Goal: Task Accomplishment & Management: Use online tool/utility

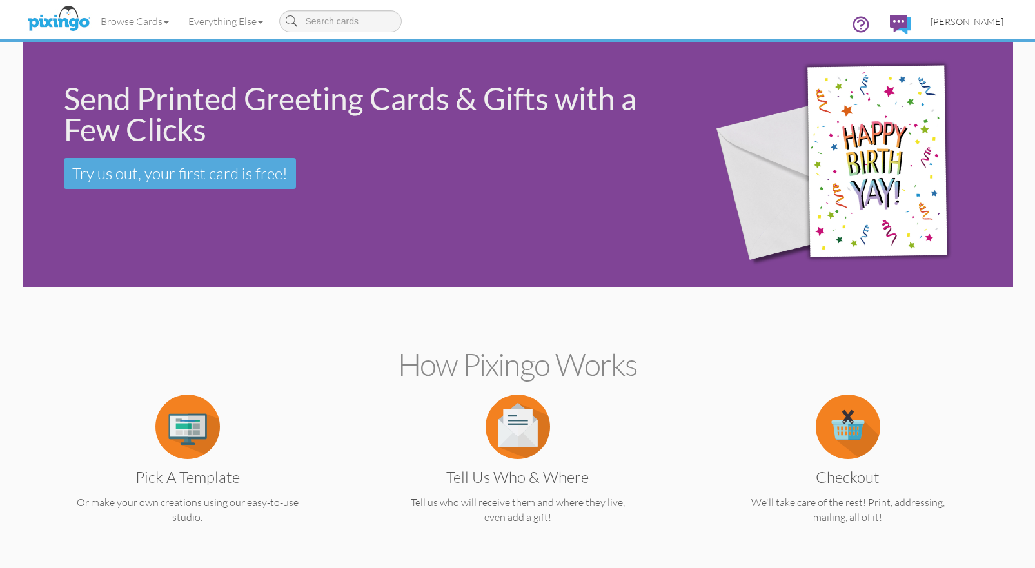
click at [981, 22] on span "[PERSON_NAME]" at bounding box center [967, 21] width 73 height 11
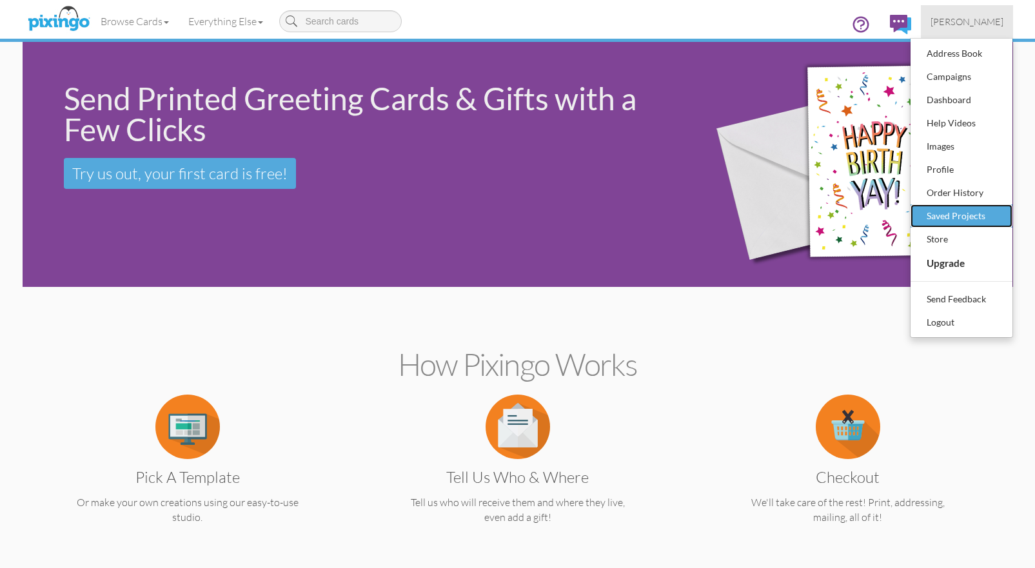
click at [978, 215] on div "Saved Projects" at bounding box center [961, 215] width 76 height 19
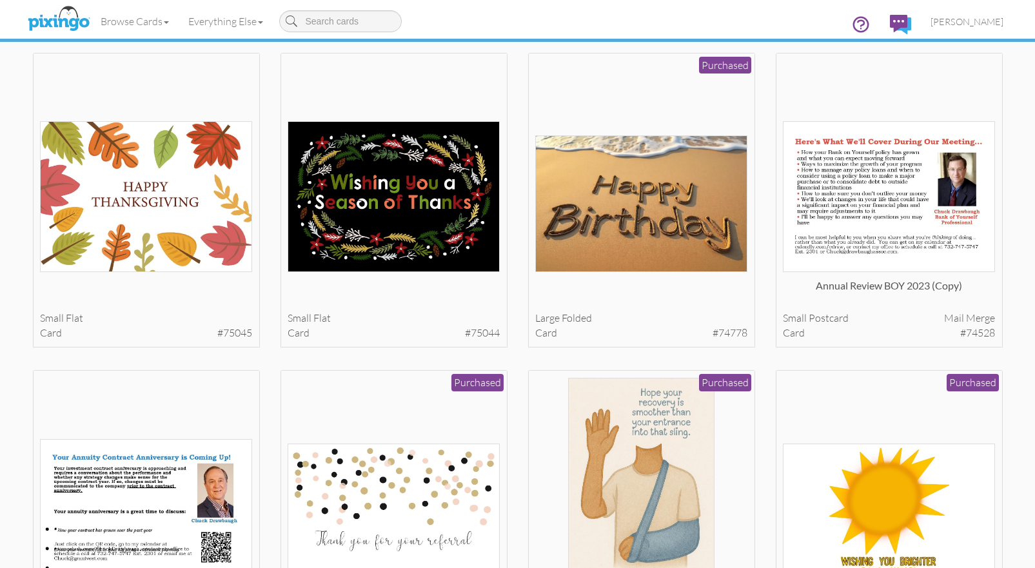
scroll to position [48, 0]
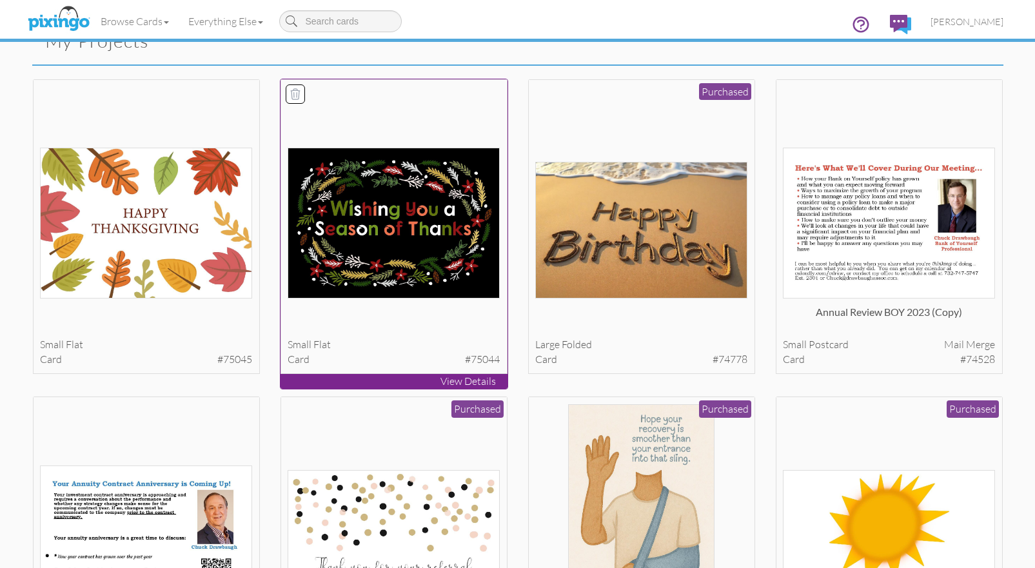
click at [297, 93] on icon at bounding box center [295, 94] width 13 height 13
click at [292, 93] on icon at bounding box center [295, 94] width 13 height 13
click at [298, 93] on icon at bounding box center [295, 94] width 13 height 13
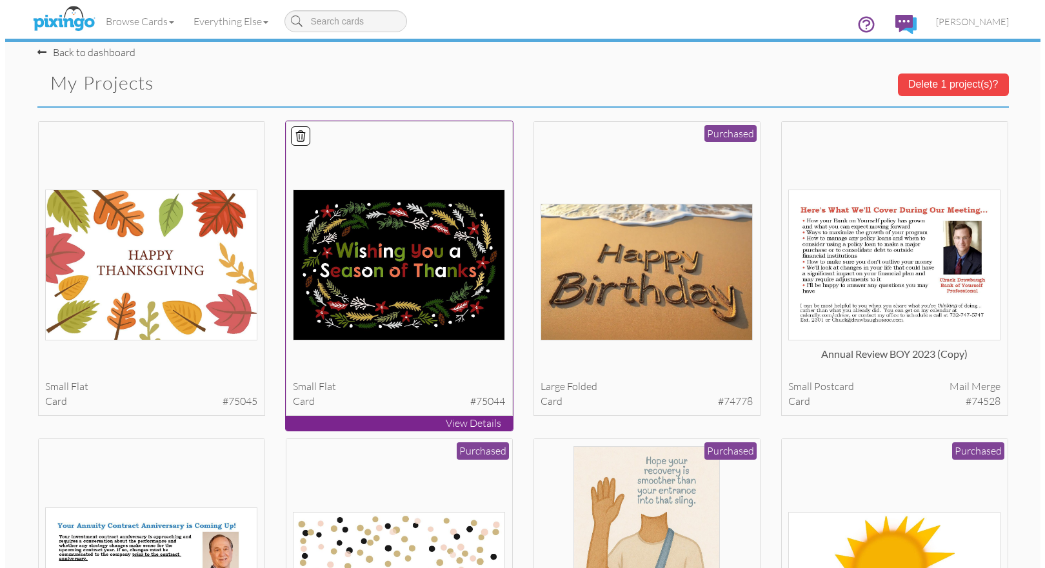
scroll to position [0, 0]
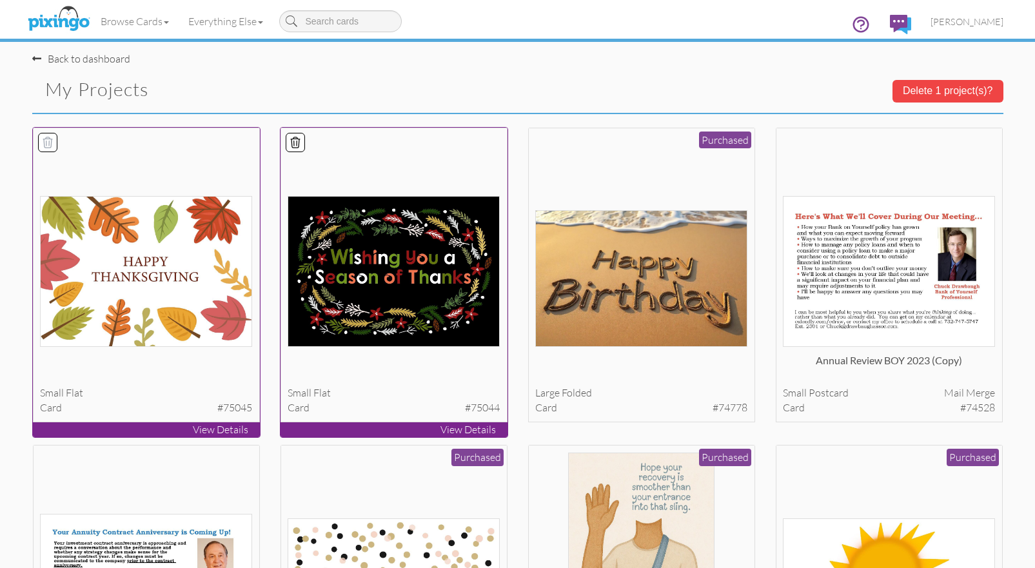
click at [44, 138] on icon at bounding box center [47, 142] width 13 height 13
click at [954, 94] on button "Delete 2 project(s)?" at bounding box center [948, 91] width 111 height 22
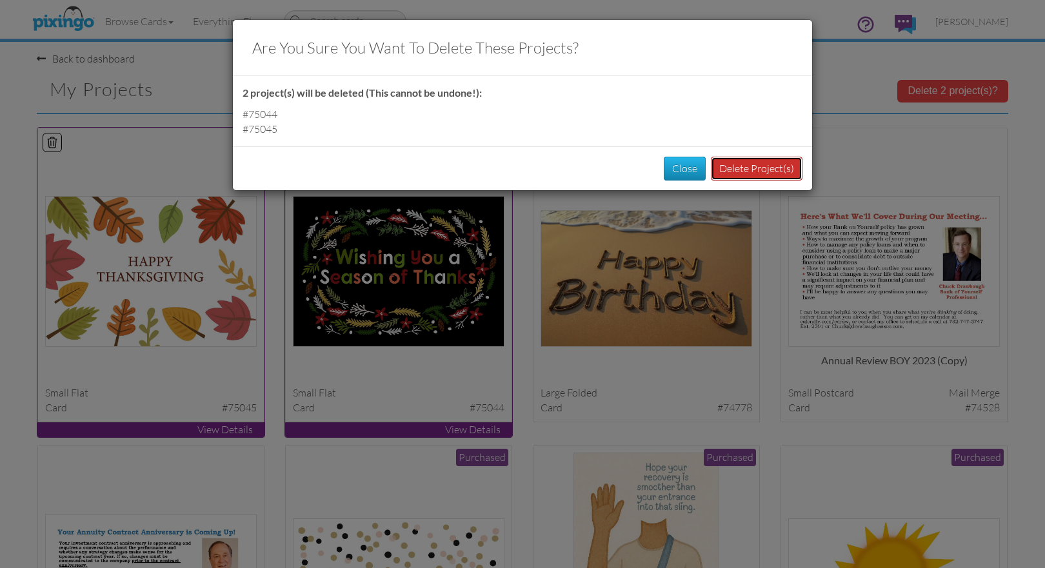
click at [771, 170] on button "Delete Project(s)" at bounding box center [757, 169] width 92 height 24
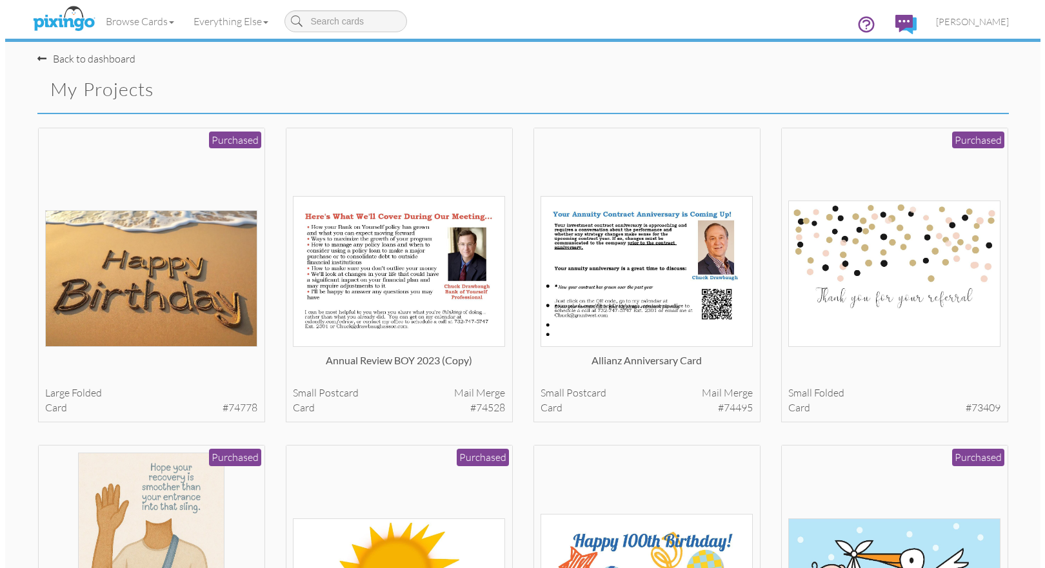
scroll to position [3, 0]
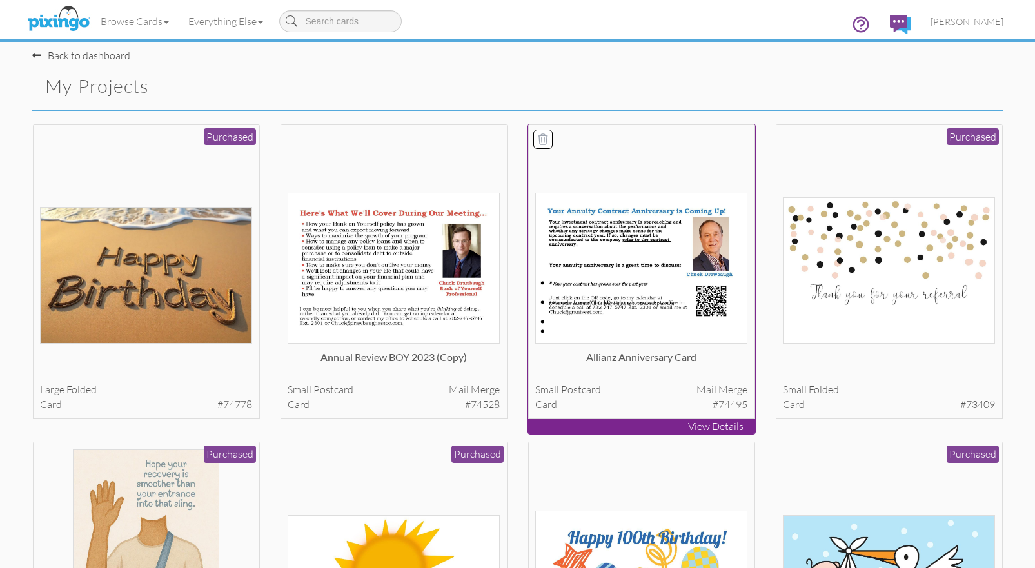
click at [636, 231] on img at bounding box center [641, 268] width 212 height 151
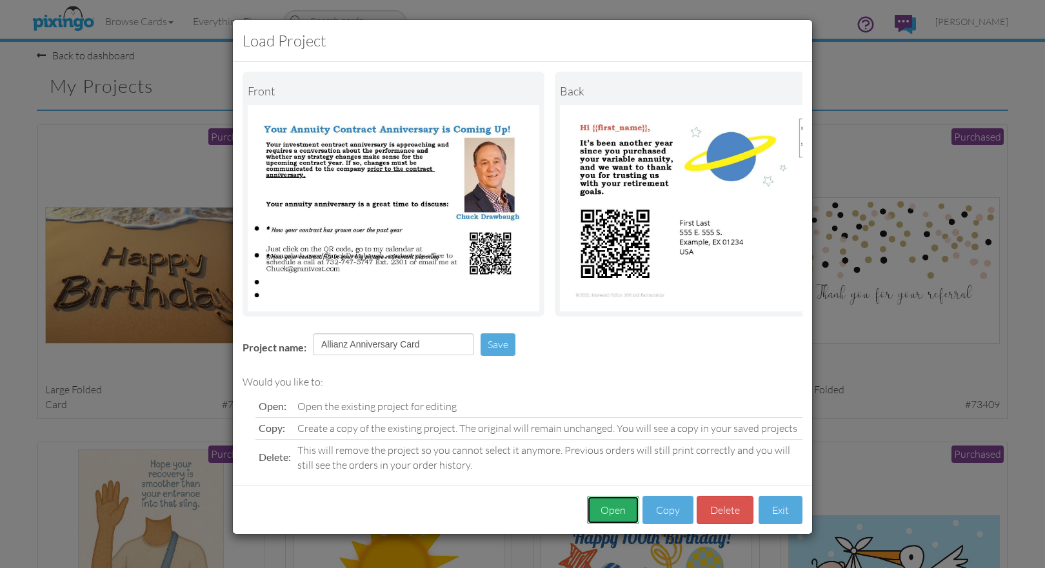
click at [624, 518] on button "Open" at bounding box center [613, 510] width 52 height 29
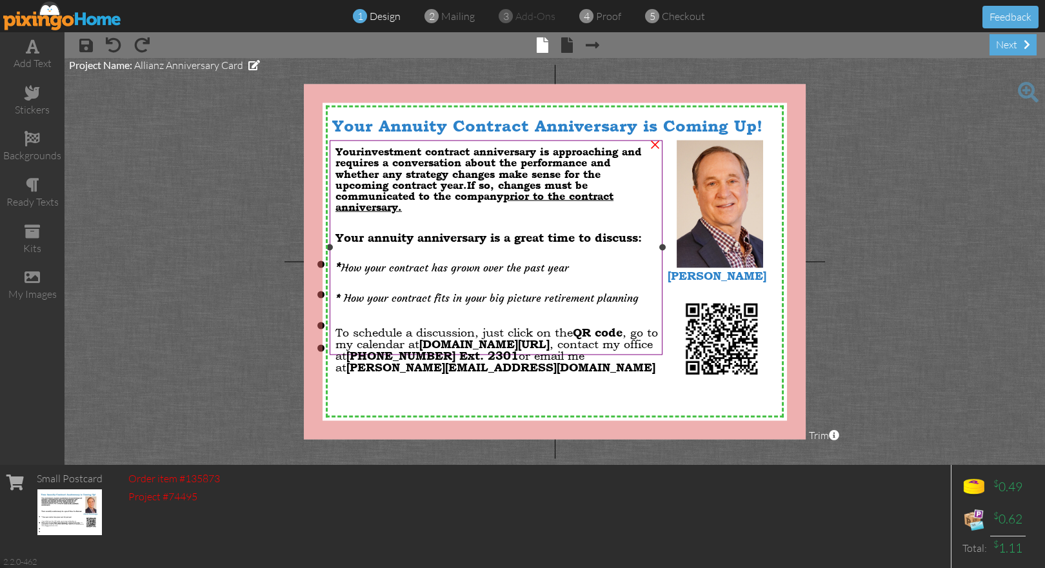
click at [335, 316] on li at bounding box center [495, 323] width 321 height 25
click at [295, 261] on project-studio-wrapper "X X X X X X X X X X X X X X X X X X X X X X X X X X X X X X X X X X X X X X X X…" at bounding box center [554, 261] width 980 height 407
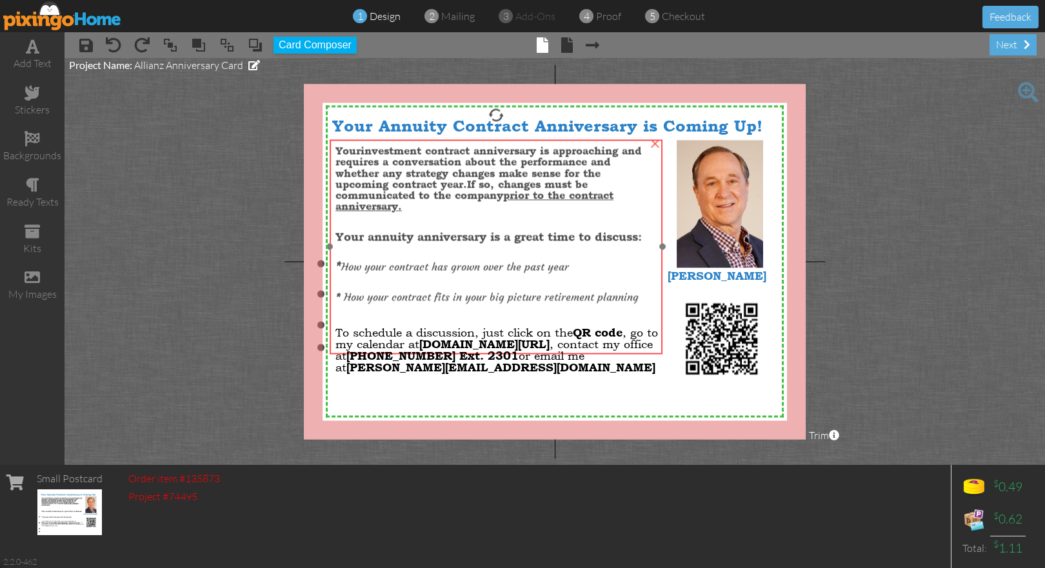
click at [335, 259] on li "* How your contract has grown over the past year" at bounding box center [495, 262] width 321 height 24
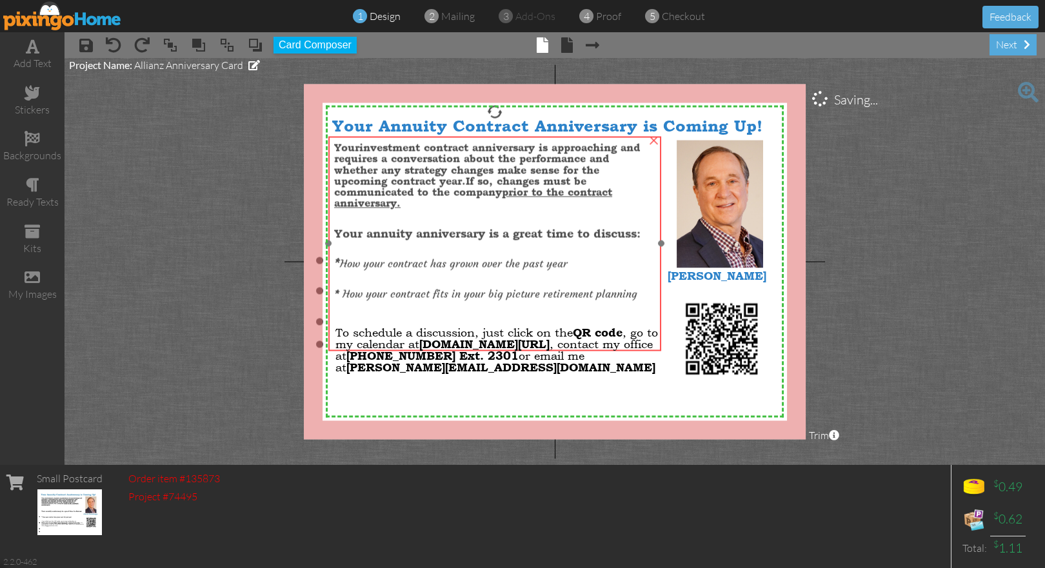
click at [334, 286] on li "* How your contract fits in your big picture retirement planning" at bounding box center [494, 289] width 321 height 24
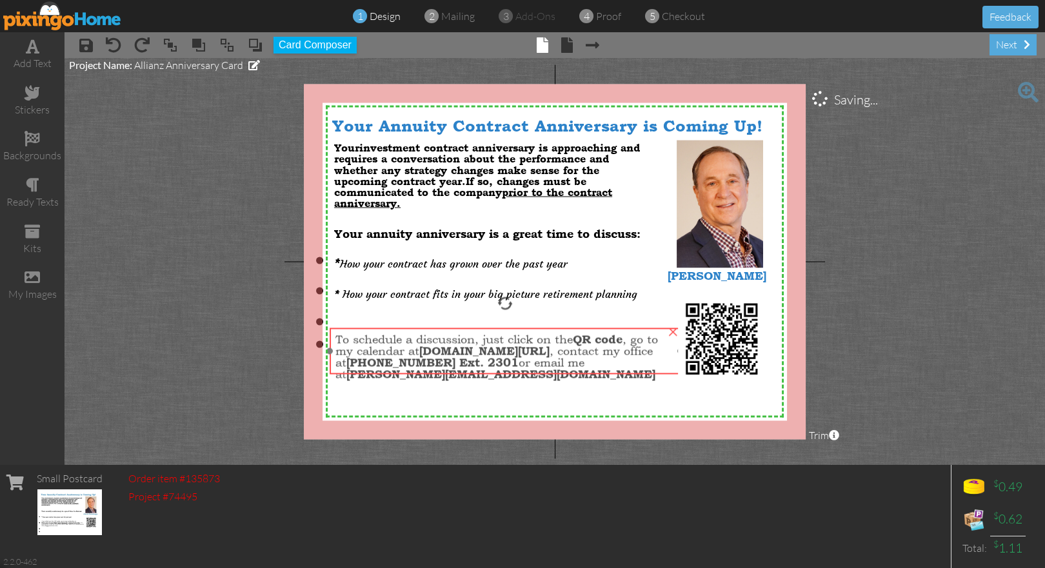
drag, startPoint x: 498, startPoint y: 350, endPoint x: 498, endPoint y: 357, distance: 7.1
click at [498, 357] on span "[PHONE_NUMBER] Ext. 2301" at bounding box center [432, 362] width 172 height 14
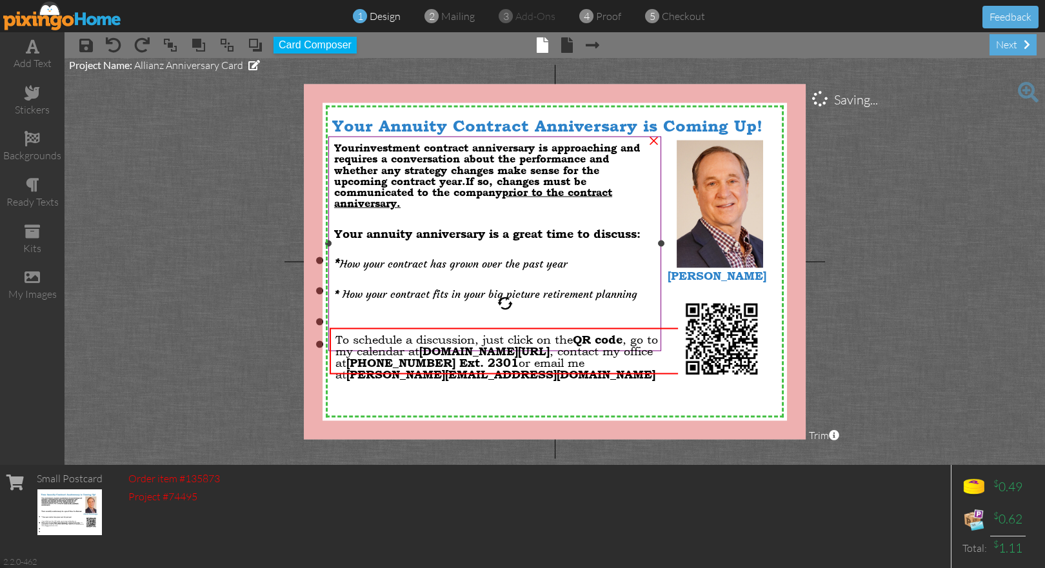
click at [497, 315] on li at bounding box center [494, 320] width 321 height 25
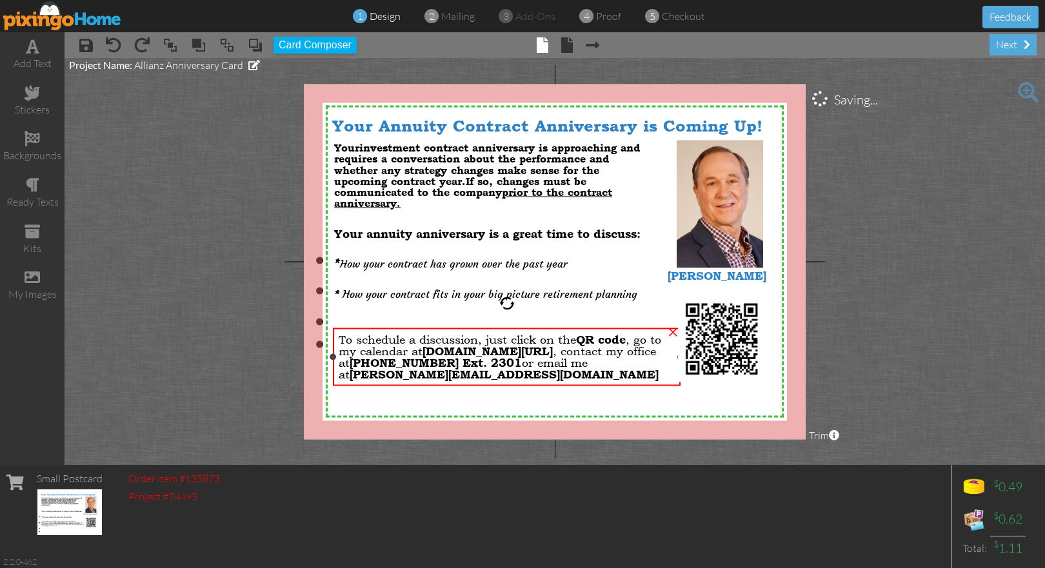
click at [333, 350] on div "To schedule a discussion, just click on the QR code , go to my calendar at go.o…" at bounding box center [507, 357] width 348 height 58
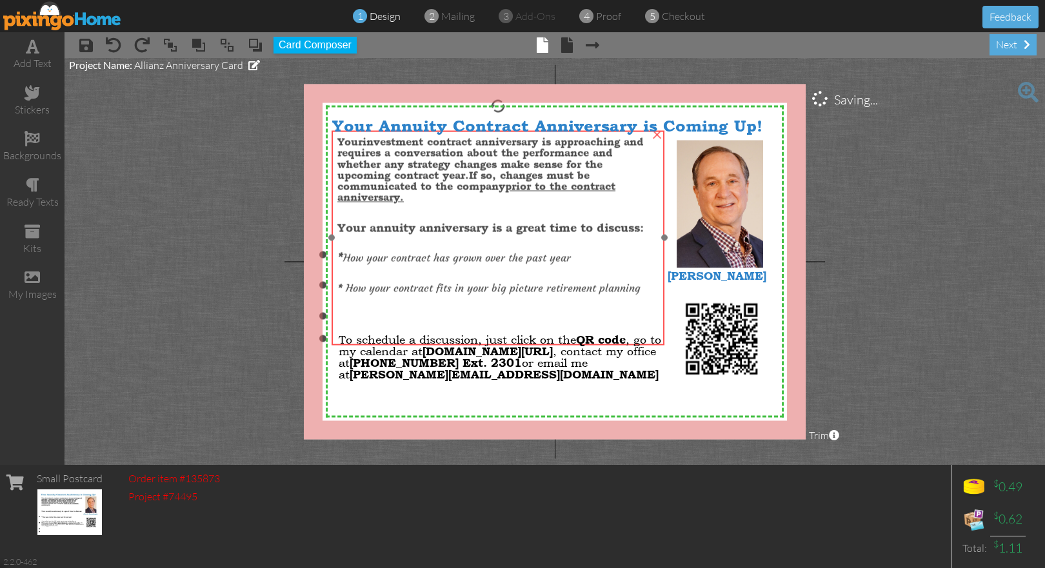
drag, startPoint x: 320, startPoint y: 337, endPoint x: 323, endPoint y: 331, distance: 6.6
click at [337, 331] on li at bounding box center [497, 337] width 321 height 21
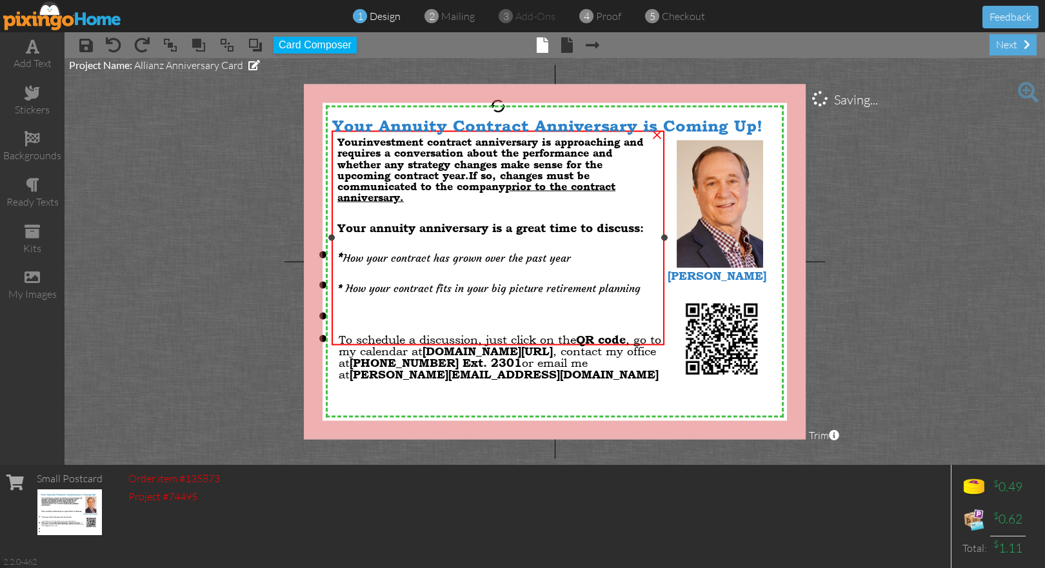
click at [400, 310] on li at bounding box center [497, 314] width 321 height 25
click at [640, 275] on p "* How your contract fits in your big picture retirement planning" at bounding box center [497, 284] width 321 height 21
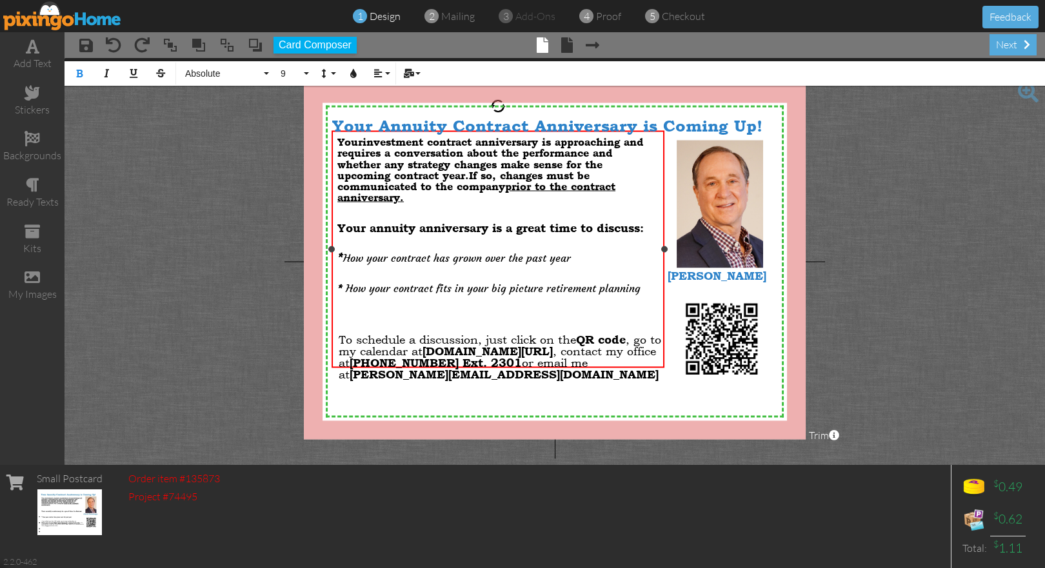
click at [373, 302] on li at bounding box center [497, 314] width 321 height 25
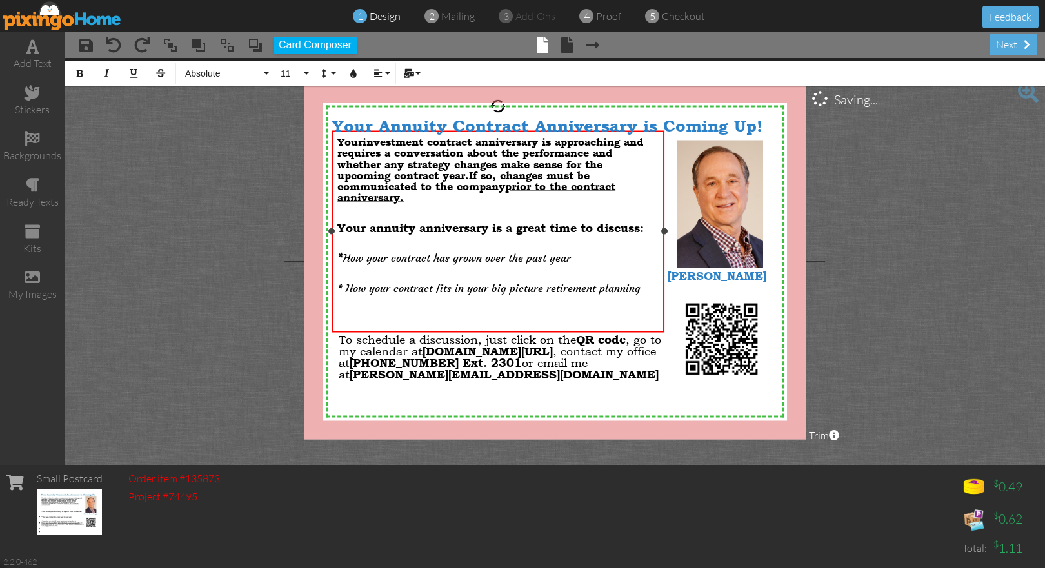
click at [429, 158] on span "You r investment contract anniversary is approaching and requires a conversatio…" at bounding box center [490, 170] width 306 height 68
click at [896, 170] on project-studio-wrapper "X X X X X X X X X X X X X X X X X X X X X X X X X X X X X X X X X X X X X X X X…" at bounding box center [554, 261] width 980 height 407
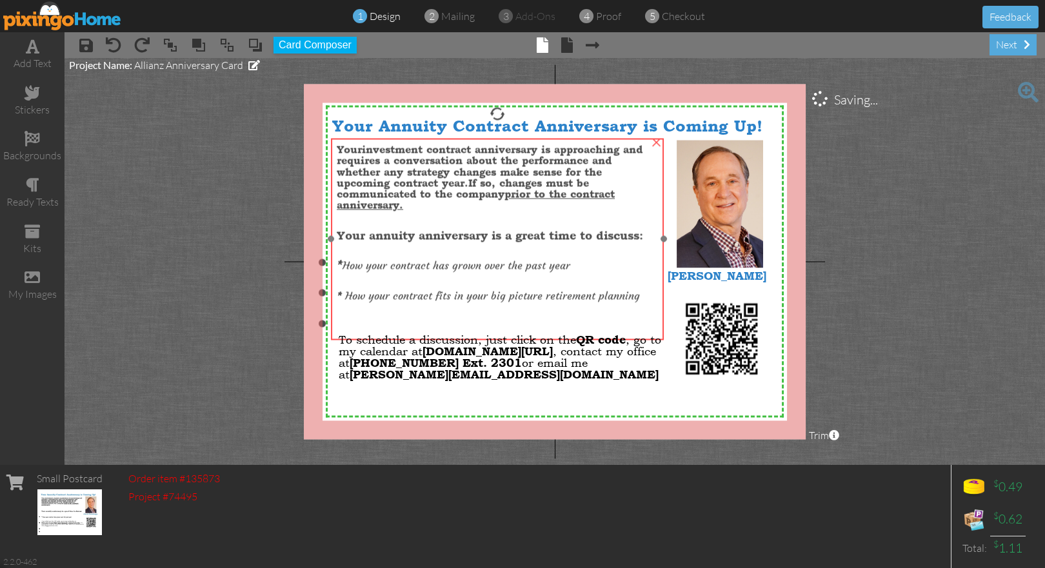
drag, startPoint x: 507, startPoint y: 168, endPoint x: 506, endPoint y: 175, distance: 7.8
click at [506, 177] on span "If so, changes must be communicated to the company prior to the contract annive…" at bounding box center [476, 194] width 278 height 34
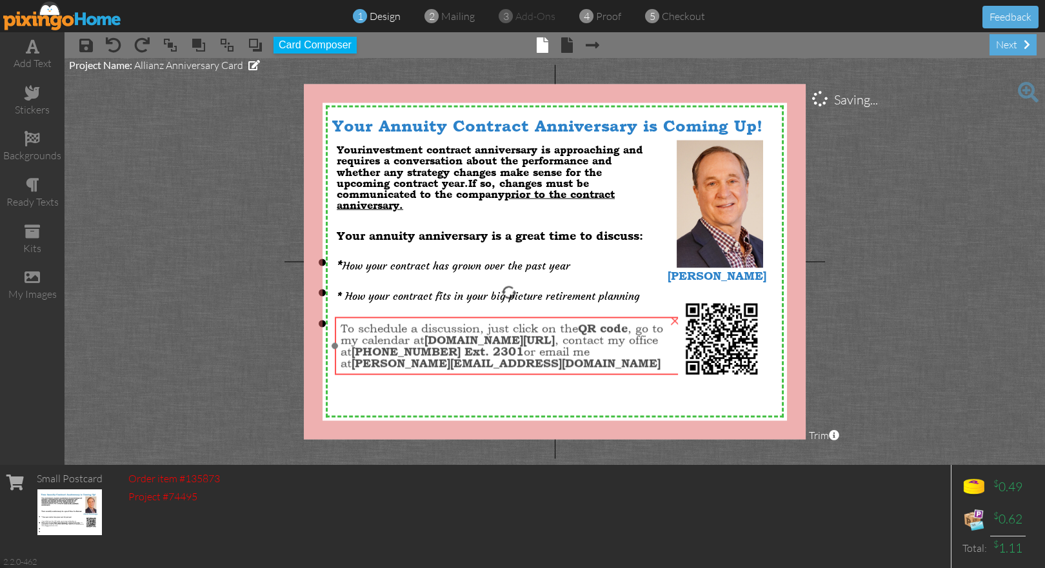
drag, startPoint x: 498, startPoint y: 364, endPoint x: 500, endPoint y: 353, distance: 11.1
click at [500, 353] on span "732-747-5747 Ext. 2301" at bounding box center [437, 351] width 172 height 14
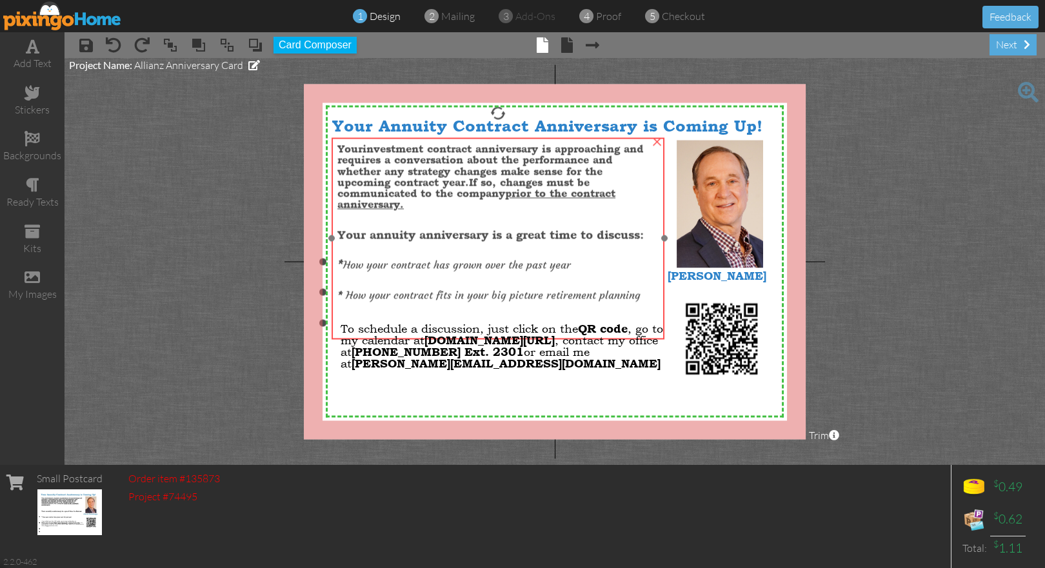
click at [337, 286] on li "* How your contract fits in your big picture retirement planning" at bounding box center [497, 291] width 321 height 24
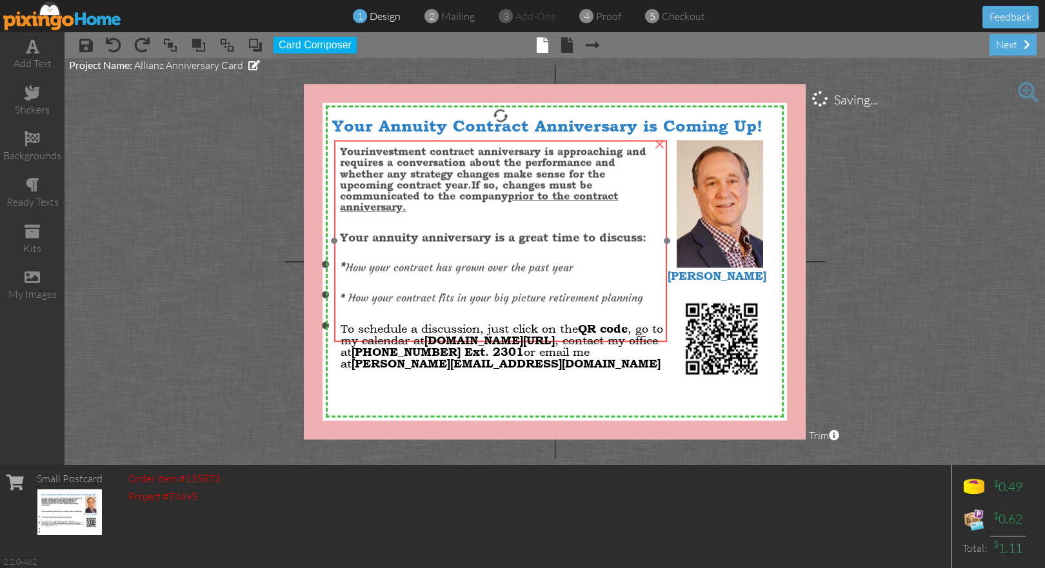
click at [340, 259] on li "* How your contract has grown over the past year" at bounding box center [500, 262] width 321 height 24
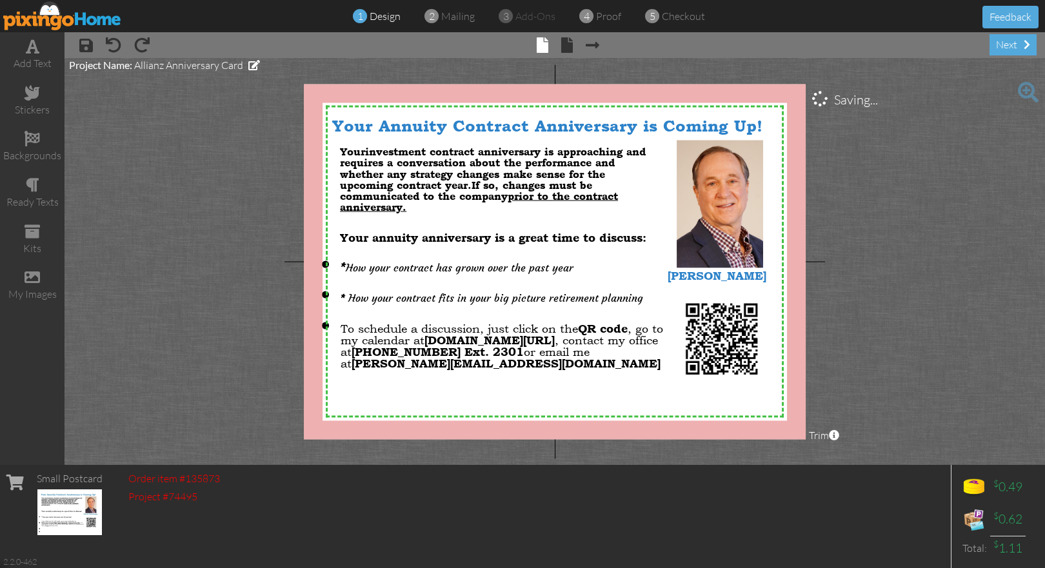
click at [295, 261] on project-studio-wrapper "X X X X X X X X X X X X X X X X X X X X X X X X X X X X X X X X X X X X X X X X…" at bounding box center [554, 261] width 980 height 407
click at [298, 261] on project-studio-wrapper "X X X X X X X X X X X X X X X X X X X X X X X X X X X X X X X X X X X X X X X X…" at bounding box center [554, 261] width 980 height 407
drag, startPoint x: 300, startPoint y: 261, endPoint x: 284, endPoint y: 260, distance: 15.5
click at [284, 261] on project-studio-wrapper "X X X X X X X X X X X X X X X X X X X X X X X X X X X X X X X X X X X X X X X X…" at bounding box center [554, 261] width 980 height 407
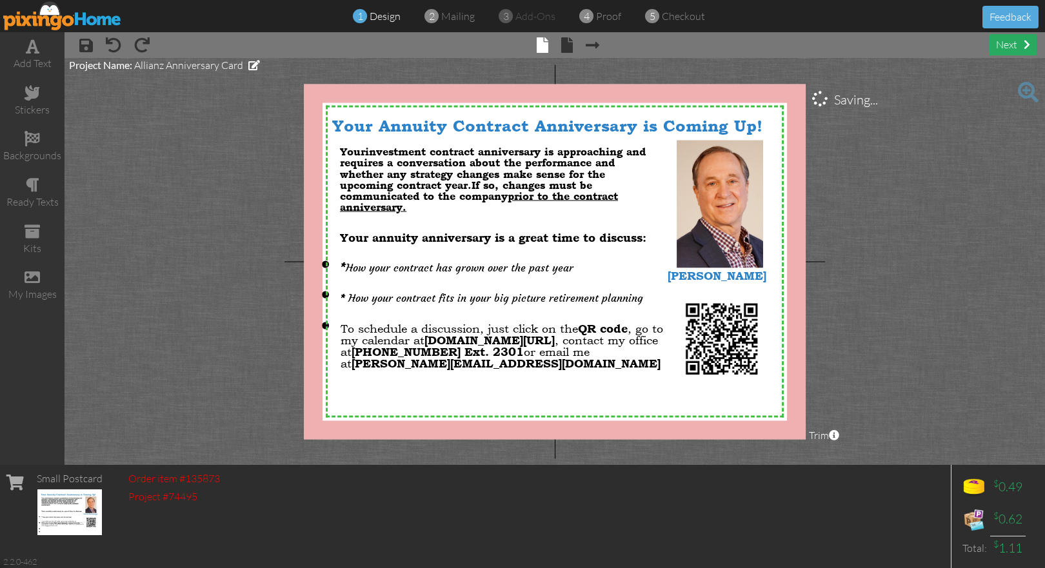
click at [1006, 46] on div "next" at bounding box center [1012, 44] width 47 height 21
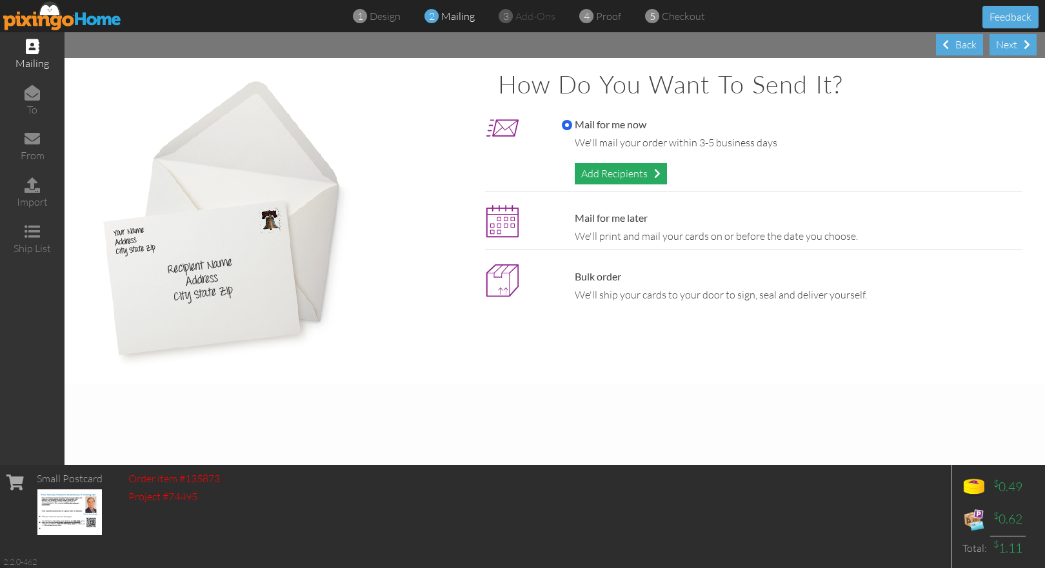
click at [636, 175] on div "Add Recipients" at bounding box center [621, 173] width 92 height 21
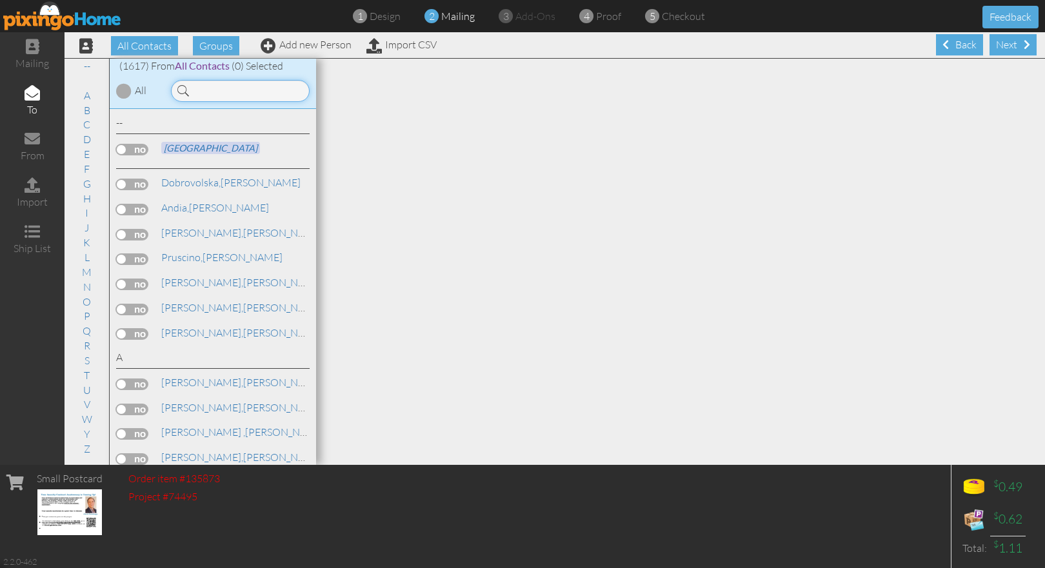
click at [226, 86] on input at bounding box center [240, 91] width 139 height 22
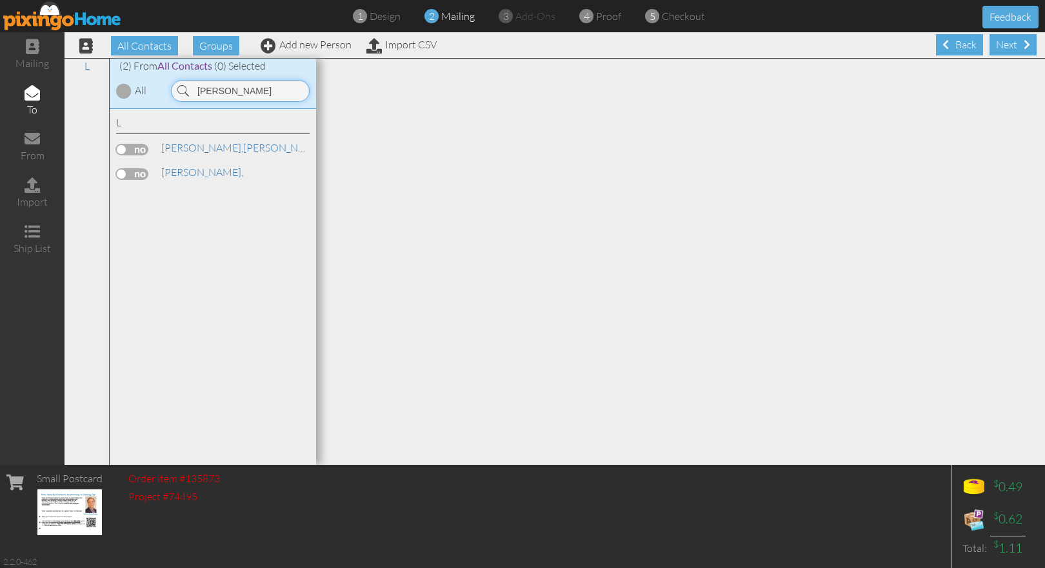
type input "lennox"
click at [166, 133] on div "L" at bounding box center [212, 124] width 193 height 19
click at [166, 151] on span "Lennox," at bounding box center [202, 147] width 82 height 13
click at [112, 151] on div "L Lennox, Lucy Lucy Lennox," at bounding box center [213, 287] width 206 height 357
click at [133, 150] on label at bounding box center [132, 150] width 32 height 12
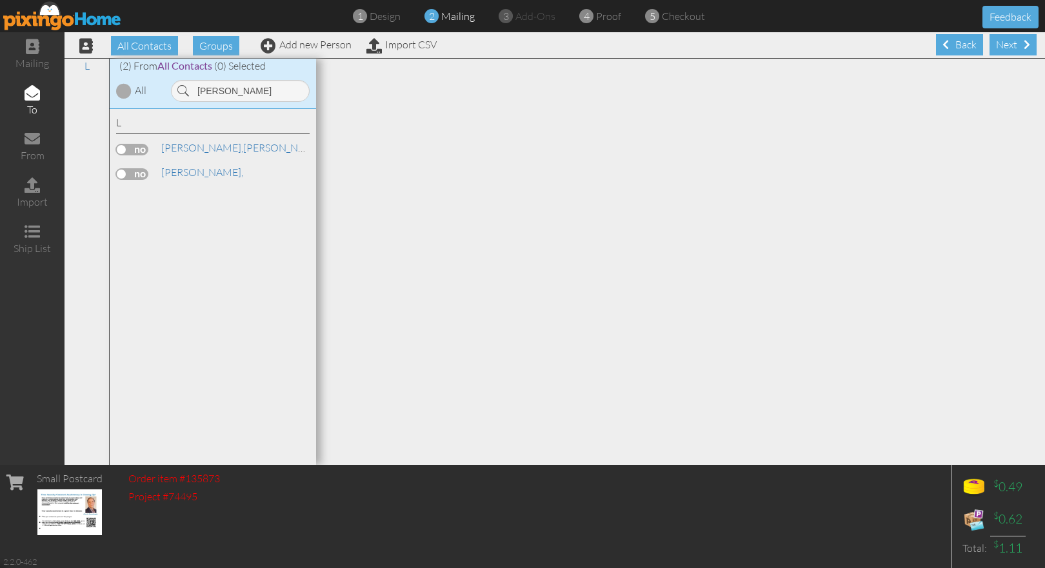
click at [0, 0] on input "checkbox" at bounding box center [0, 0] width 0 height 0
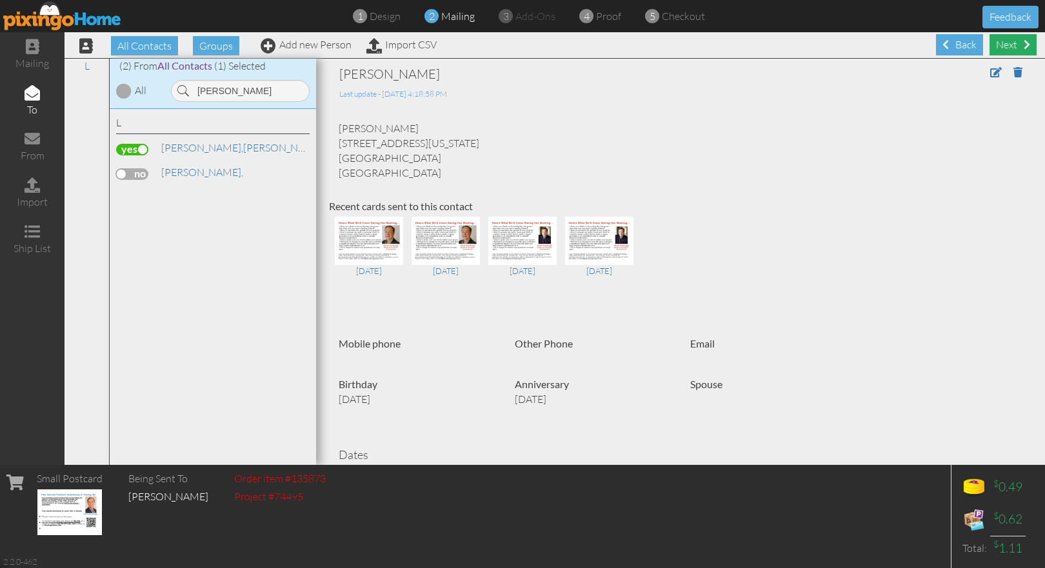
click at [995, 47] on div "Next" at bounding box center [1012, 44] width 47 height 21
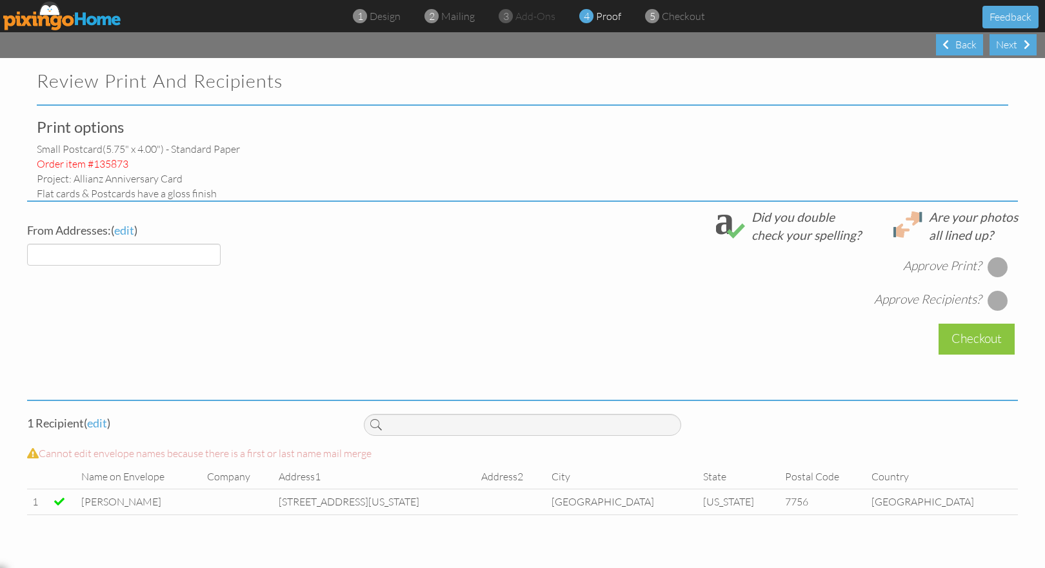
select select "object:5696"
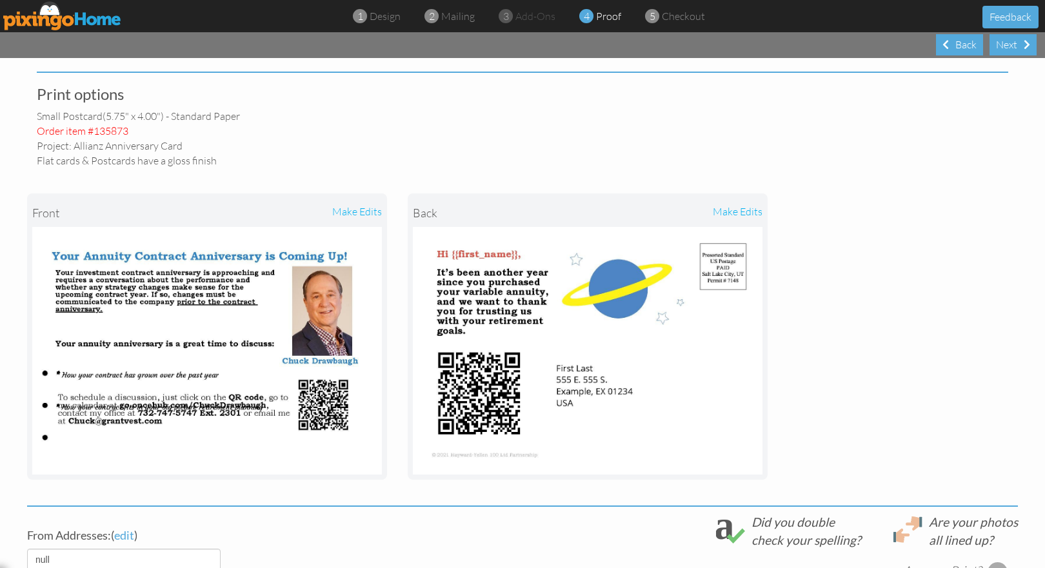
scroll to position [73, 0]
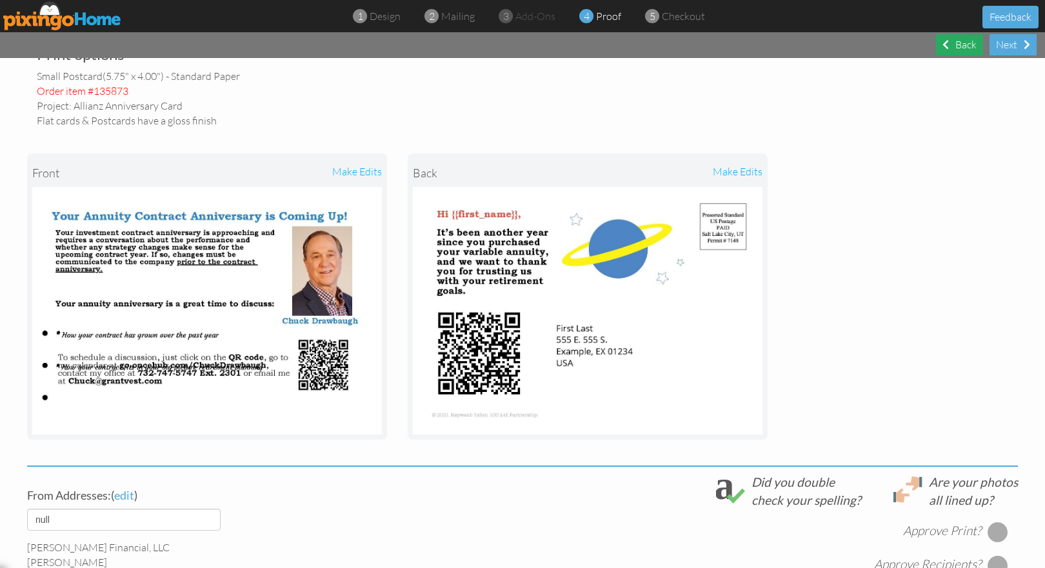
click at [951, 43] on div "Back" at bounding box center [959, 44] width 47 height 21
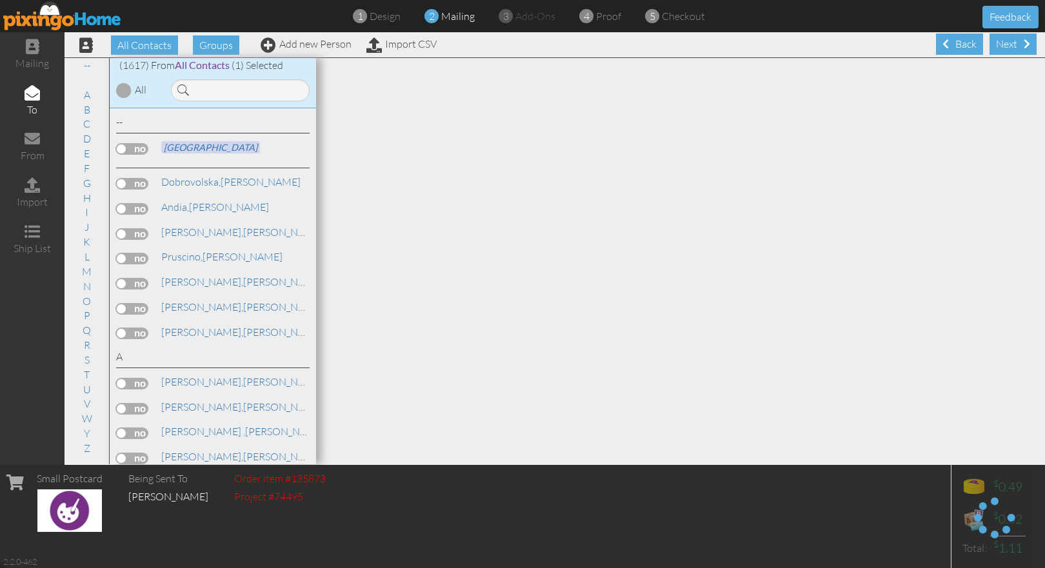
scroll to position [1, 0]
click at [951, 43] on div "Back" at bounding box center [959, 44] width 47 height 21
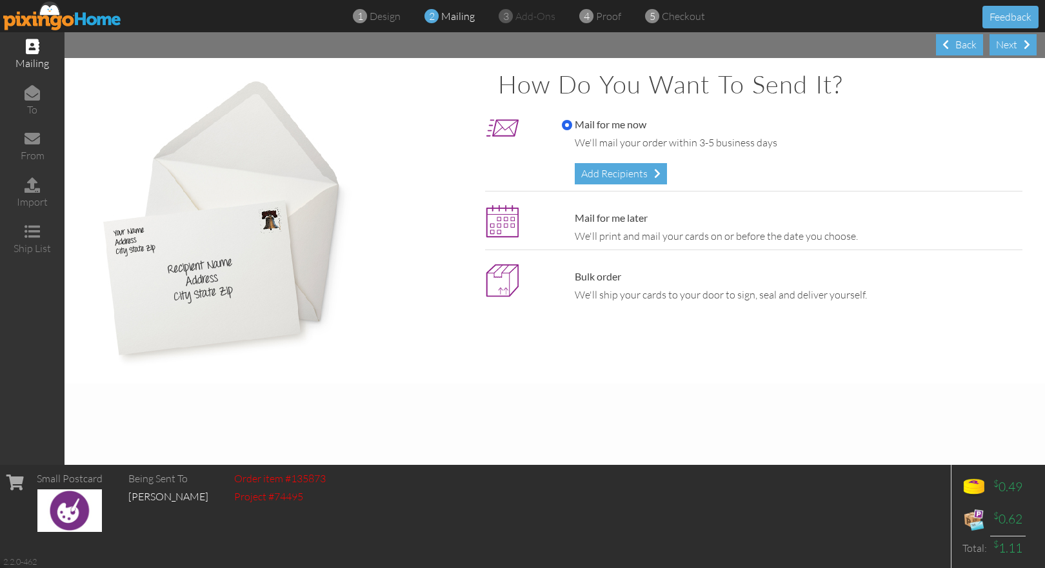
click at [951, 43] on div "Back" at bounding box center [959, 44] width 47 height 21
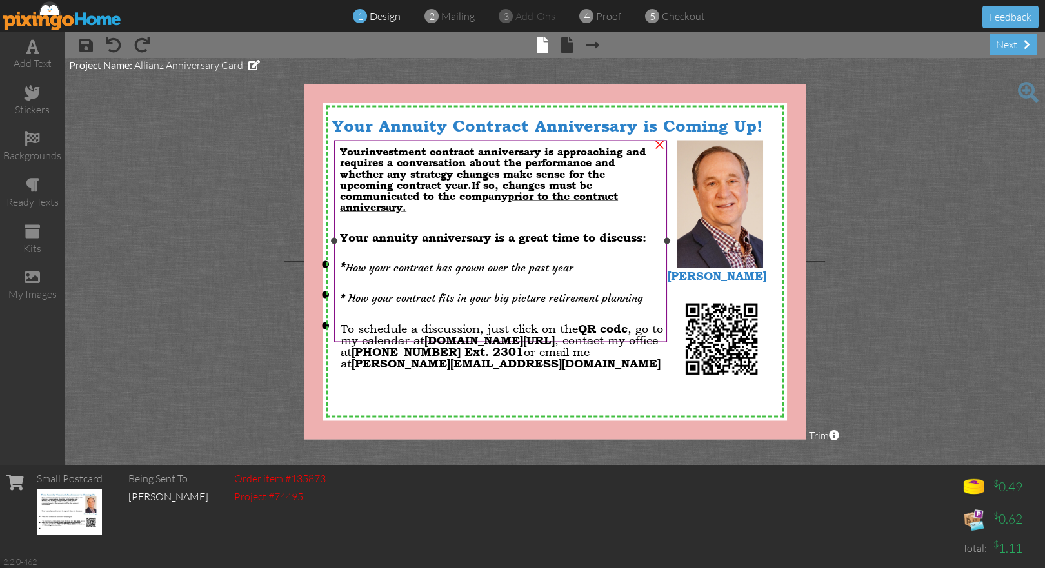
click at [340, 290] on li "* How your contract fits in your big picture retirement planning" at bounding box center [500, 293] width 321 height 24
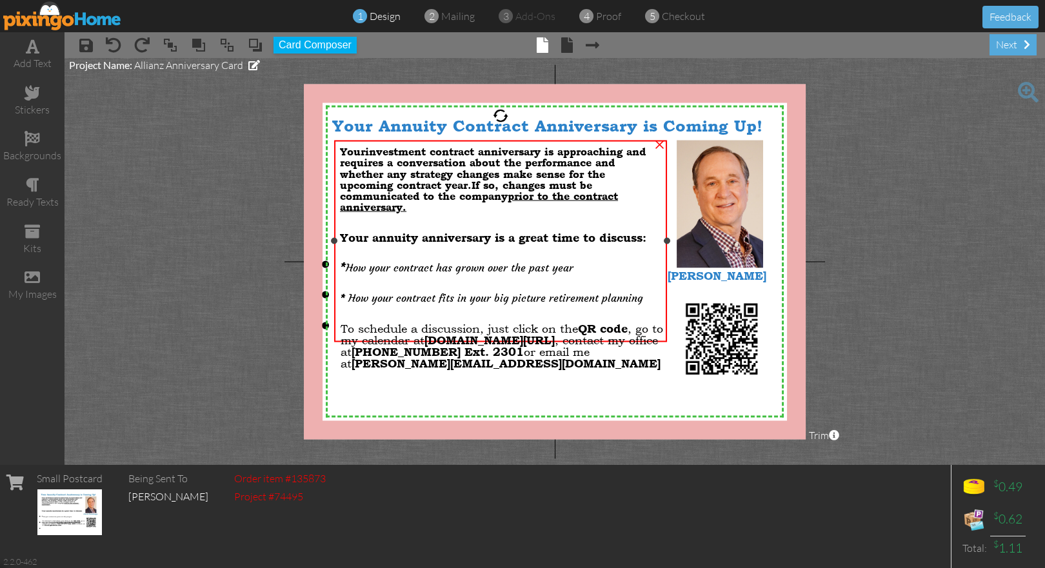
click at [340, 290] on li "* How your contract fits in your big picture retirement planning" at bounding box center [500, 293] width 321 height 24
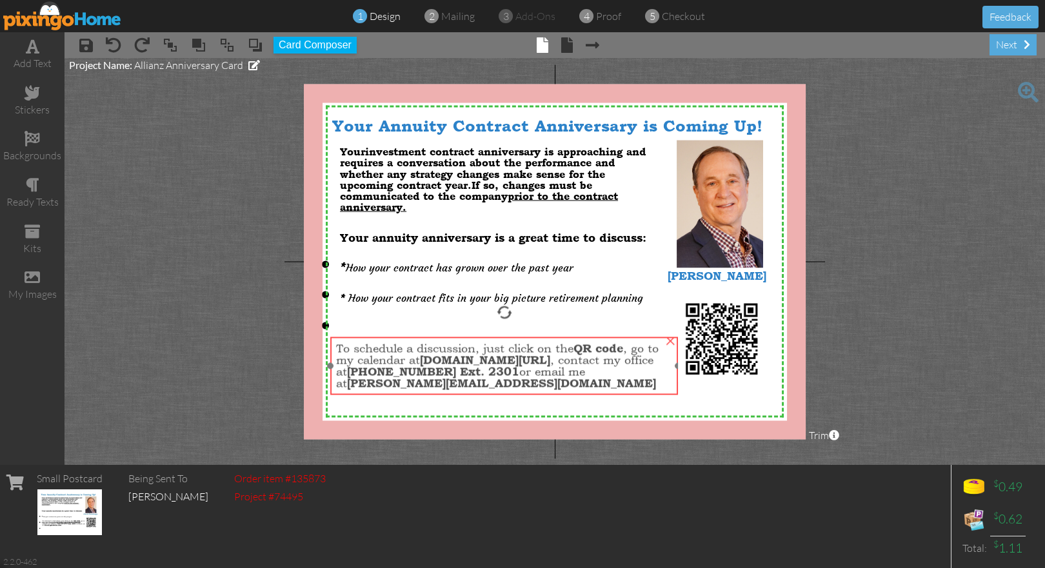
drag, startPoint x: 498, startPoint y: 344, endPoint x: 494, endPoint y: 364, distance: 20.5
click at [494, 364] on span "go.oncehub.com/ChuckDrawbaugh" at bounding box center [485, 360] width 130 height 14
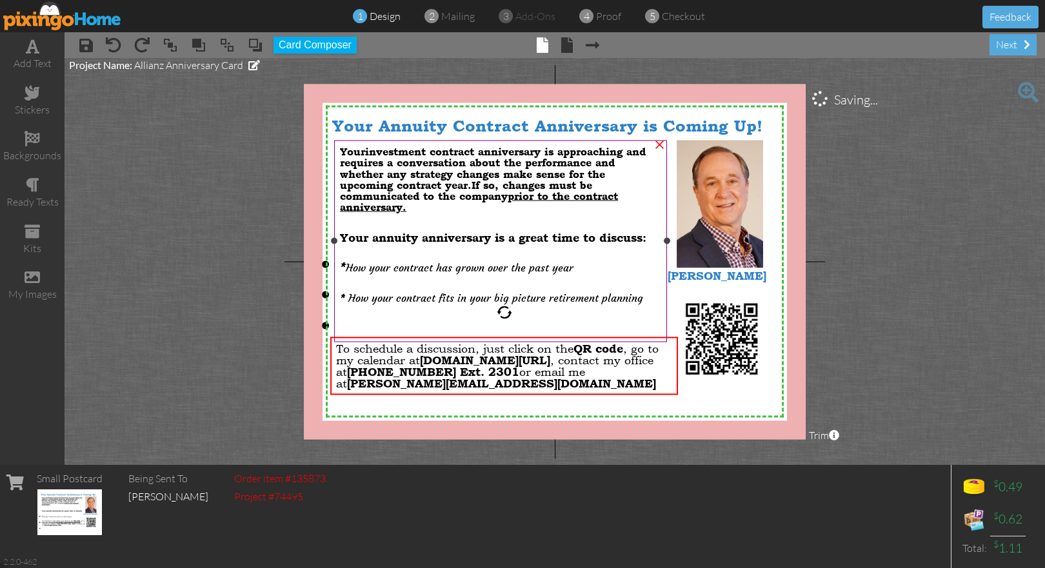
click at [540, 321] on li at bounding box center [500, 323] width 321 height 25
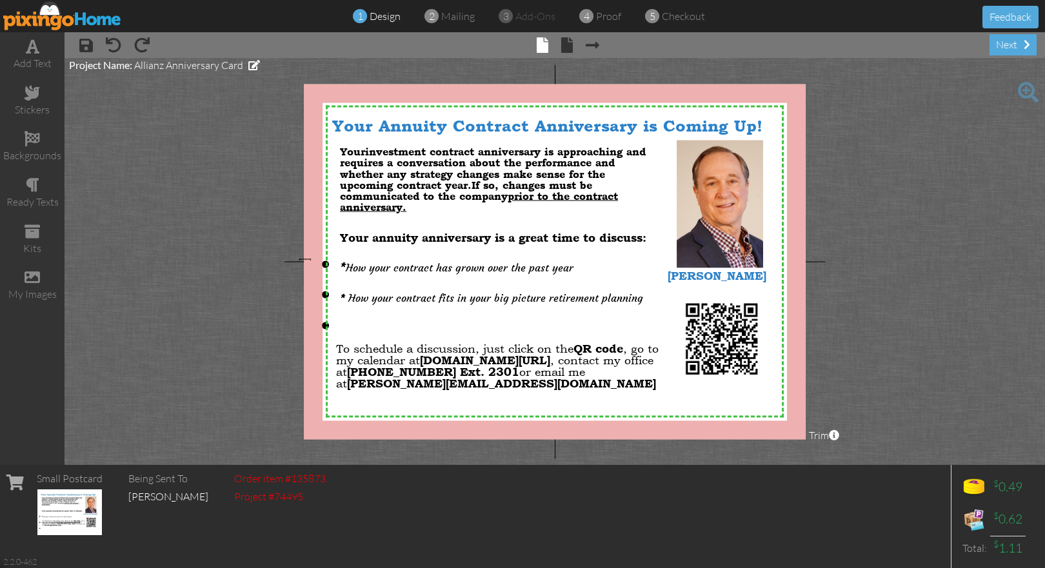
drag, startPoint x: 311, startPoint y: 260, endPoint x: 299, endPoint y: 259, distance: 11.7
click at [295, 261] on project-studio-wrapper "X X X X X X X X X X X X X X X X X X X X X X X X X X X X X X X X X X X X X X X X…" at bounding box center [554, 261] width 980 height 407
click at [340, 261] on li "* How your contract has grown over the past year" at bounding box center [500, 262] width 321 height 24
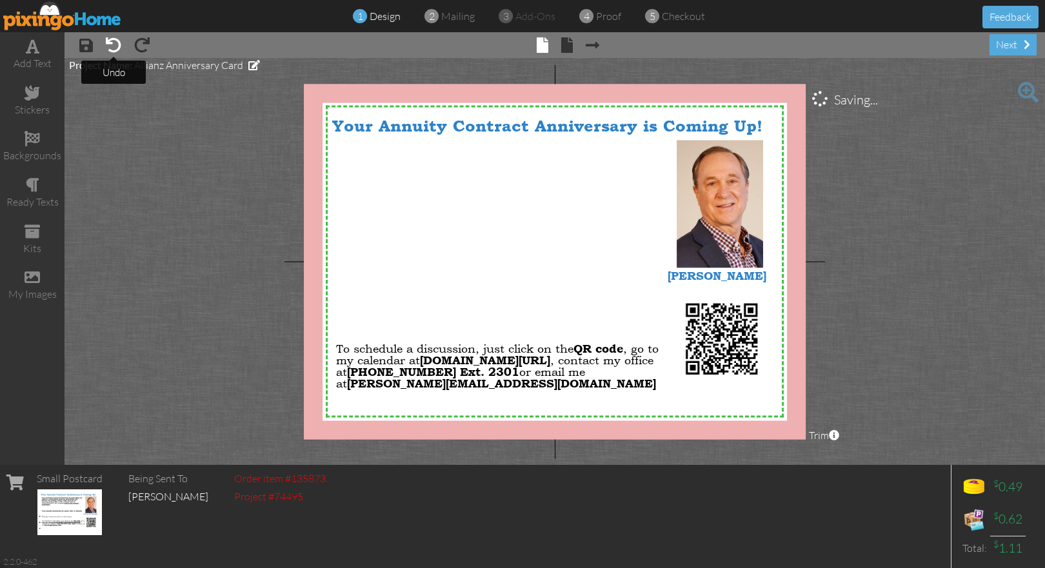
click at [112, 46] on span at bounding box center [113, 44] width 15 height 15
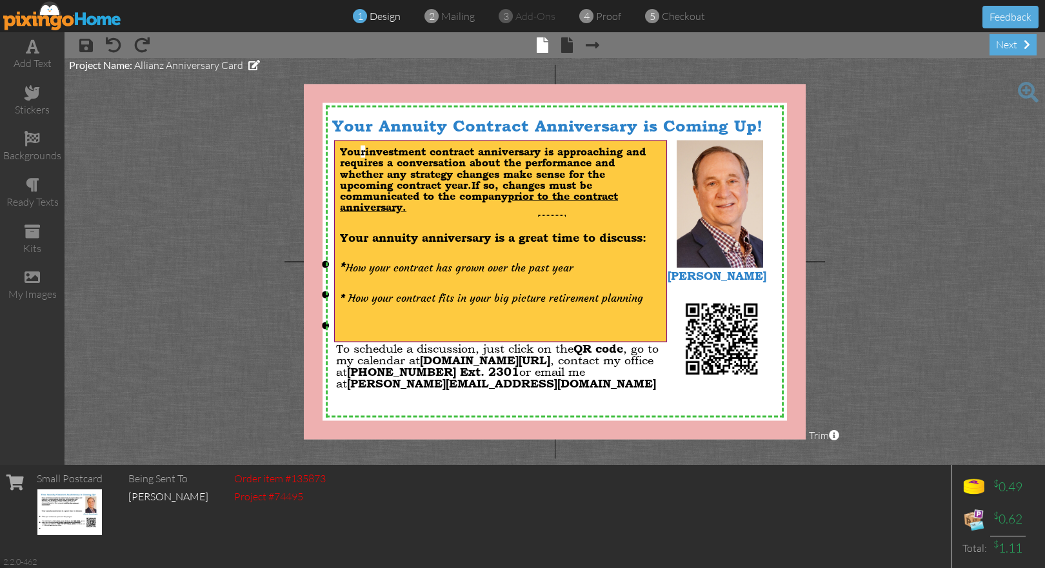
drag, startPoint x: 538, startPoint y: 215, endPoint x: 566, endPoint y: 215, distance: 27.7
click at [566, 215] on div at bounding box center [500, 218] width 321 height 10
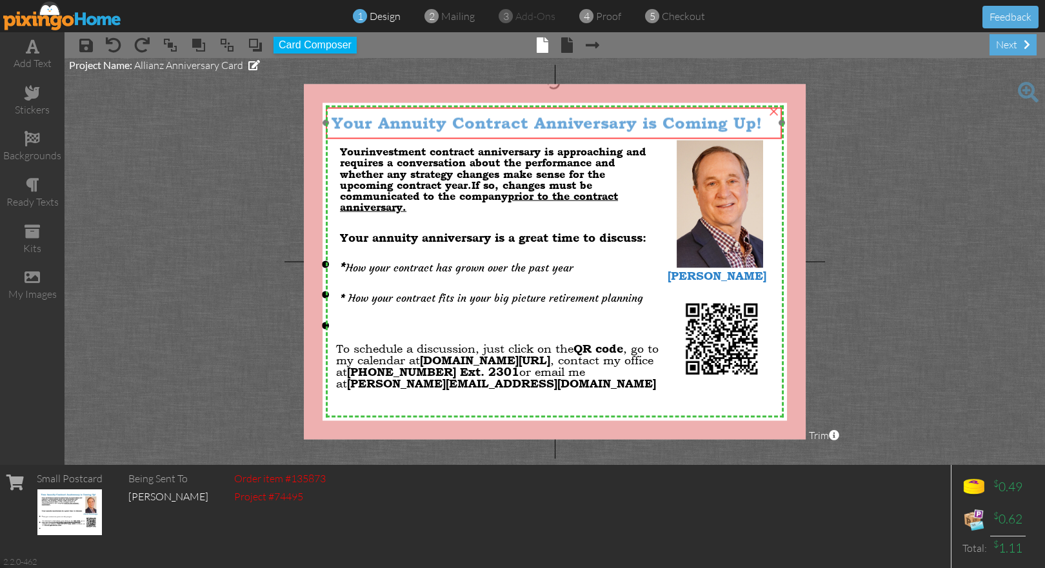
click at [440, 138] on div "Your Annuity Contract Anniversary is Coming Up!" at bounding box center [553, 122] width 455 height 31
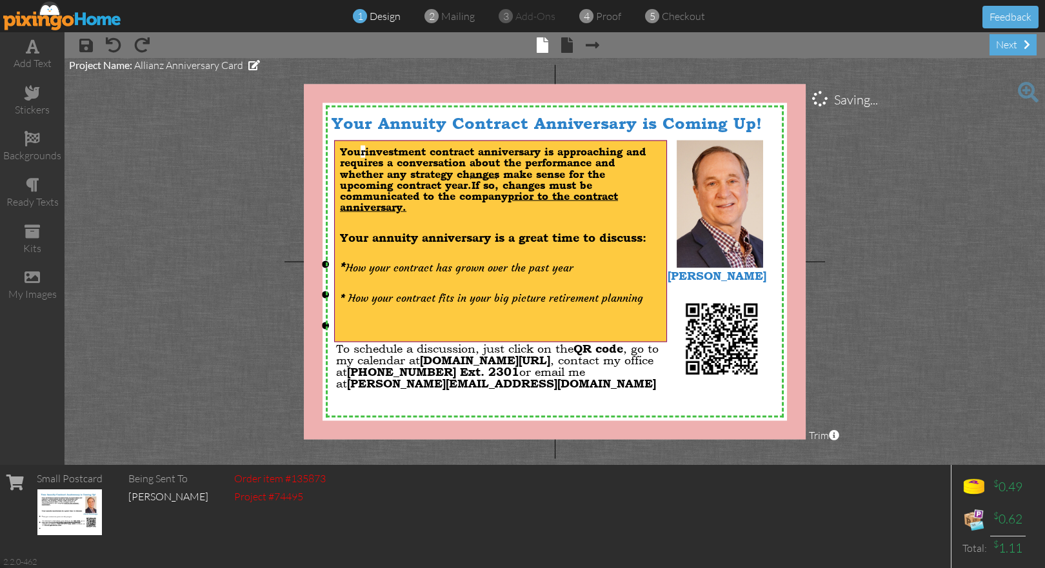
drag, startPoint x: 470, startPoint y: 178, endPoint x: 497, endPoint y: 177, distance: 26.4
click at [497, 177] on span "You r investment contract anniversary is approaching and requires a conversatio…" at bounding box center [493, 180] width 306 height 68
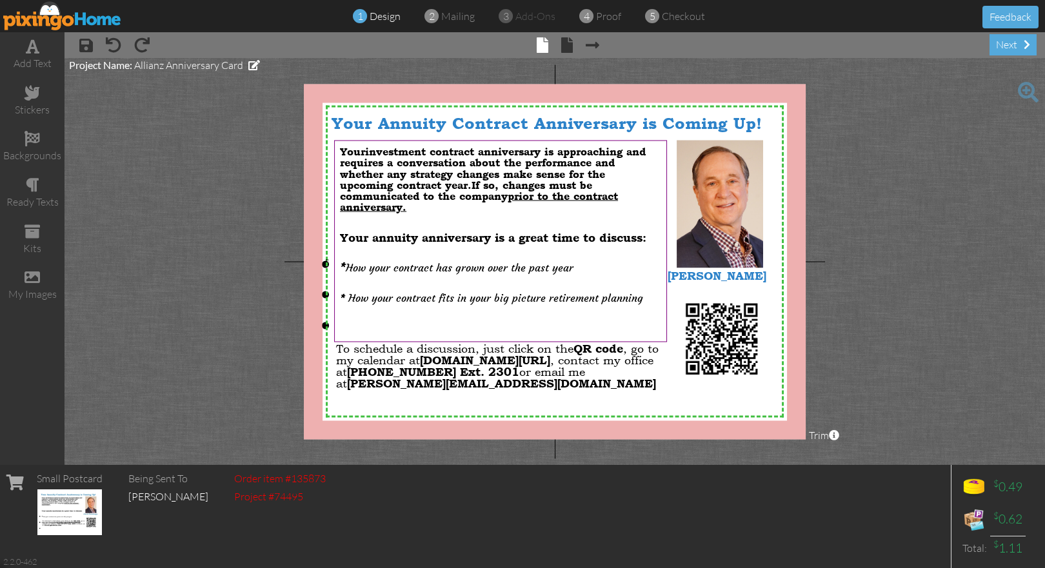
click at [340, 261] on li "* How your contract has grown over the past year" at bounding box center [500, 262] width 321 height 24
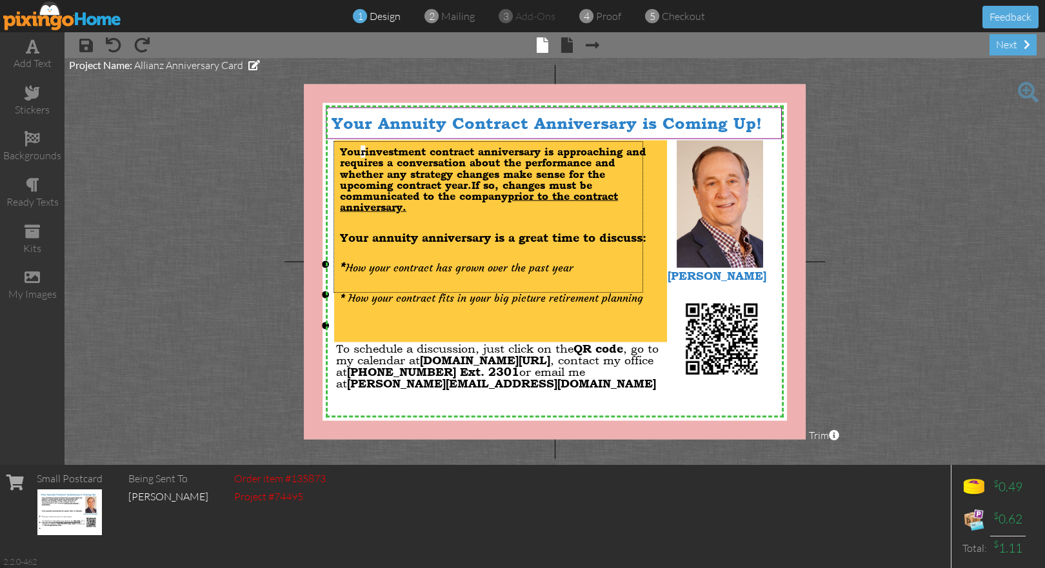
drag, startPoint x: 643, startPoint y: 293, endPoint x: 333, endPoint y: 141, distance: 344.6
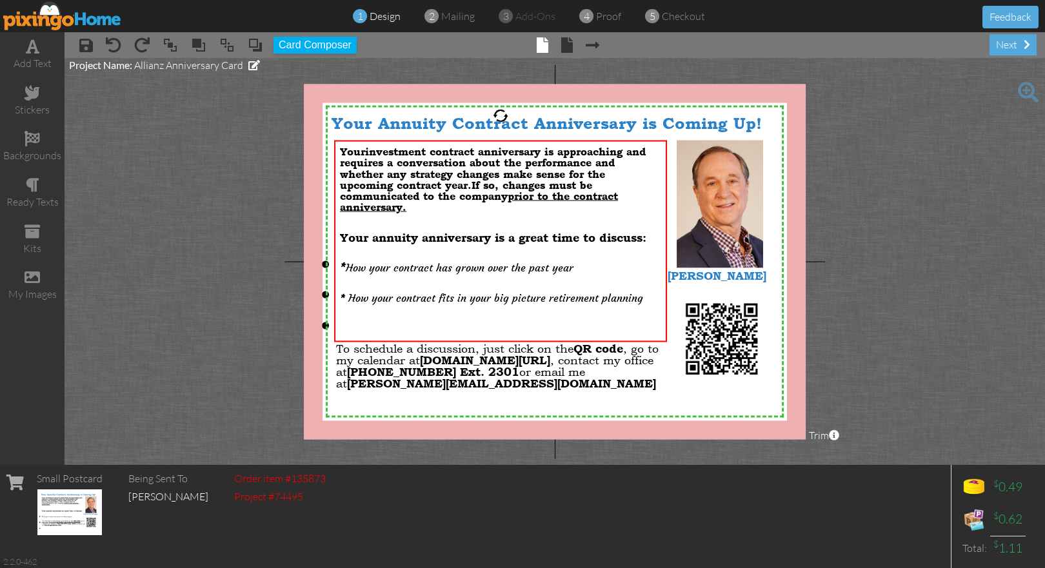
drag, startPoint x: 368, startPoint y: 158, endPoint x: 865, endPoint y: 163, distance: 496.6
click at [865, 163] on project-studio-wrapper "X X X X X X X X X X X X X X X X X X X X X X X X X X X X X X X X X X X X X X X X…" at bounding box center [554, 261] width 980 height 407
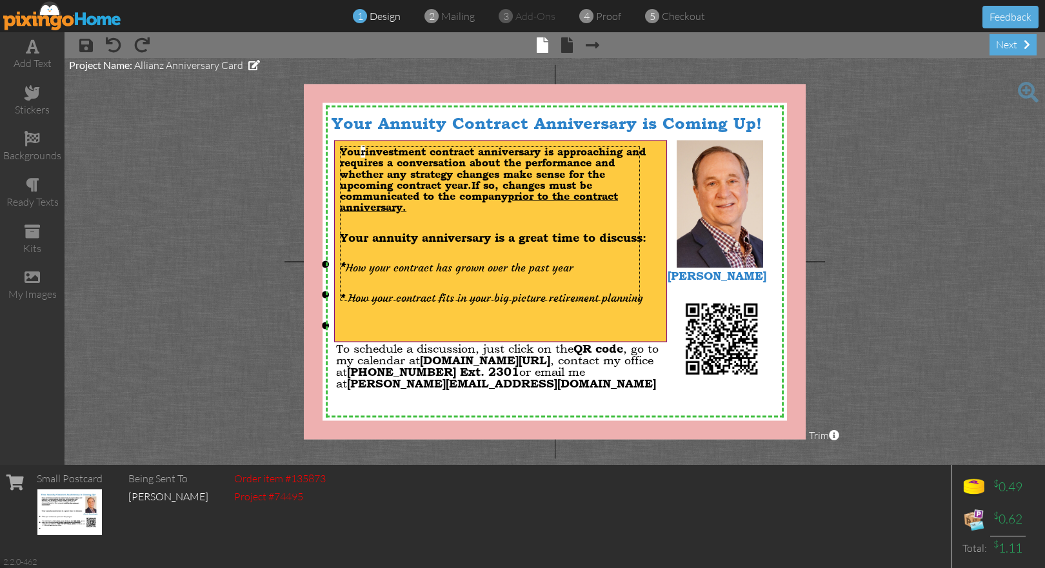
drag, startPoint x: 340, startPoint y: 146, endPoint x: 640, endPoint y: 301, distance: 337.5
click at [640, 301] on div "You r investment contract anniversary is approaching and requires a conversatio…" at bounding box center [500, 245] width 333 height 209
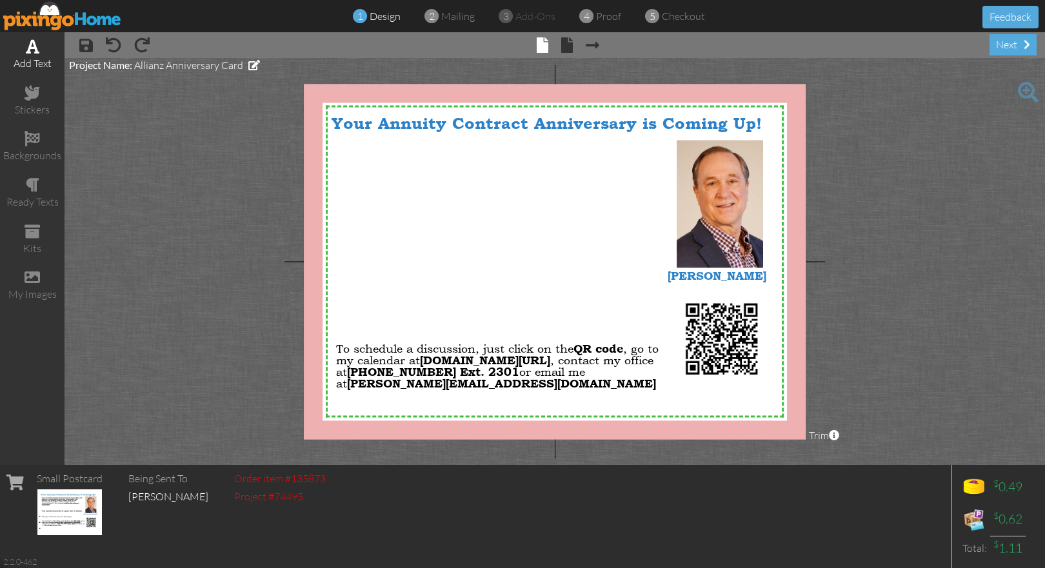
click at [31, 53] on span at bounding box center [33, 46] width 14 height 15
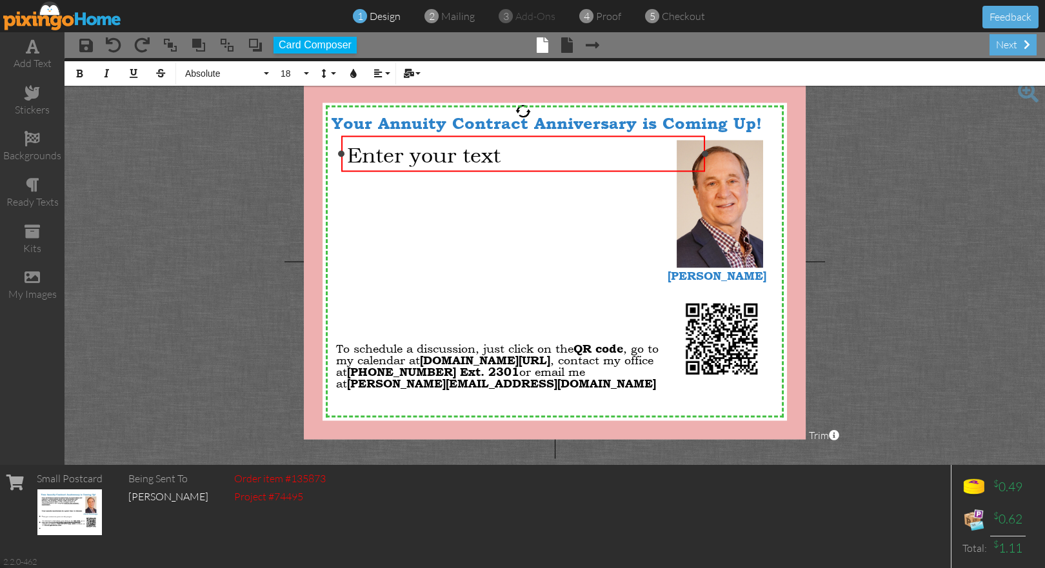
drag, startPoint x: 406, startPoint y: 154, endPoint x: 343, endPoint y: 159, distance: 63.4
click at [343, 159] on div "Enter your text ×" at bounding box center [523, 153] width 364 height 36
drag, startPoint x: 705, startPoint y: 154, endPoint x: 665, endPoint y: 156, distance: 40.0
click at [665, 156] on div at bounding box center [665, 153] width 6 height 6
drag, startPoint x: 342, startPoint y: 154, endPoint x: 335, endPoint y: 155, distance: 7.1
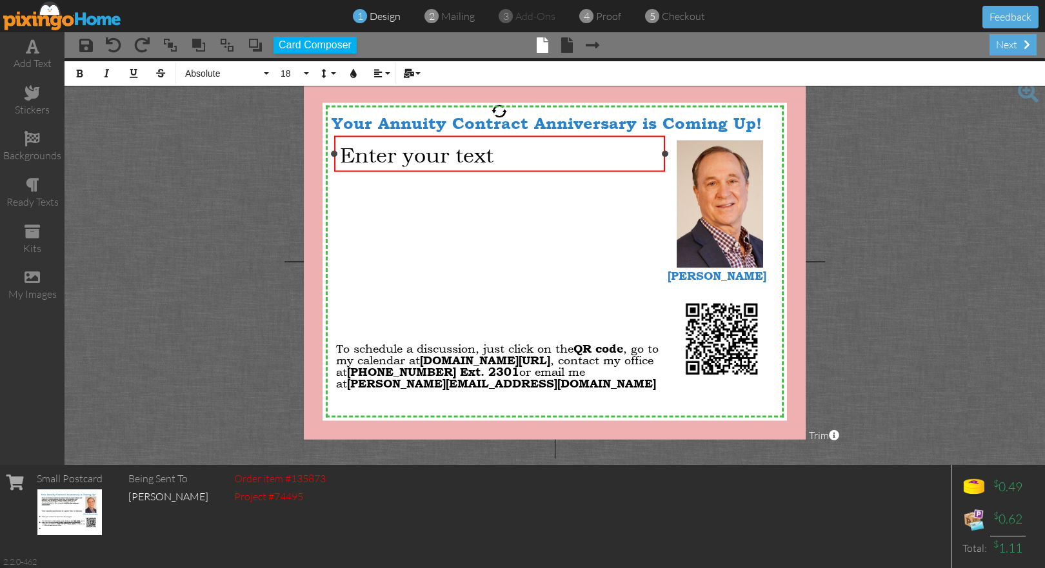
click at [335, 155] on div at bounding box center [334, 153] width 6 height 6
click at [527, 148] on div "Enter your text" at bounding box center [500, 153] width 320 height 25
drag, startPoint x: 493, startPoint y: 150, endPoint x: 336, endPoint y: 149, distance: 156.7
click at [336, 149] on div "Enter your text" at bounding box center [499, 153] width 331 height 37
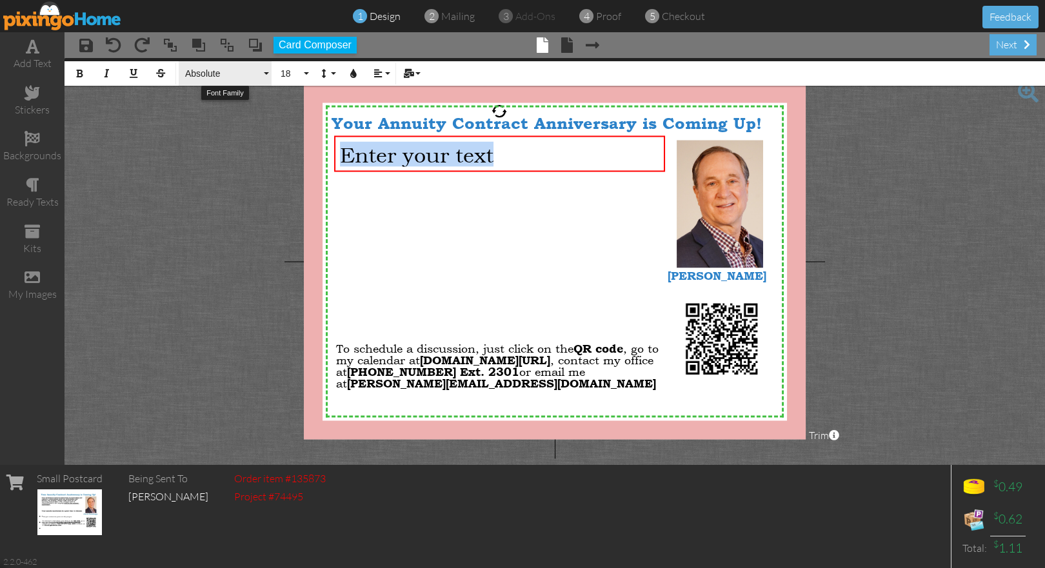
click at [267, 73] on button "Absolute" at bounding box center [225, 73] width 93 height 25
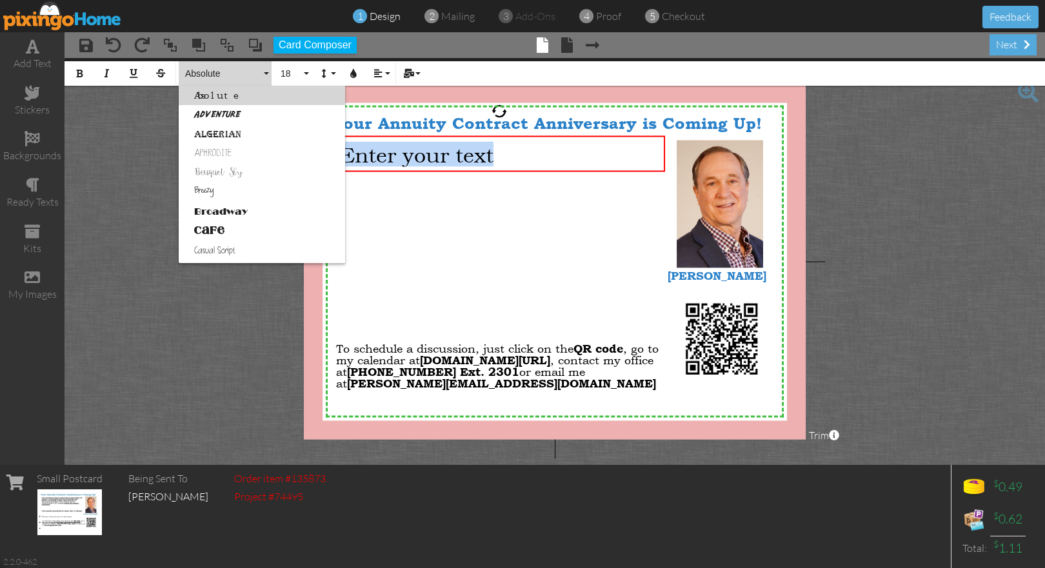
click at [254, 90] on link "Absolute" at bounding box center [262, 95] width 166 height 19
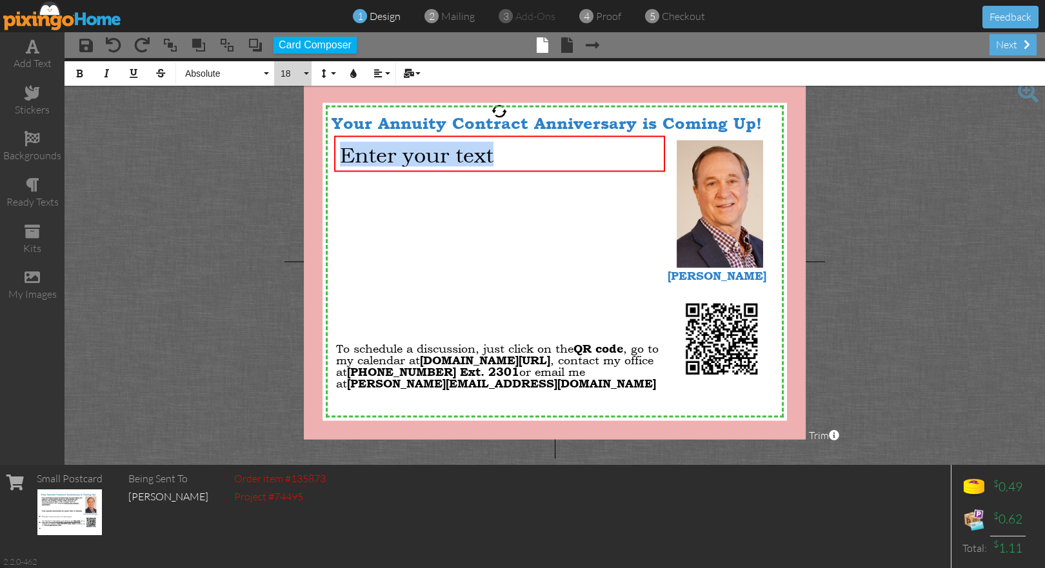
click at [305, 70] on button "18" at bounding box center [292, 73] width 37 height 25
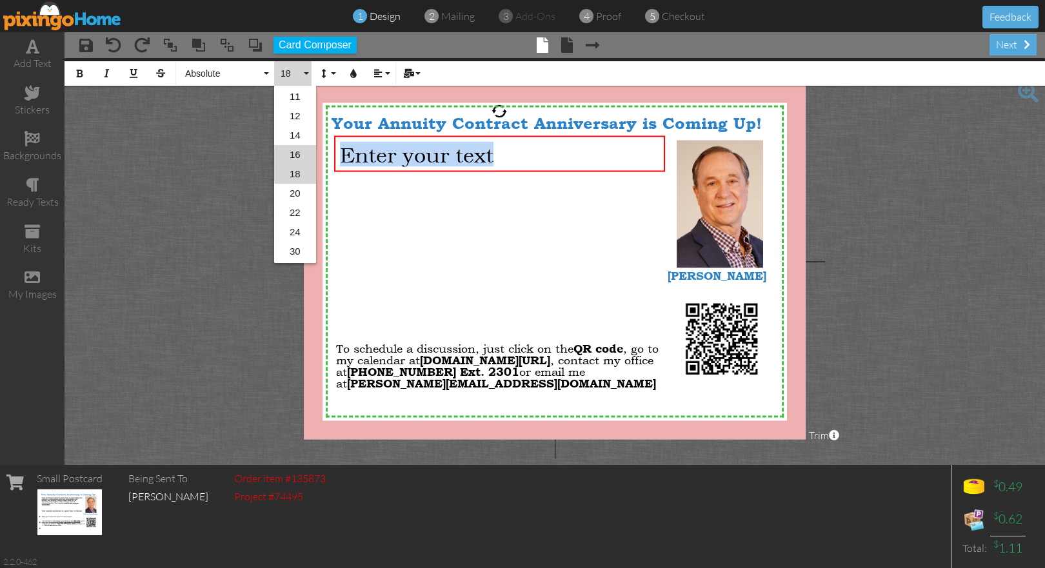
click at [301, 154] on link "16" at bounding box center [295, 154] width 42 height 19
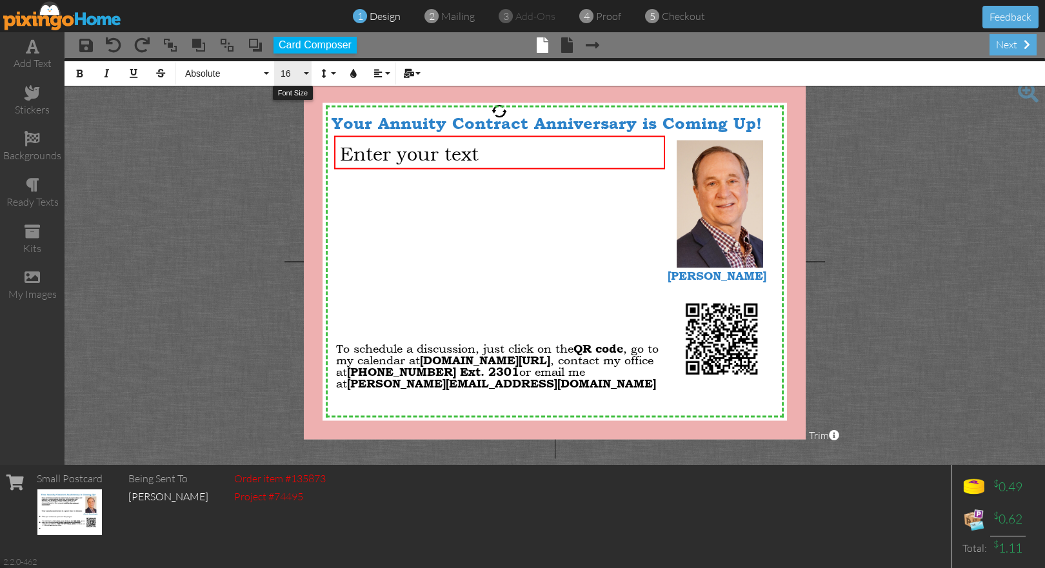
click at [303, 72] on button "16" at bounding box center [292, 73] width 37 height 25
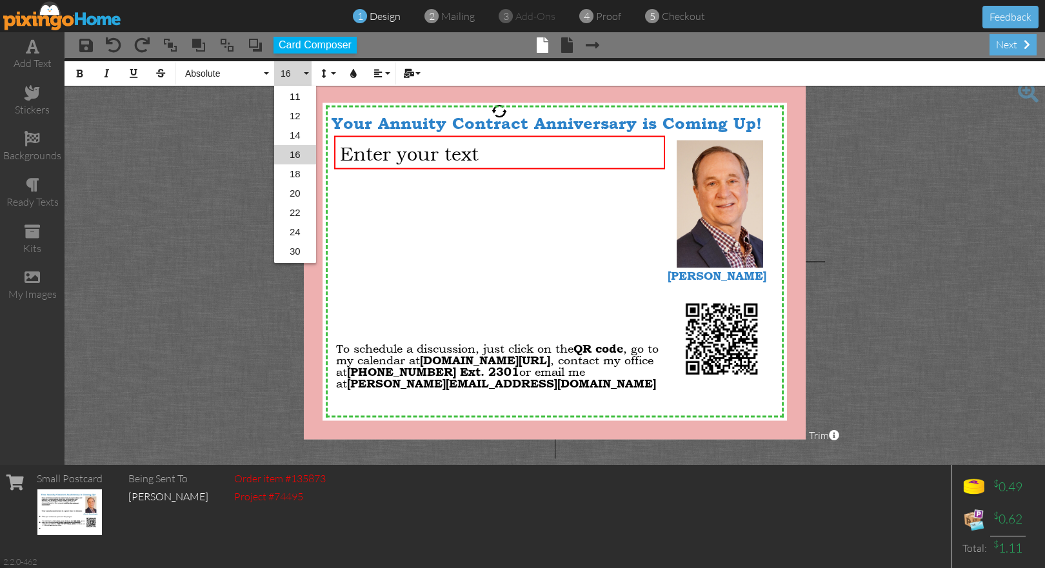
scroll to position [95, 0]
click at [306, 138] on link "12" at bounding box center [295, 135] width 42 height 19
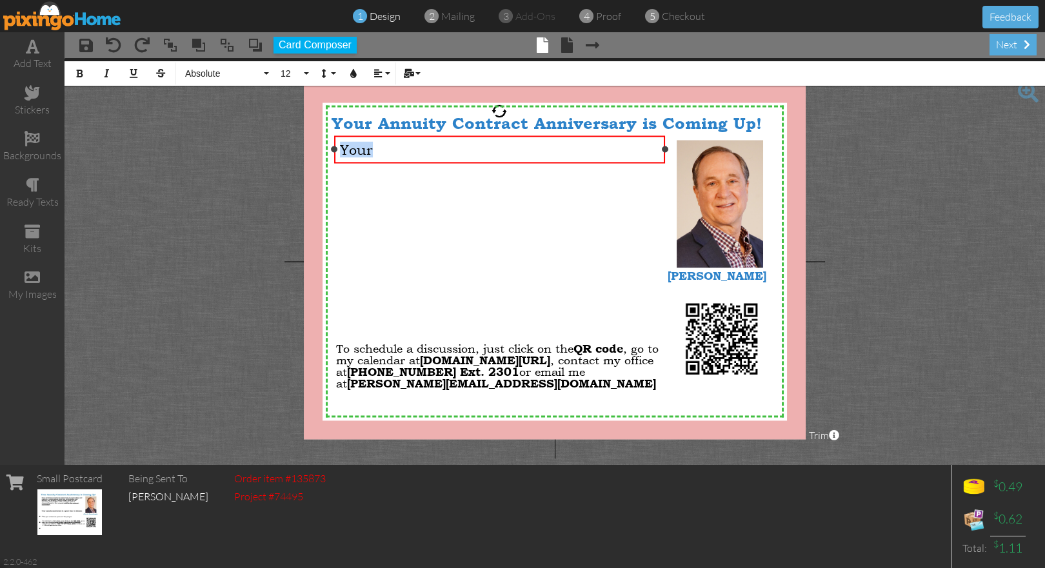
drag, startPoint x: 376, startPoint y: 147, endPoint x: 340, endPoint y: 149, distance: 36.2
click at [340, 149] on div "Your" at bounding box center [500, 149] width 320 height 16
click at [304, 73] on button "12" at bounding box center [292, 73] width 37 height 25
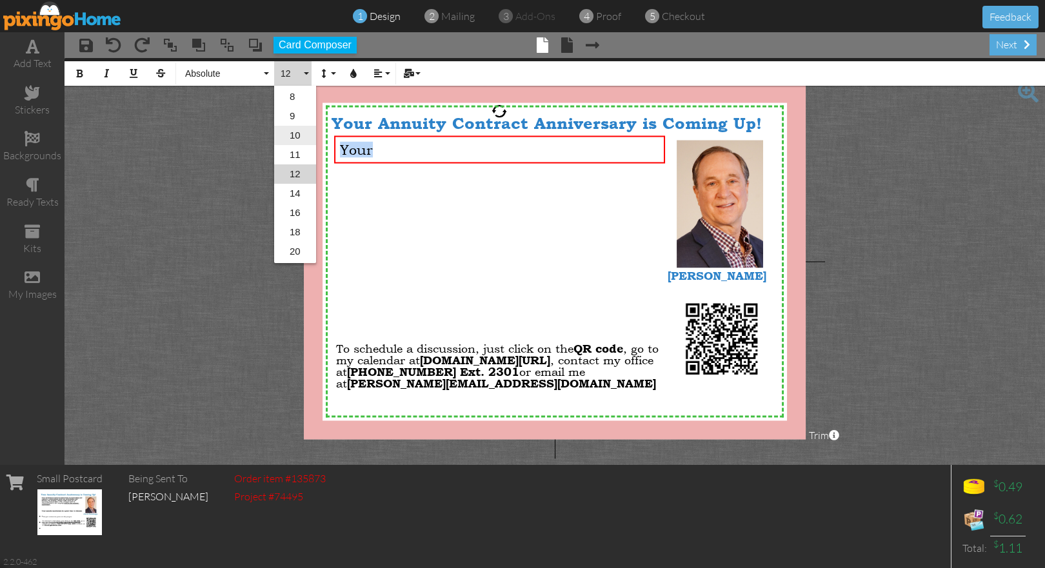
click at [301, 134] on link "10" at bounding box center [295, 135] width 42 height 19
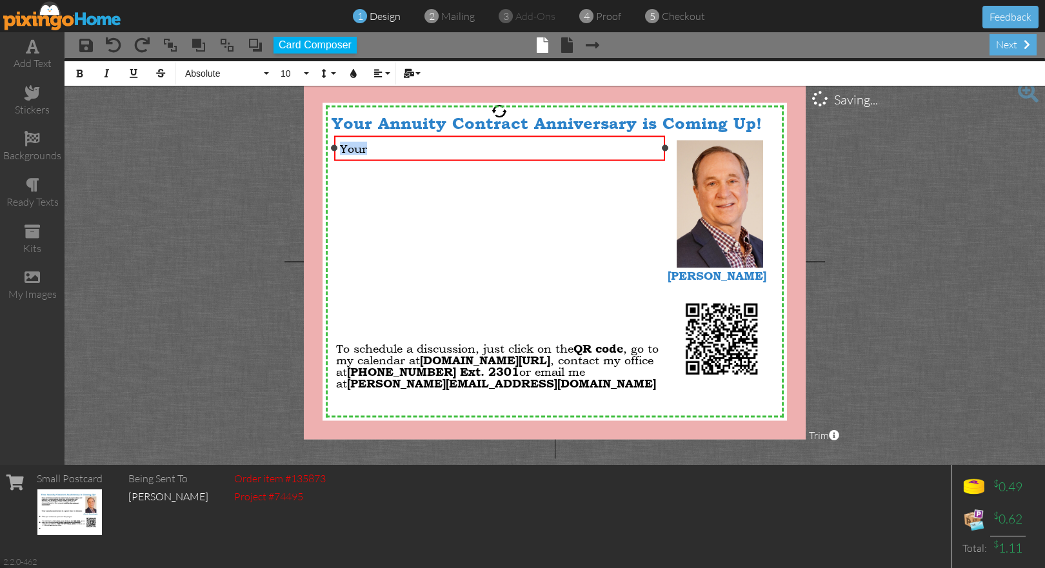
click at [386, 151] on div "Your" at bounding box center [500, 148] width 320 height 14
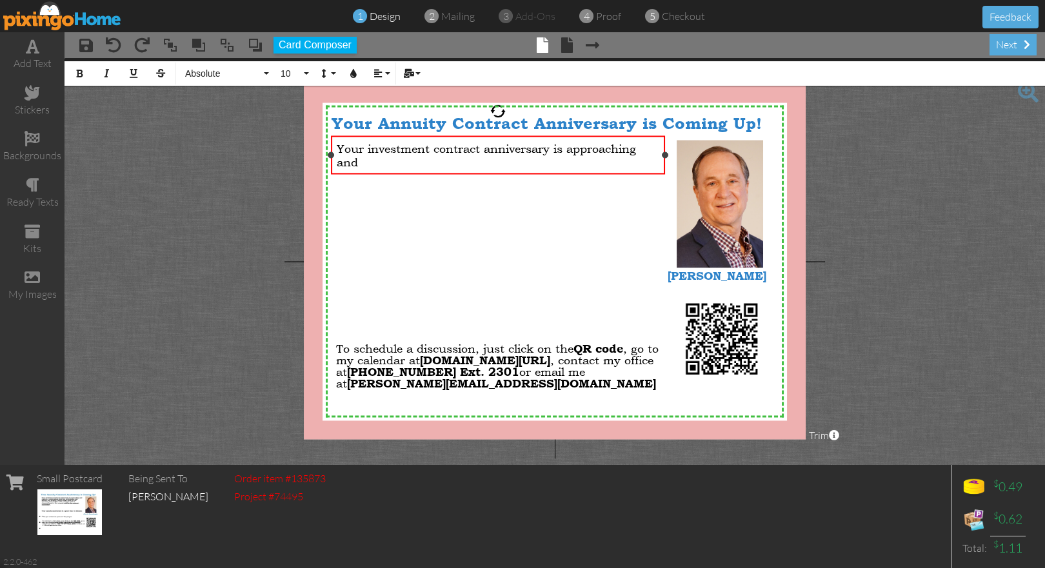
click at [330, 155] on div at bounding box center [331, 155] width 6 height 6
click at [669, 154] on div at bounding box center [669, 155] width 6 height 6
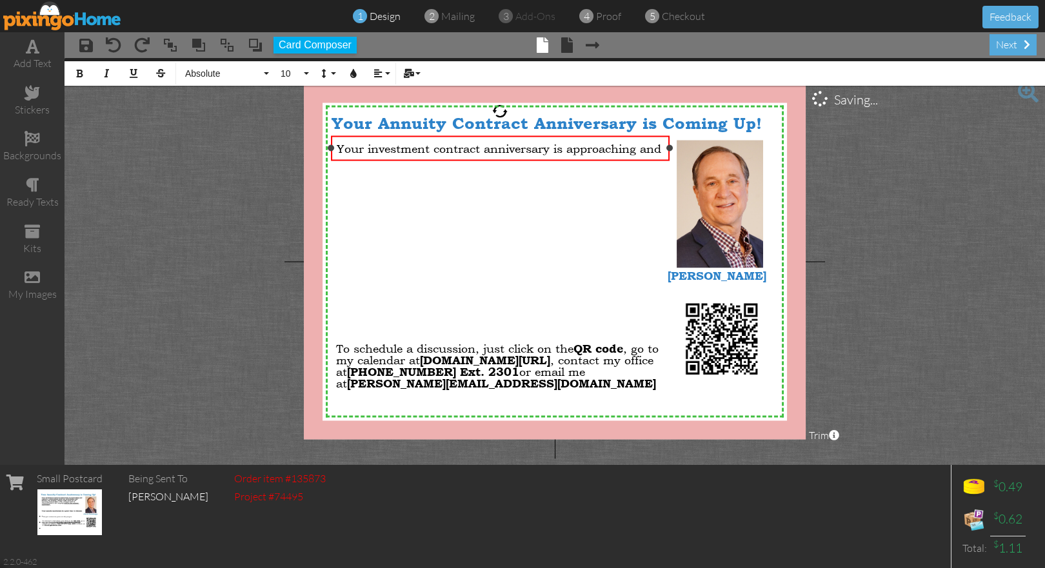
click at [669, 154] on div "Your investment contract anniversary is approaching and ×" at bounding box center [500, 147] width 339 height 25
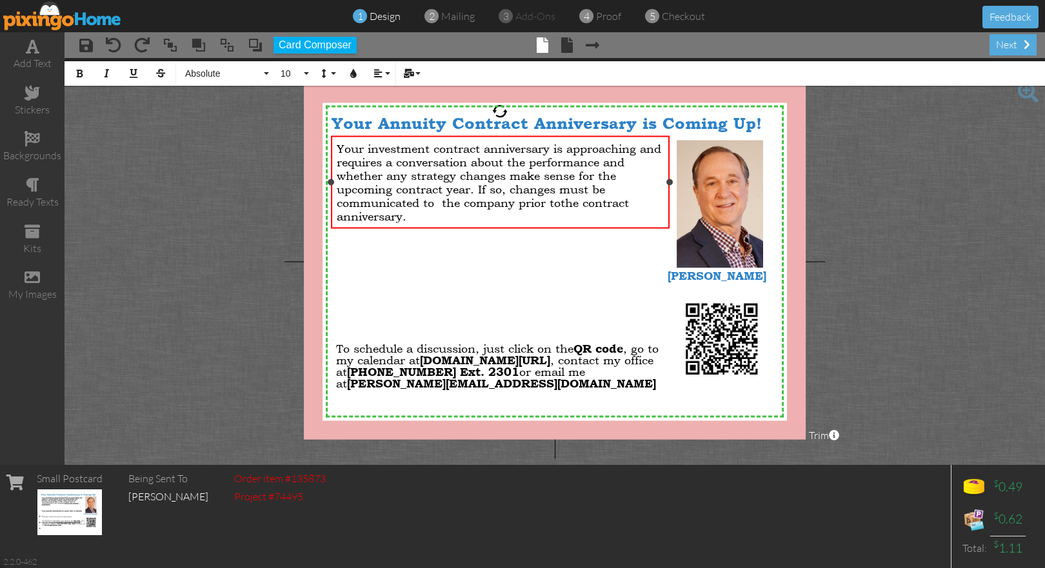
click at [444, 204] on span "requires a conversation about the performance and whether any strategy changes …" at bounding box center [483, 189] width 292 height 68
click at [557, 201] on span "requires a conversation about the performance and whether any strategy changes …" at bounding box center [481, 189] width 288 height 68
drag, startPoint x: 409, startPoint y: 219, endPoint x: 515, endPoint y: 204, distance: 106.2
click at [515, 204] on div "requires a conversation about the performance and whether any strategy changes …" at bounding box center [501, 189] width 328 height 68
click at [132, 73] on icon "button" at bounding box center [133, 73] width 9 height 9
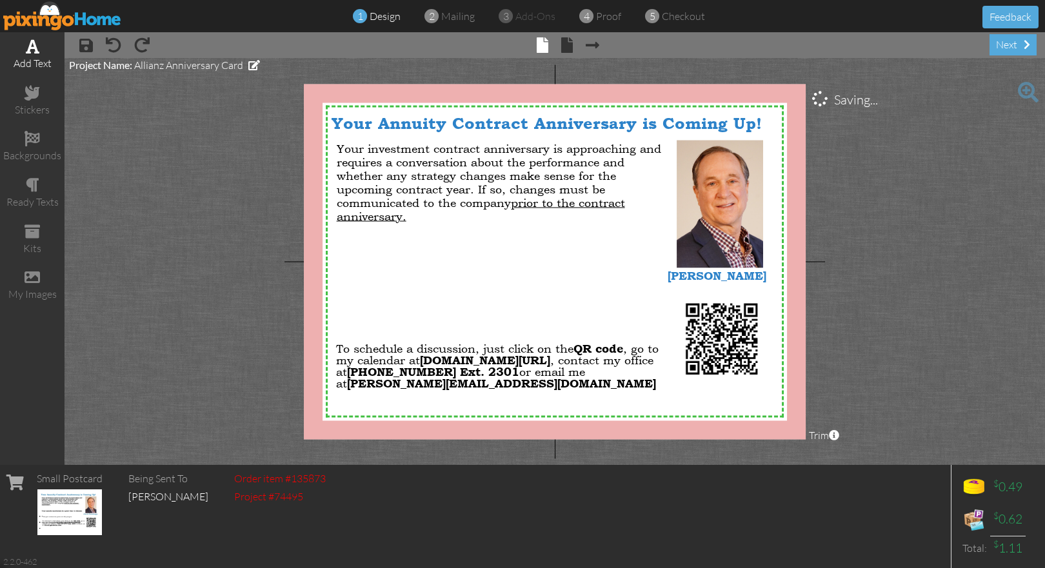
click at [30, 52] on span at bounding box center [33, 46] width 14 height 15
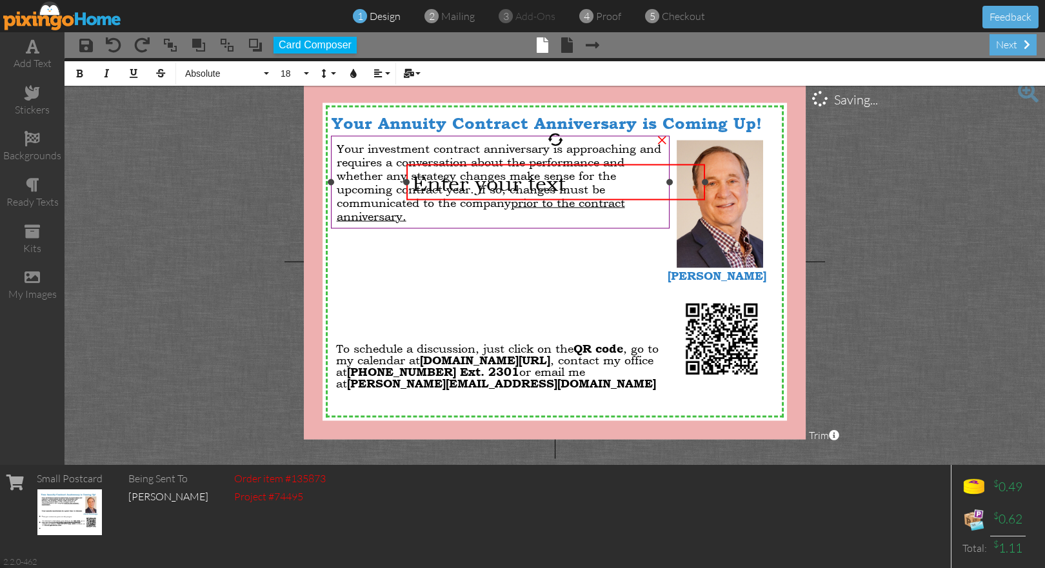
drag, startPoint x: 403, startPoint y: 183, endPoint x: 405, endPoint y: 214, distance: 31.7
click at [405, 214] on div "X X X X X X X X X X X X X X X X X X X X X X X X X X X X X X X X X X X X X X X X…" at bounding box center [555, 261] width 502 height 355
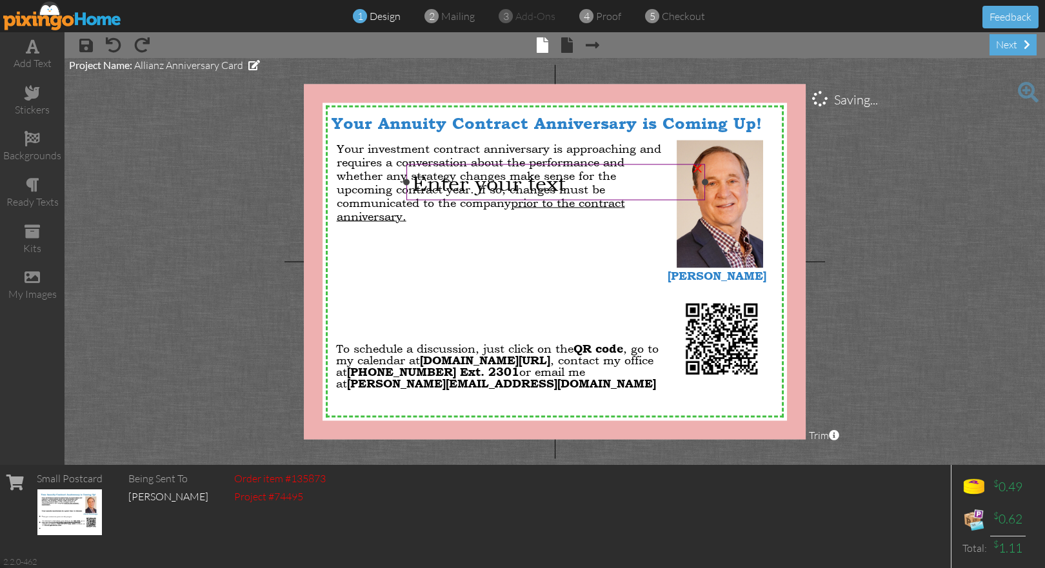
drag, startPoint x: 550, startPoint y: 186, endPoint x: 543, endPoint y: 180, distance: 9.2
click at [543, 180] on span "Enter your text" at bounding box center [488, 182] width 153 height 25
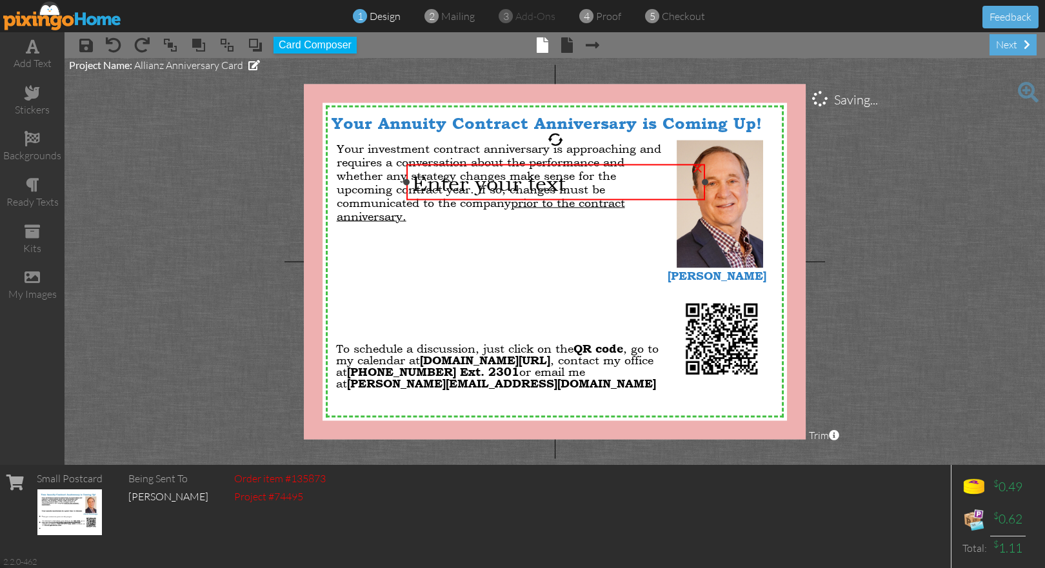
click at [638, 179] on div "Enter your text" at bounding box center [556, 182] width 288 height 25
drag, startPoint x: 655, startPoint y: 179, endPoint x: 668, endPoint y: 177, distance: 13.8
click at [656, 179] on div "Enter your text" at bounding box center [556, 182] width 288 height 25
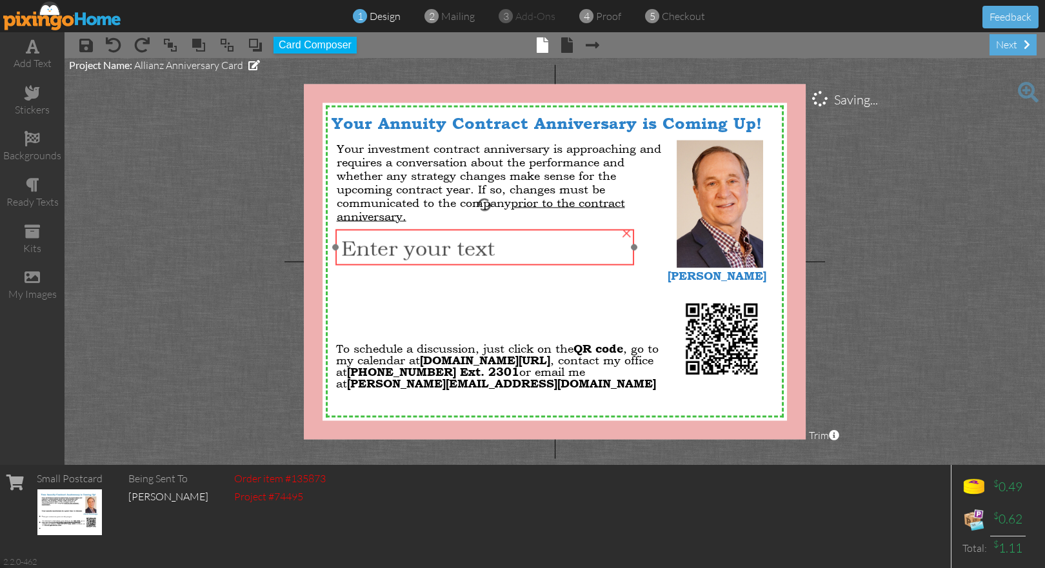
drag, startPoint x: 687, startPoint y: 163, endPoint x: 615, endPoint y: 229, distance: 98.2
click at [615, 229] on div "Enter your text" at bounding box center [484, 247] width 299 height 37
click at [502, 248] on div "Enter your text" at bounding box center [485, 247] width 288 height 25
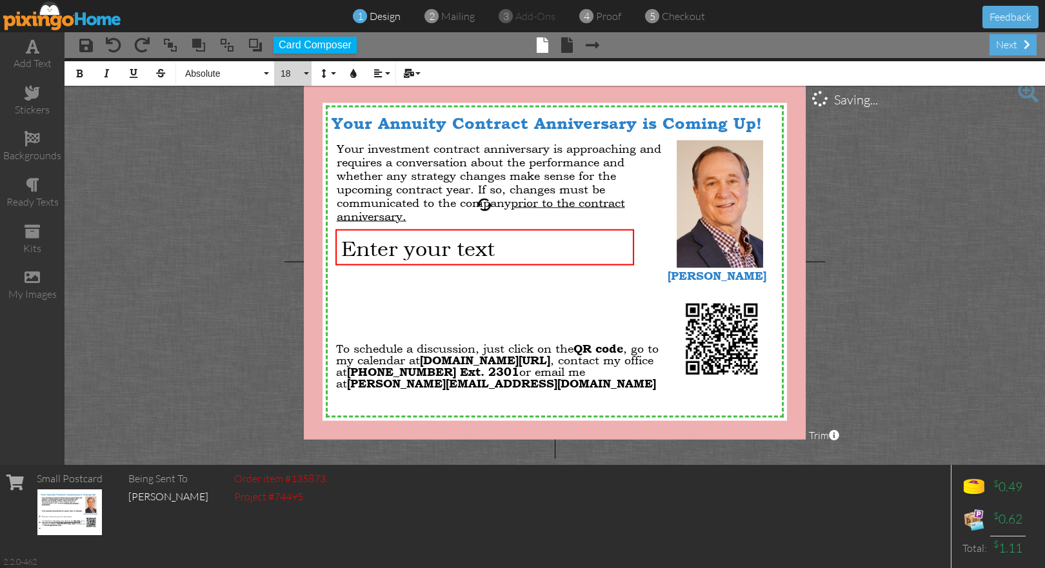
click at [306, 74] on button "18" at bounding box center [292, 73] width 37 height 25
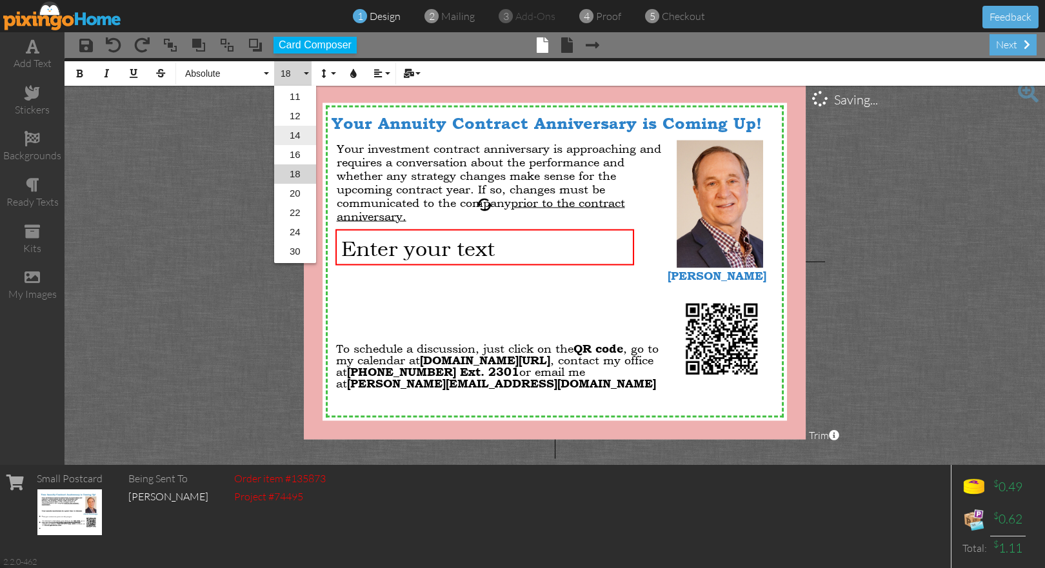
click at [301, 136] on link "14" at bounding box center [295, 135] width 42 height 19
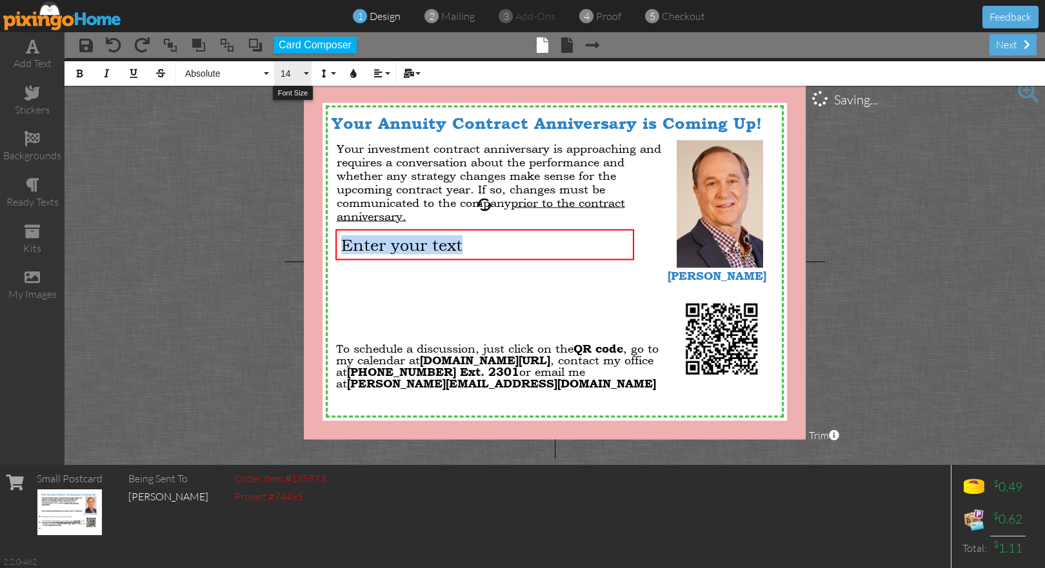
click at [306, 71] on button "14" at bounding box center [292, 73] width 37 height 25
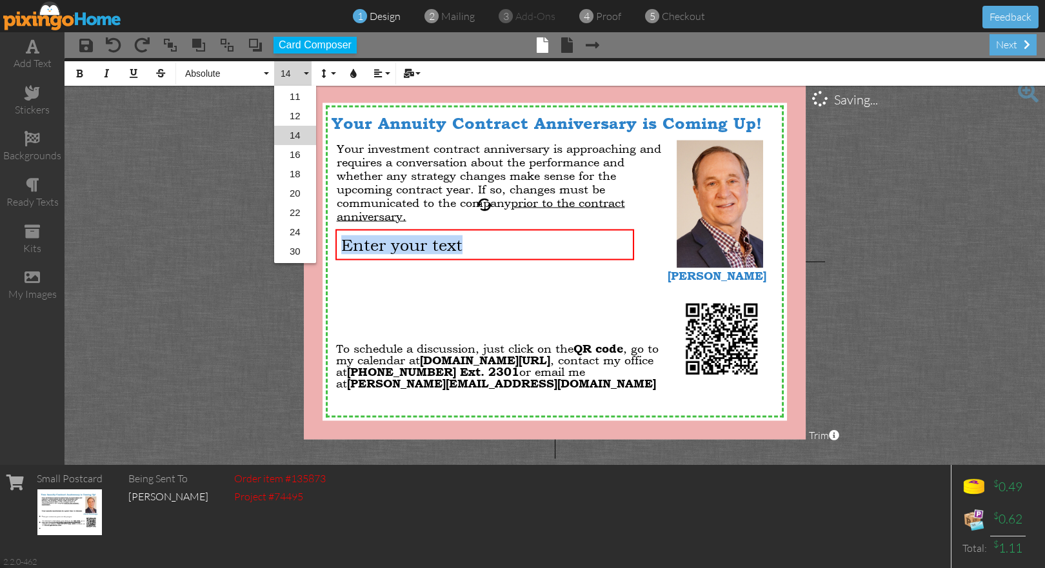
scroll to position [76, 0]
click at [302, 150] on link "12" at bounding box center [295, 154] width 42 height 19
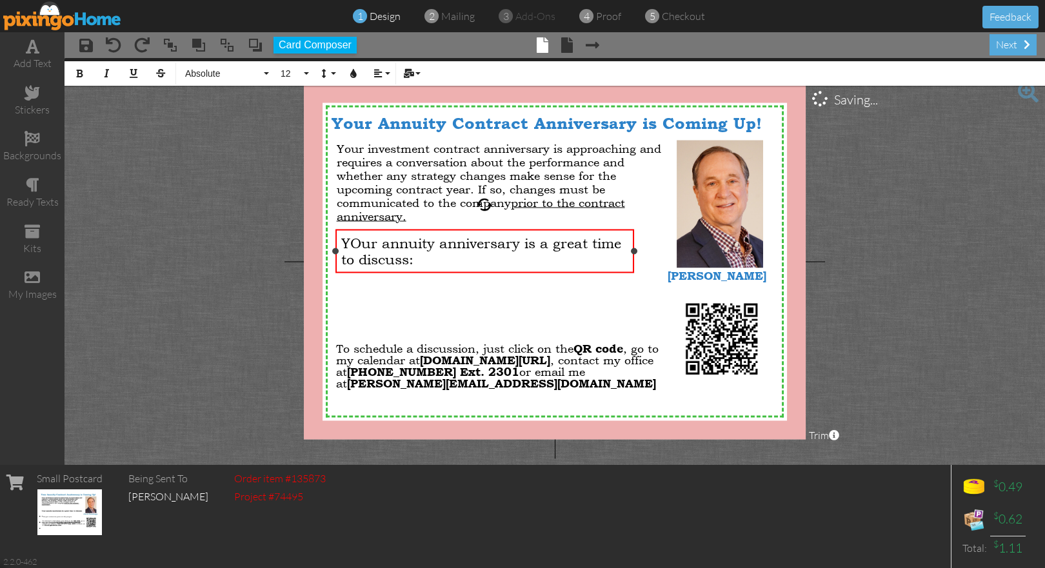
click at [357, 241] on span "YOur annuity anniversary is a great time to discuss:" at bounding box center [481, 251] width 280 height 32
click at [333, 252] on div at bounding box center [333, 251] width 6 height 6
drag, startPoint x: 634, startPoint y: 251, endPoint x: 656, endPoint y: 249, distance: 22.7
click at [656, 249] on div at bounding box center [656, 251] width 6 height 6
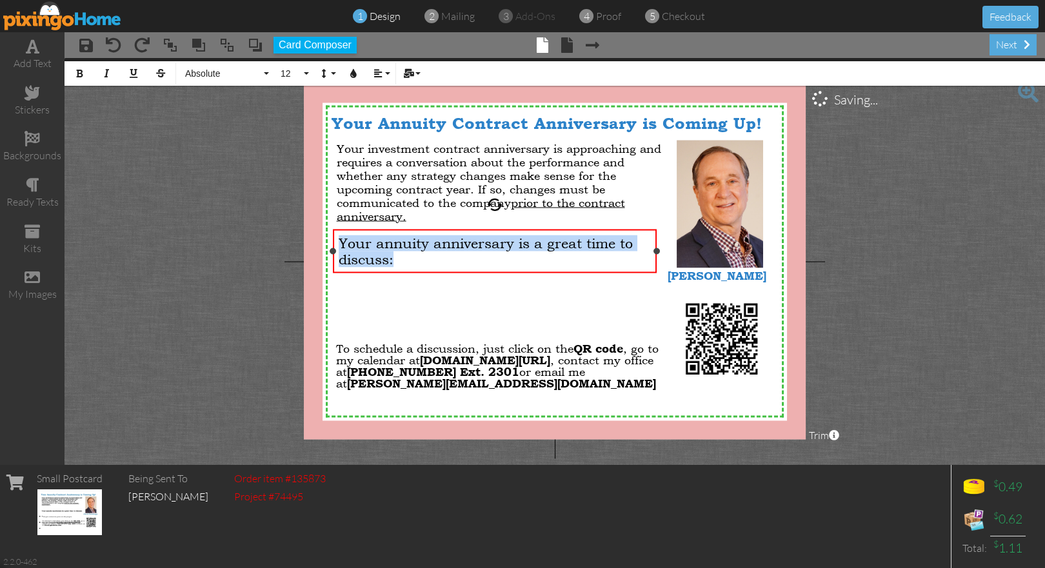
drag, startPoint x: 400, startPoint y: 263, endPoint x: 338, endPoint y: 241, distance: 65.7
click at [339, 241] on div "Your annuity anniversary is a great time to discuss:" at bounding box center [495, 251] width 313 height 32
click at [303, 70] on button "12" at bounding box center [292, 73] width 37 height 25
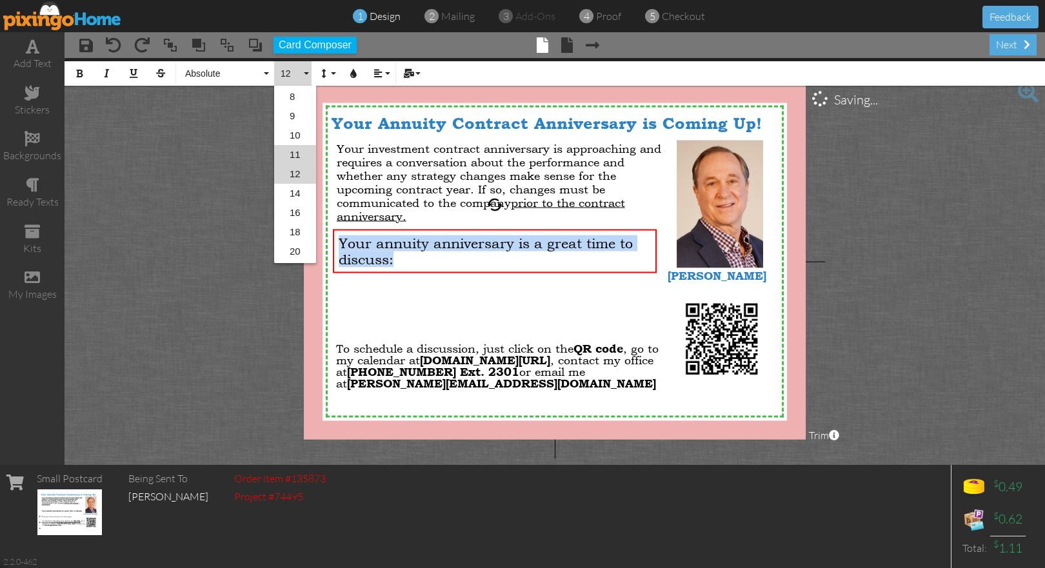
click at [304, 153] on link "11" at bounding box center [295, 154] width 42 height 19
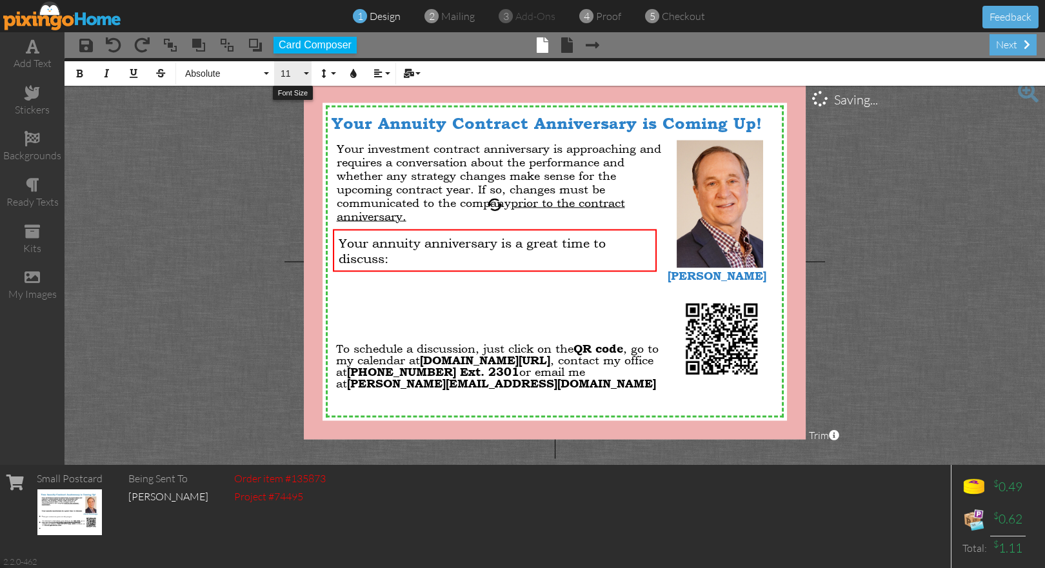
click at [305, 70] on button "11" at bounding box center [292, 73] width 37 height 25
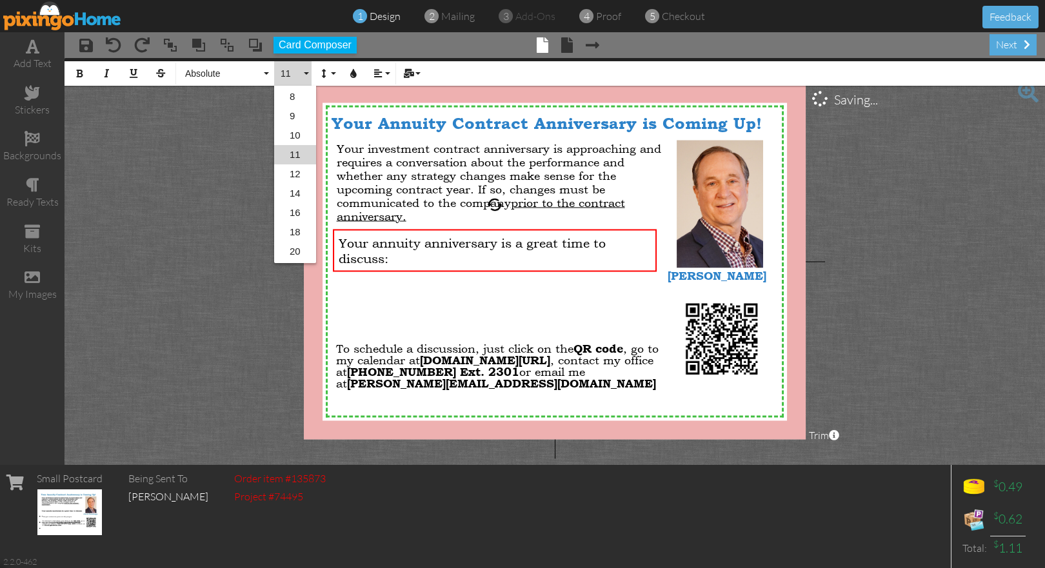
scroll to position [37, 0]
click at [308, 153] on link "10" at bounding box center [295, 154] width 42 height 19
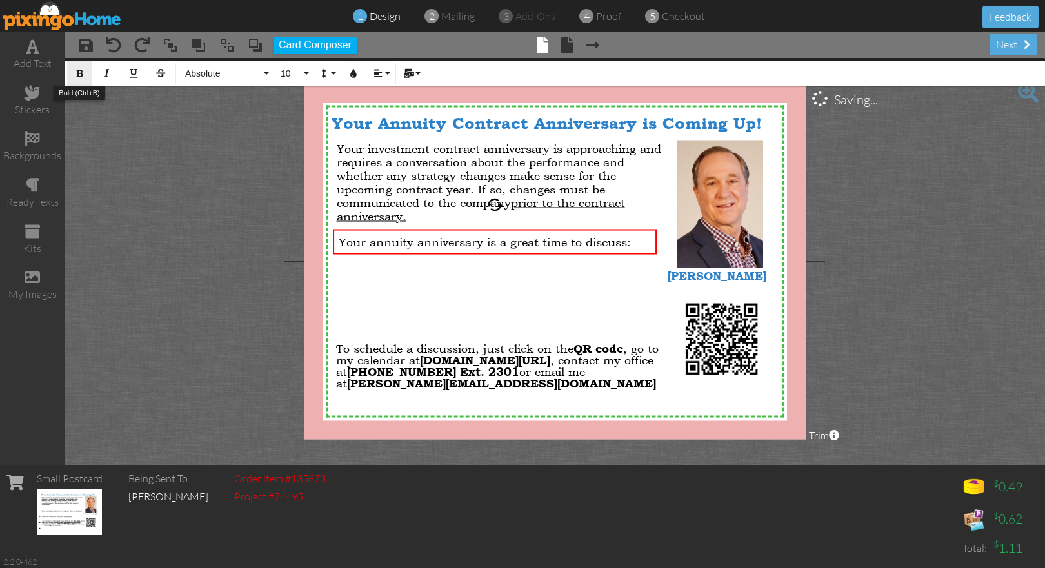
click at [78, 74] on icon "button" at bounding box center [79, 73] width 9 height 9
click at [661, 248] on div "Your annuity anniversary is a great time to discuss: ×" at bounding box center [497, 242] width 328 height 26
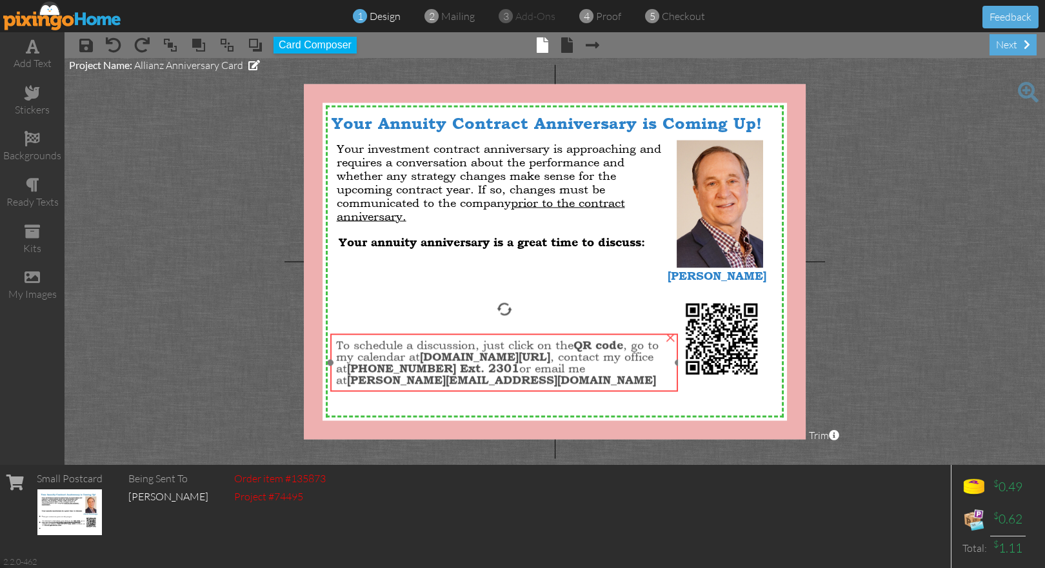
click at [495, 362] on span "732-747-5747 Ext. 2301" at bounding box center [433, 368] width 172 height 14
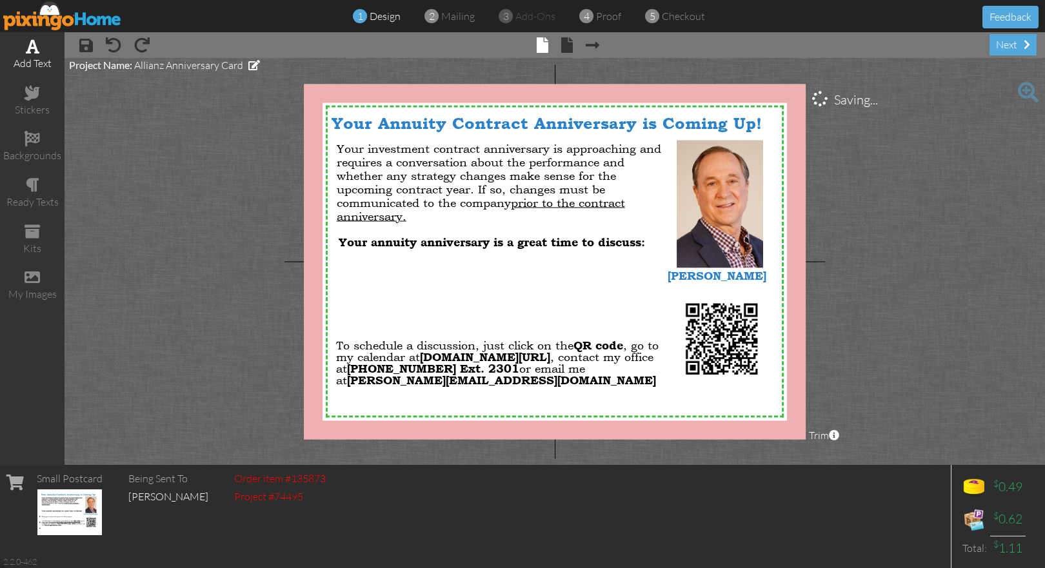
click at [27, 50] on span at bounding box center [33, 46] width 14 height 15
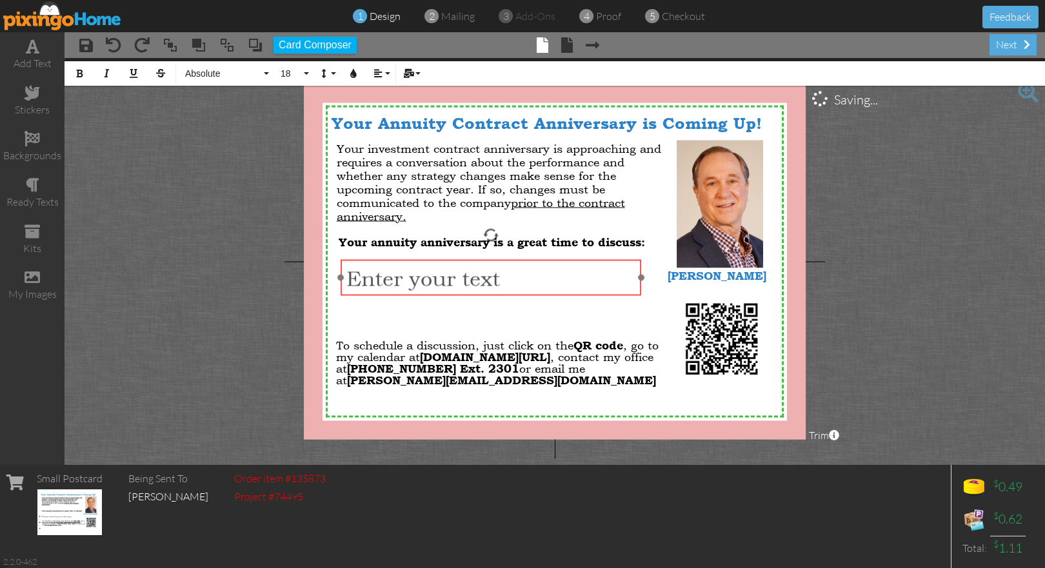
drag, startPoint x: 615, startPoint y: 291, endPoint x: 551, endPoint y: 293, distance: 63.9
click at [551, 293] on div "​ Enter your text ​" at bounding box center [490, 277] width 301 height 37
click at [549, 294] on div "​ Enter your text ​" at bounding box center [489, 279] width 301 height 37
click at [507, 273] on div "Enter your text" at bounding box center [489, 278] width 290 height 25
drag, startPoint x: 505, startPoint y: 275, endPoint x: 348, endPoint y: 279, distance: 156.7
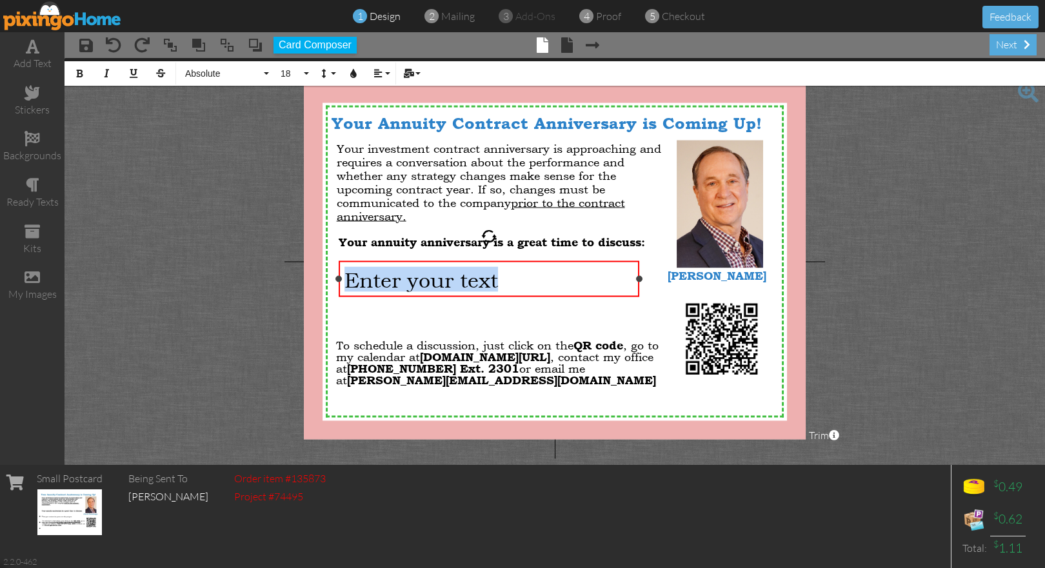
click at [348, 279] on div "Enter your text" at bounding box center [489, 278] width 290 height 25
drag, startPoint x: 376, startPoint y: 279, endPoint x: 362, endPoint y: 279, distance: 13.5
click at [362, 279] on span "* H" at bounding box center [360, 278] width 32 height 25
click at [268, 73] on button "Absolute" at bounding box center [225, 73] width 93 height 25
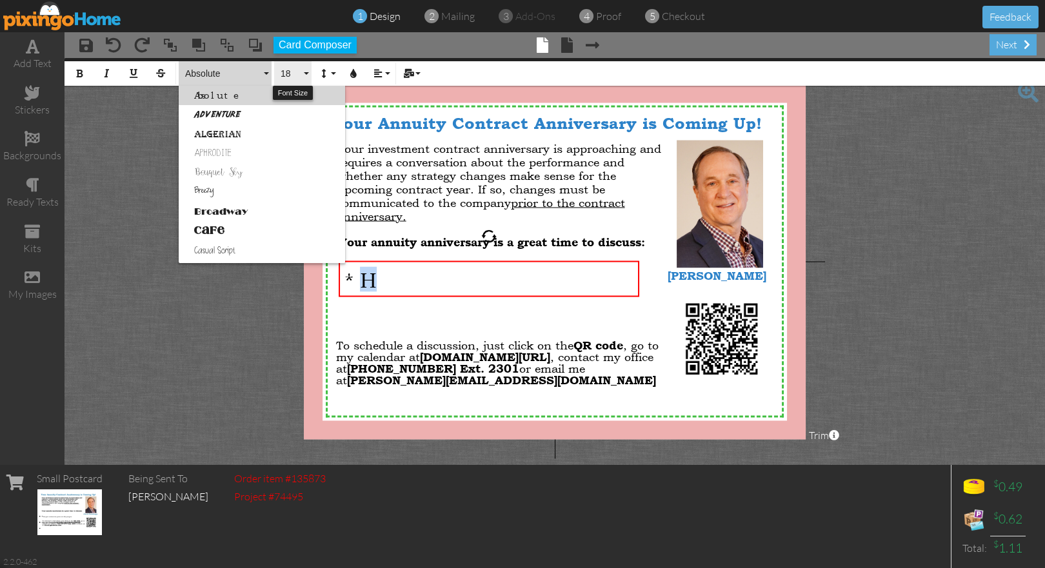
click at [306, 73] on button "18" at bounding box center [292, 73] width 37 height 25
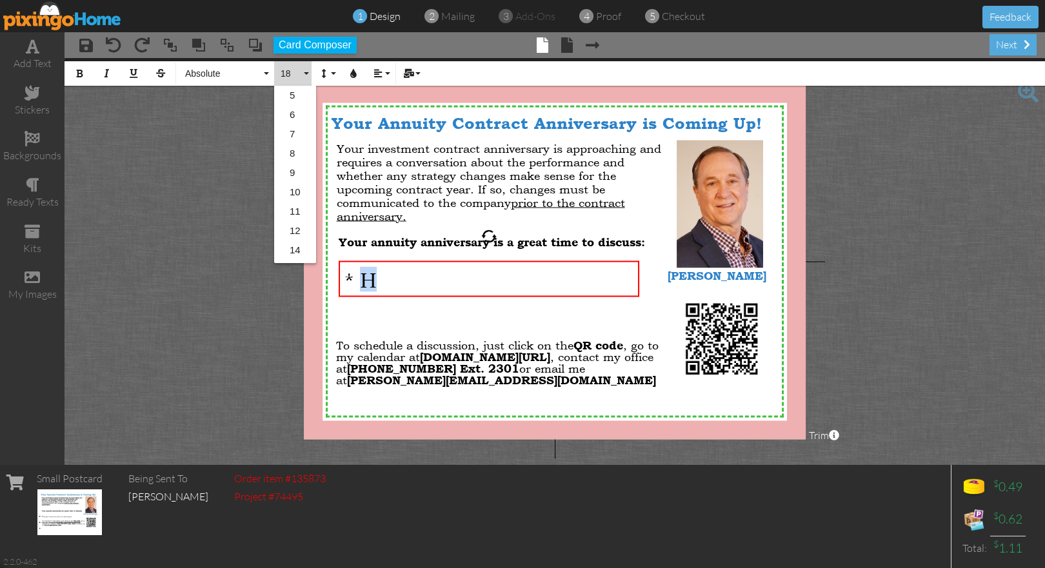
scroll to position [115, 0]
click at [304, 117] on link "12" at bounding box center [295, 115] width 42 height 19
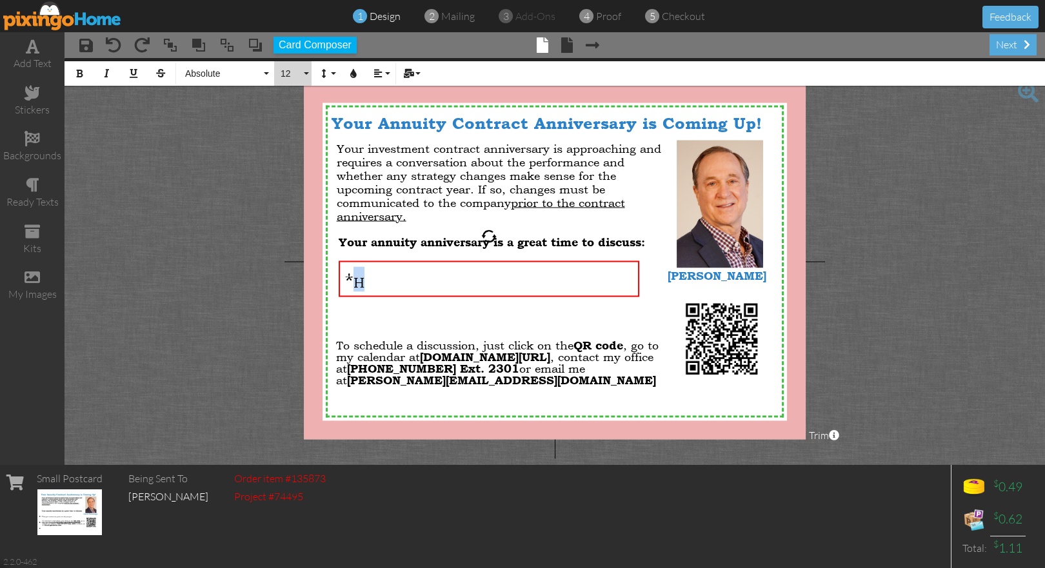
click at [304, 75] on button "12" at bounding box center [292, 73] width 37 height 25
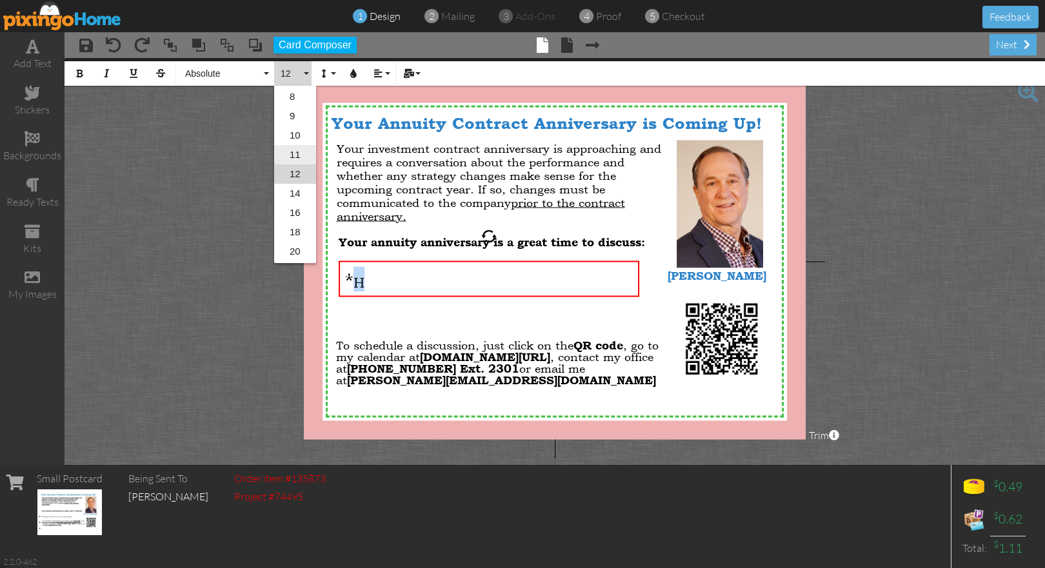
click at [303, 149] on link "11" at bounding box center [295, 154] width 42 height 19
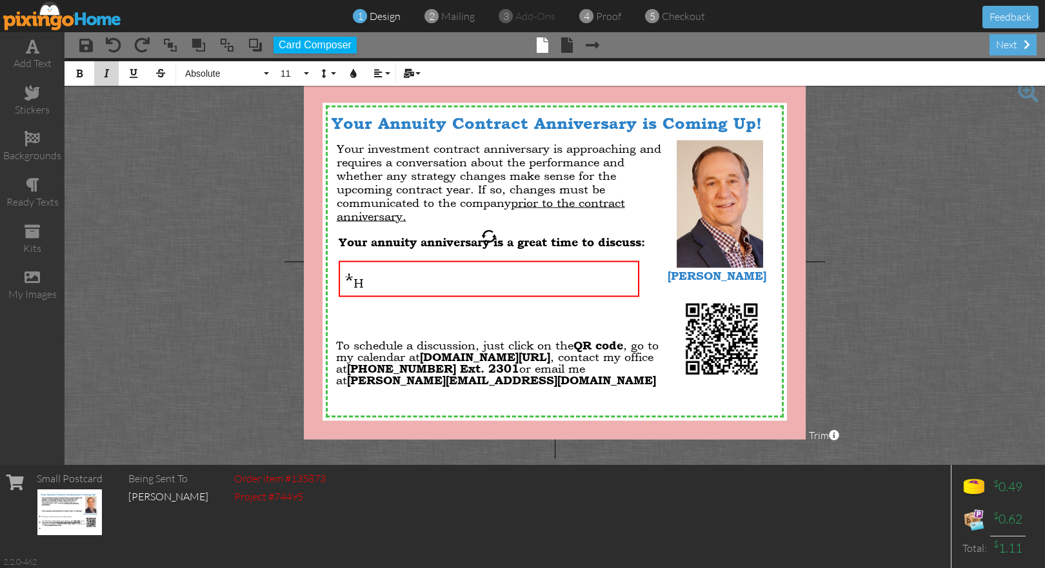
click at [106, 72] on icon "button" at bounding box center [106, 73] width 9 height 9
click at [353, 277] on span "*" at bounding box center [348, 278] width 9 height 25
click at [353, 282] on span "H" at bounding box center [356, 282] width 10 height 15
click at [364, 282] on div "H" at bounding box center [489, 278] width 290 height 25
click at [351, 281] on span "H" at bounding box center [356, 282] width 10 height 15
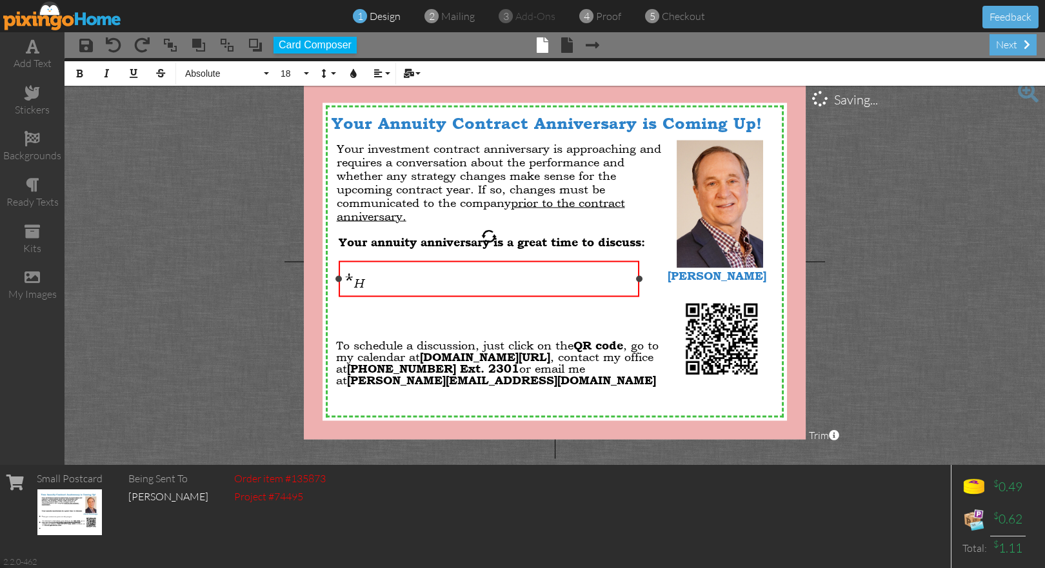
click at [380, 281] on div "* H" at bounding box center [489, 278] width 290 height 25
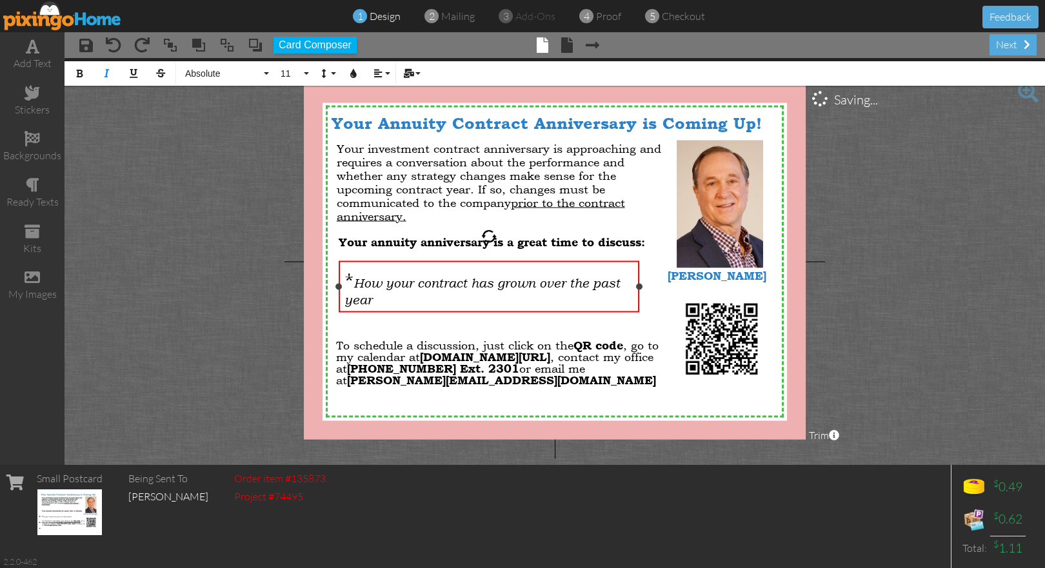
click at [352, 274] on span "*" at bounding box center [348, 278] width 9 height 25
click at [336, 288] on div at bounding box center [334, 286] width 6 height 6
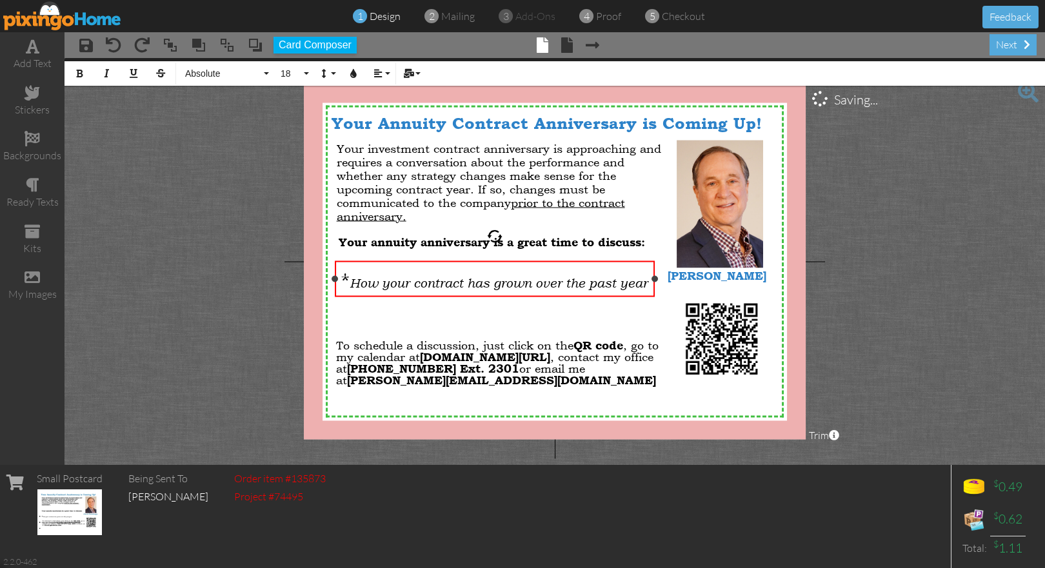
drag, startPoint x: 636, startPoint y: 286, endPoint x: 652, endPoint y: 284, distance: 15.5
click at [652, 284] on div "* How your contract has grown over the past year ×" at bounding box center [495, 279] width 321 height 36
click at [645, 281] on span "How your contract has grown over the past year" at bounding box center [499, 282] width 298 height 15
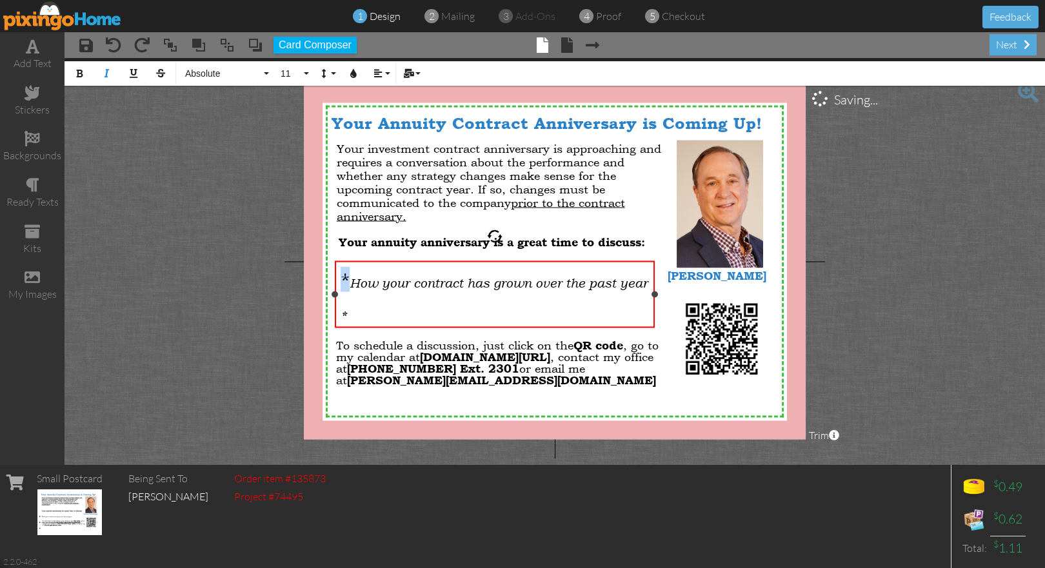
drag, startPoint x: 348, startPoint y: 276, endPoint x: 340, endPoint y: 276, distance: 7.1
click at [340, 276] on span "*" at bounding box center [344, 278] width 9 height 25
click at [304, 73] on button "18" at bounding box center [292, 73] width 37 height 25
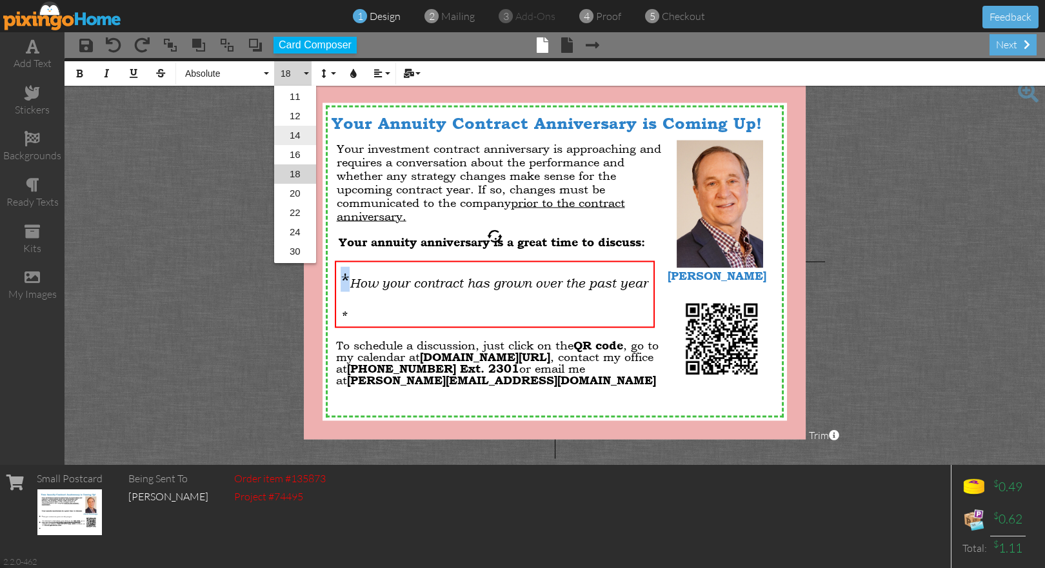
click at [299, 138] on link "14" at bounding box center [295, 135] width 42 height 19
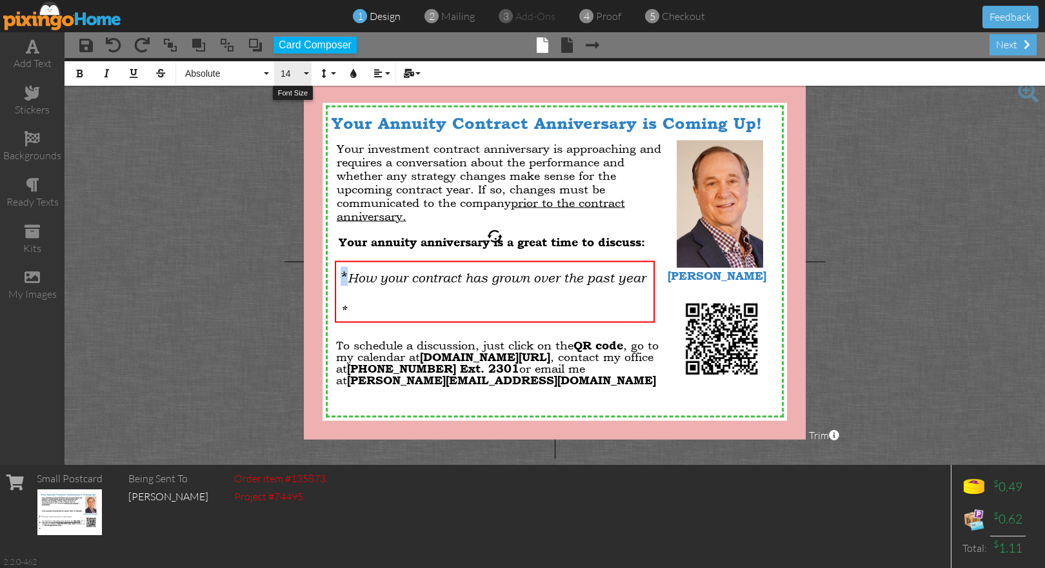
click at [306, 73] on button "14" at bounding box center [292, 73] width 37 height 25
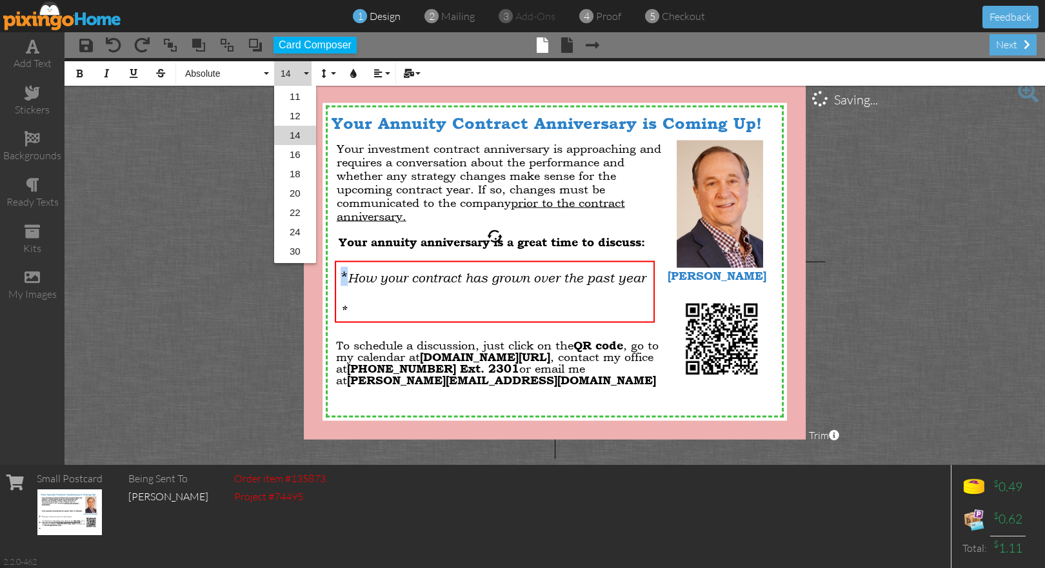
scroll to position [76, 0]
click at [303, 136] on link "11" at bounding box center [295, 135] width 42 height 19
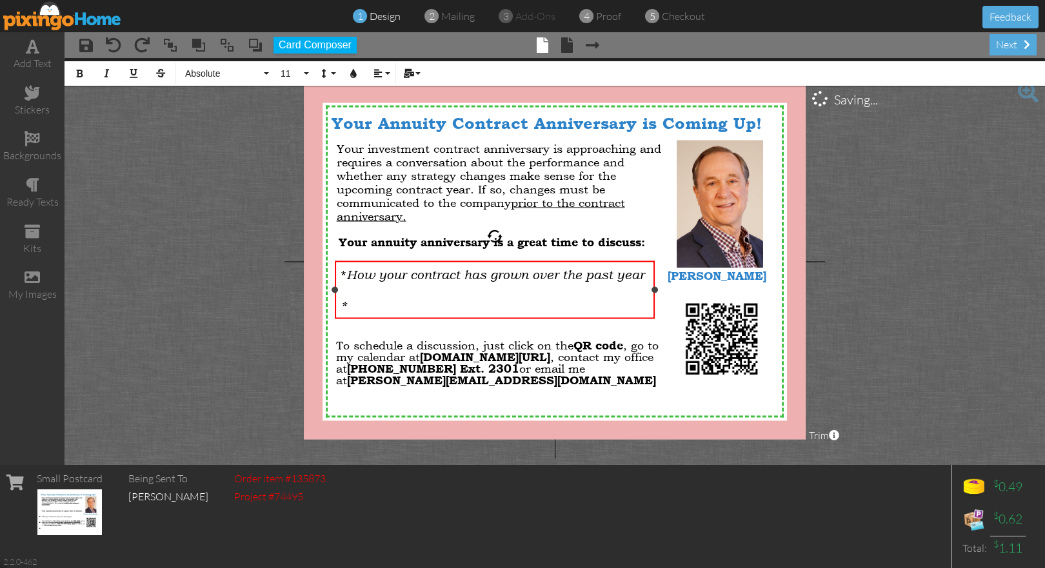
click at [366, 304] on div "*" at bounding box center [494, 304] width 309 height 15
click at [346, 273] on span "How your contract has grown over the past year" at bounding box center [495, 273] width 298 height 15
click at [357, 305] on div "*" at bounding box center [494, 304] width 309 height 15
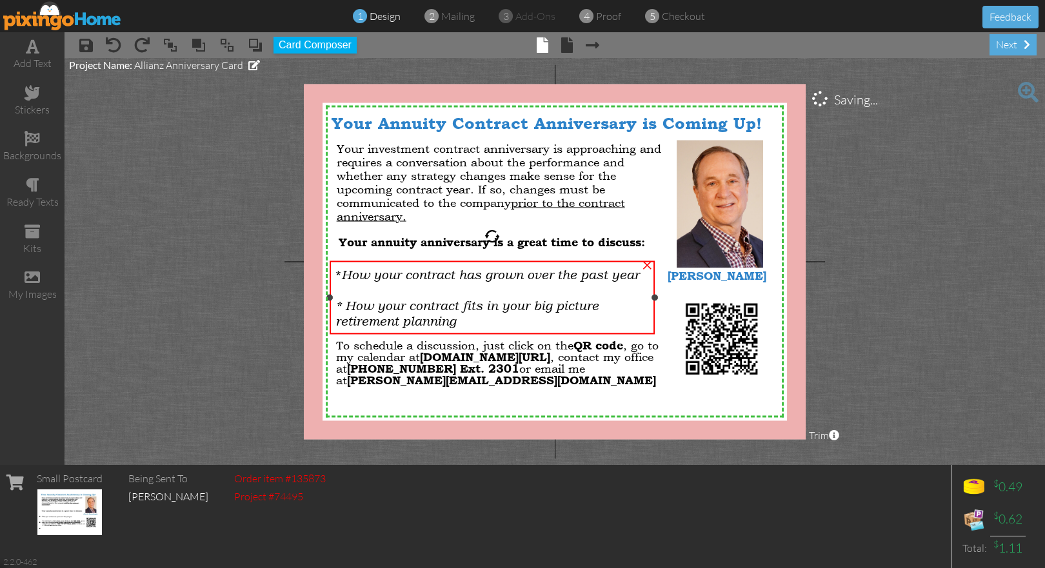
click at [328, 295] on div at bounding box center [329, 297] width 6 height 6
drag, startPoint x: 655, startPoint y: 299, endPoint x: 662, endPoint y: 297, distance: 7.4
click at [662, 297] on div at bounding box center [661, 297] width 6 height 6
click at [440, 290] on div at bounding box center [495, 289] width 321 height 15
click at [482, 322] on div "* How your contract fits in your big picture retirement planning" at bounding box center [495, 312] width 321 height 31
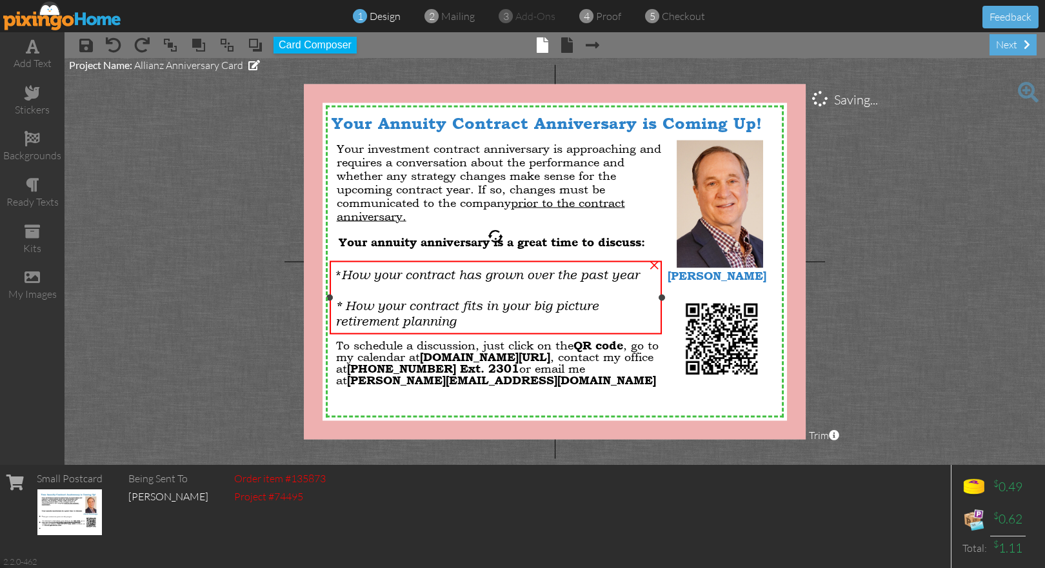
click at [482, 322] on div "* How your contract fits in your big picture retirement planning" at bounding box center [495, 312] width 321 height 31
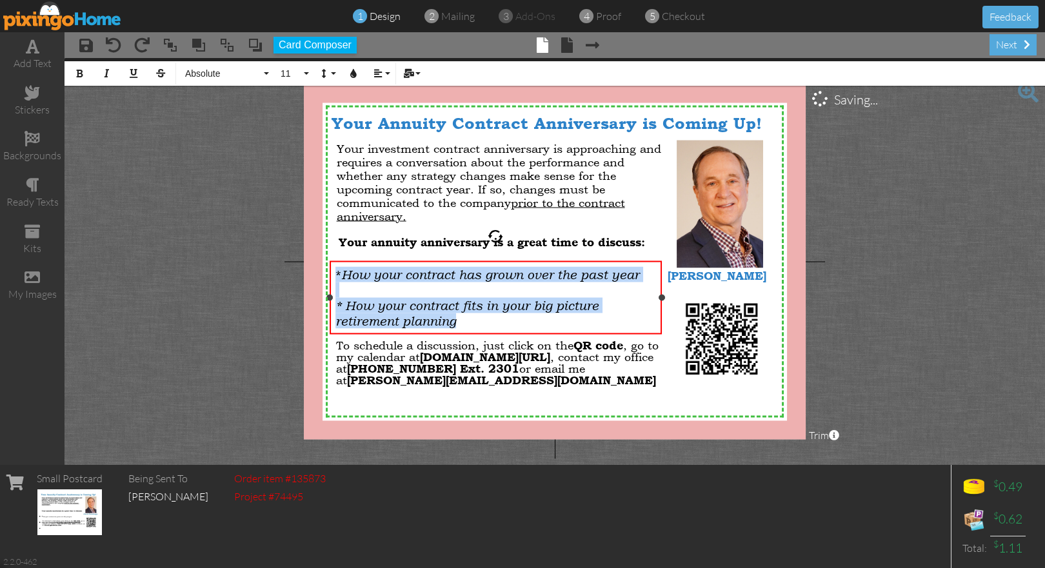
drag, startPoint x: 467, startPoint y: 324, endPoint x: 337, endPoint y: 275, distance: 139.4
click at [337, 275] on div "* How your contract has grown over the past year * How your contract fits in yo…" at bounding box center [495, 297] width 321 height 62
click at [308, 75] on button "11" at bounding box center [292, 73] width 37 height 25
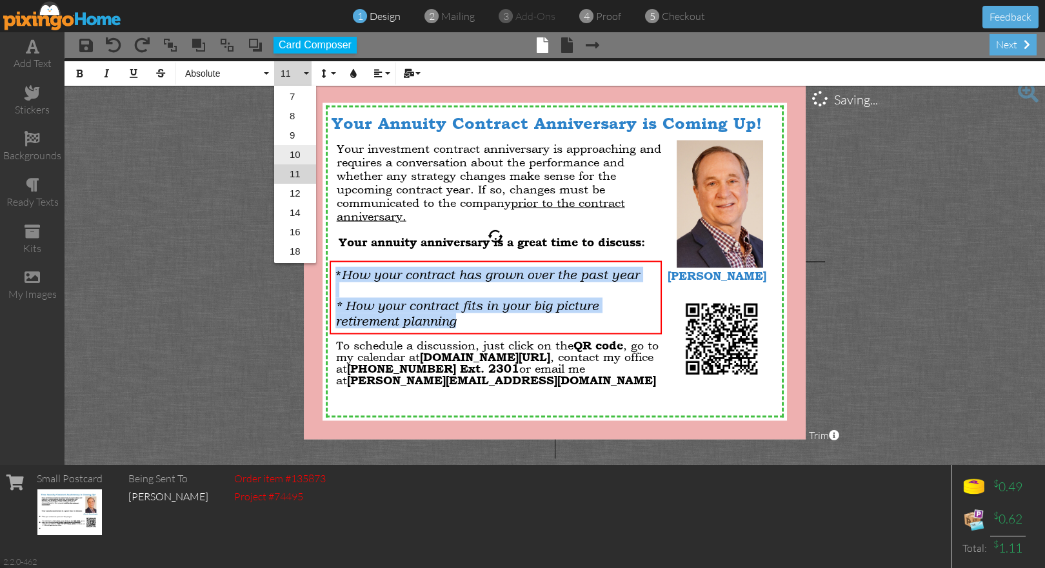
click at [299, 154] on link "10" at bounding box center [295, 154] width 42 height 19
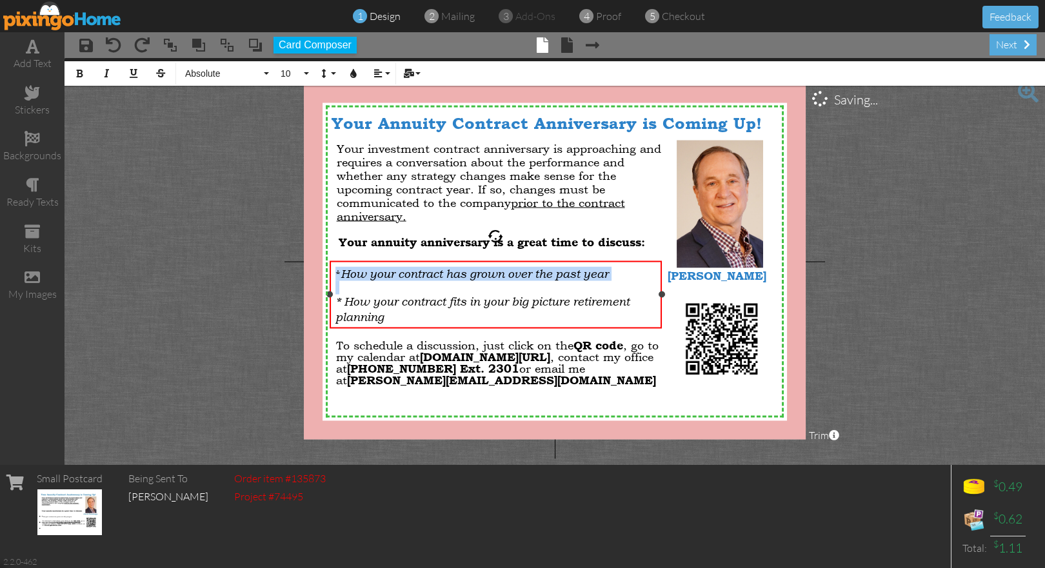
click at [413, 316] on div "* How your contract fits in your big picture retirement planning" at bounding box center [495, 309] width 321 height 30
click at [662, 294] on div at bounding box center [663, 294] width 6 height 6
click at [408, 318] on div "* How your contract fits in your big picture retirement planning" at bounding box center [496, 309] width 323 height 30
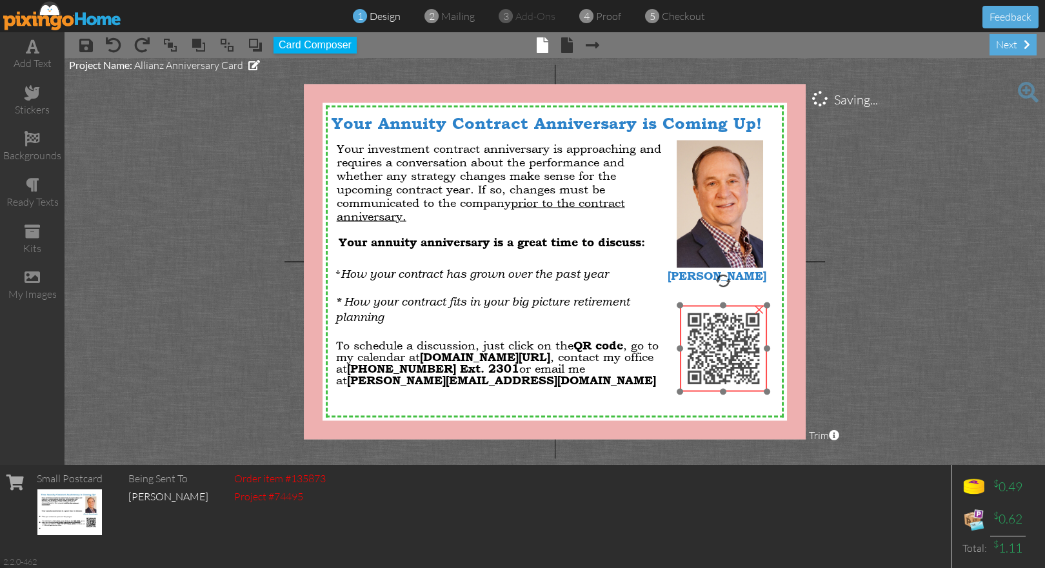
drag, startPoint x: 721, startPoint y: 335, endPoint x: 723, endPoint y: 345, distance: 9.9
click at [723, 345] on img at bounding box center [723, 348] width 87 height 87
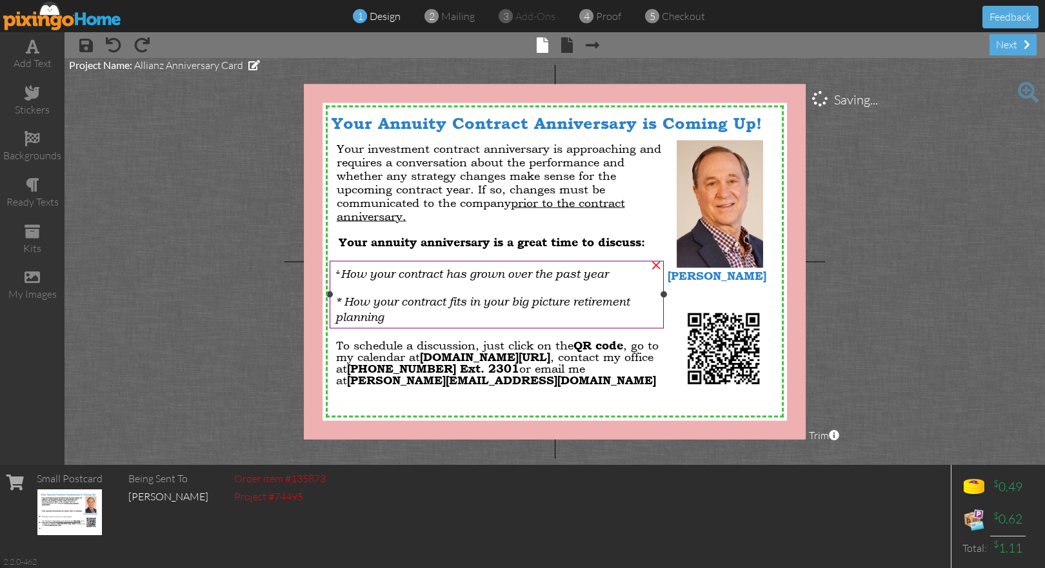
click at [480, 301] on span "* How your contract fits in your big picture retirement planning" at bounding box center [482, 309] width 294 height 30
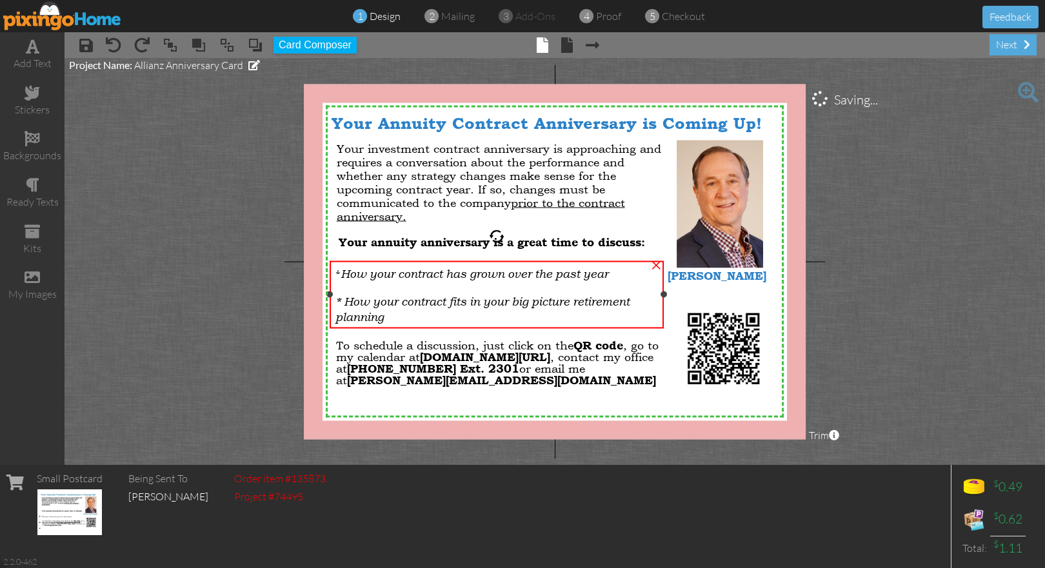
click at [480, 301] on span "* How your contract fits in your big picture retirement planning" at bounding box center [482, 309] width 294 height 30
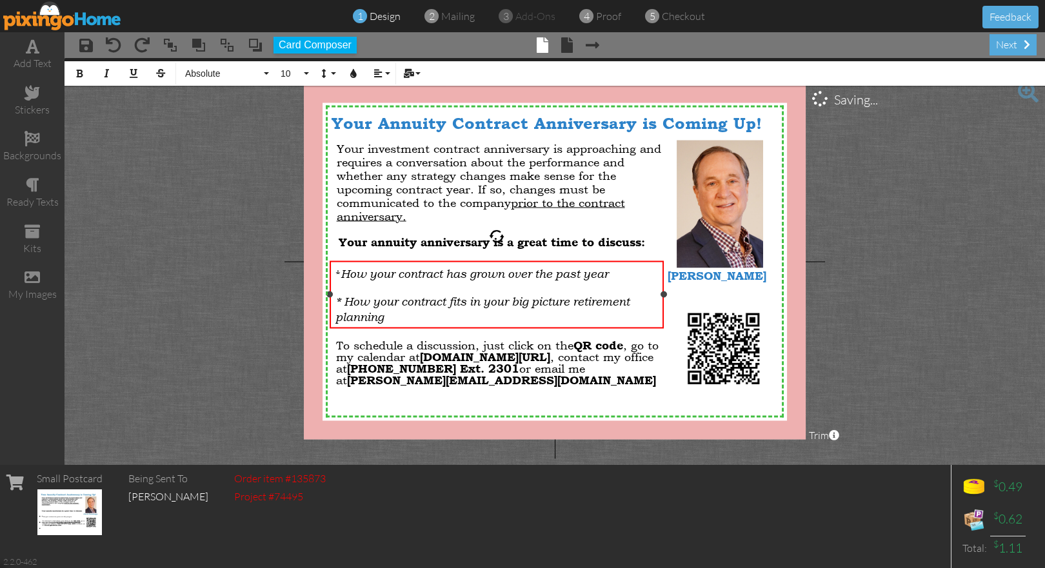
click at [480, 301] on span "* How your contract fits in your big picture retirement planning" at bounding box center [482, 309] width 294 height 30
click at [424, 319] on div "* How your contract fits into your big picture retirement planning" at bounding box center [496, 309] width 323 height 30
click at [491, 301] on span "* How your contract fits into your big picture retirement planning" at bounding box center [487, 309] width 304 height 30
click at [1007, 40] on div "next" at bounding box center [1012, 44] width 47 height 21
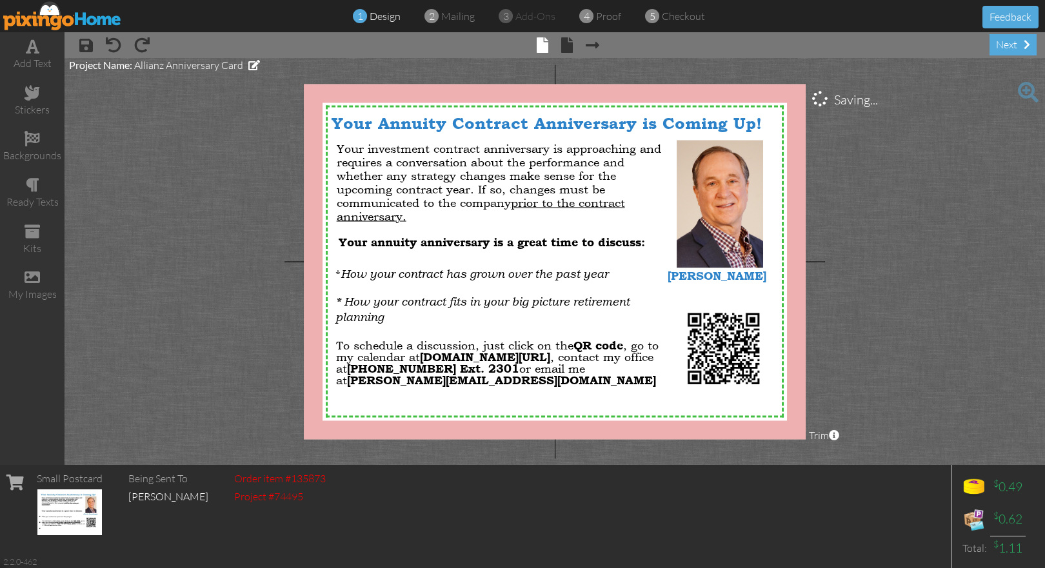
click at [960, 250] on project-studio-wrapper "X X X X X X X X X X X X X X X X X X X X X X X X X X X X X X X X X X X X X X X X…" at bounding box center [554, 261] width 980 height 407
click at [567, 46] on span at bounding box center [567, 44] width 12 height 15
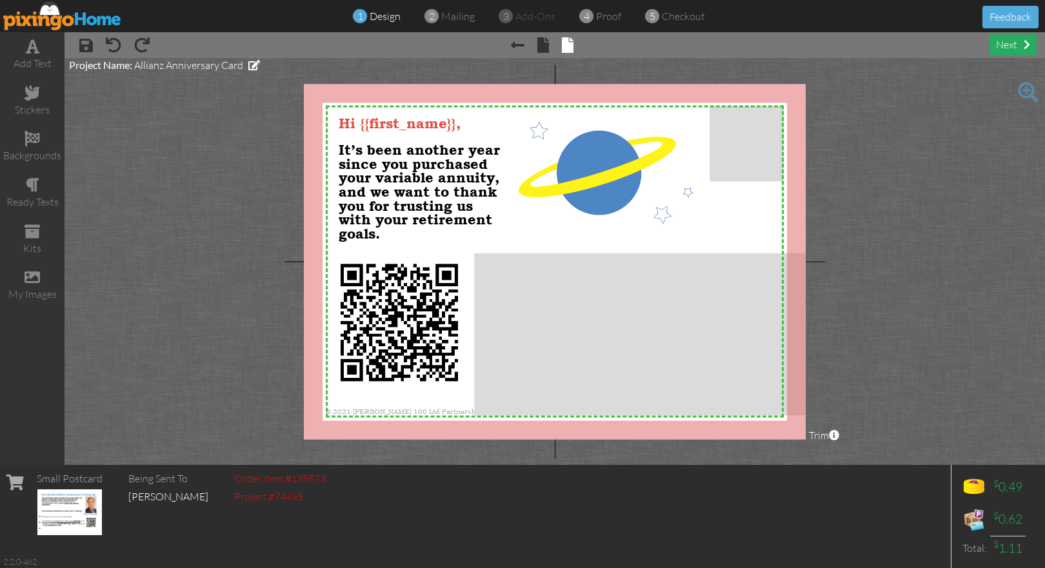
click at [1006, 44] on div "next" at bounding box center [1012, 44] width 47 height 21
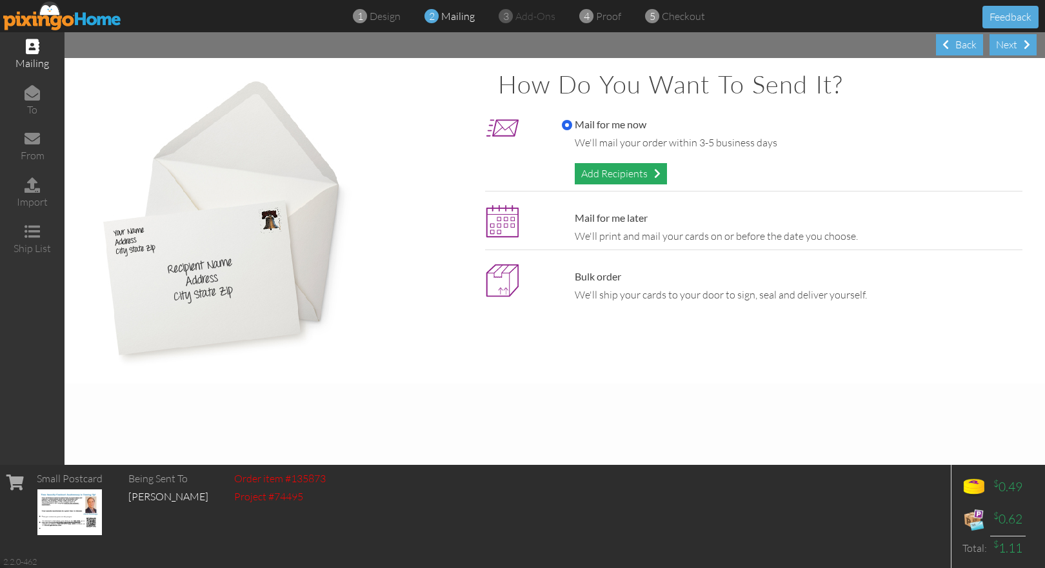
click at [613, 170] on div "Add Recipients" at bounding box center [621, 173] width 92 height 21
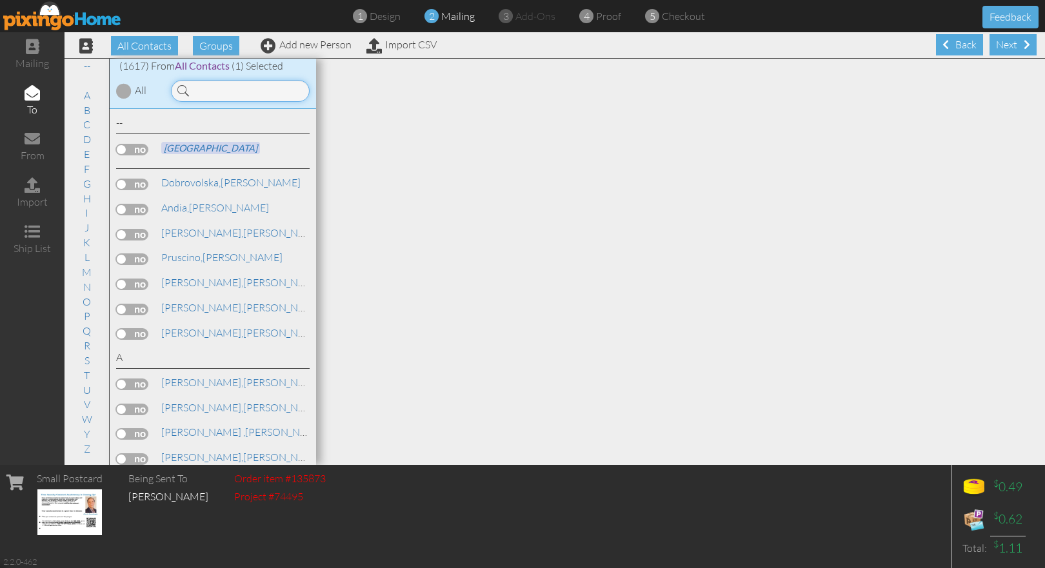
click at [239, 90] on input at bounding box center [240, 91] width 139 height 22
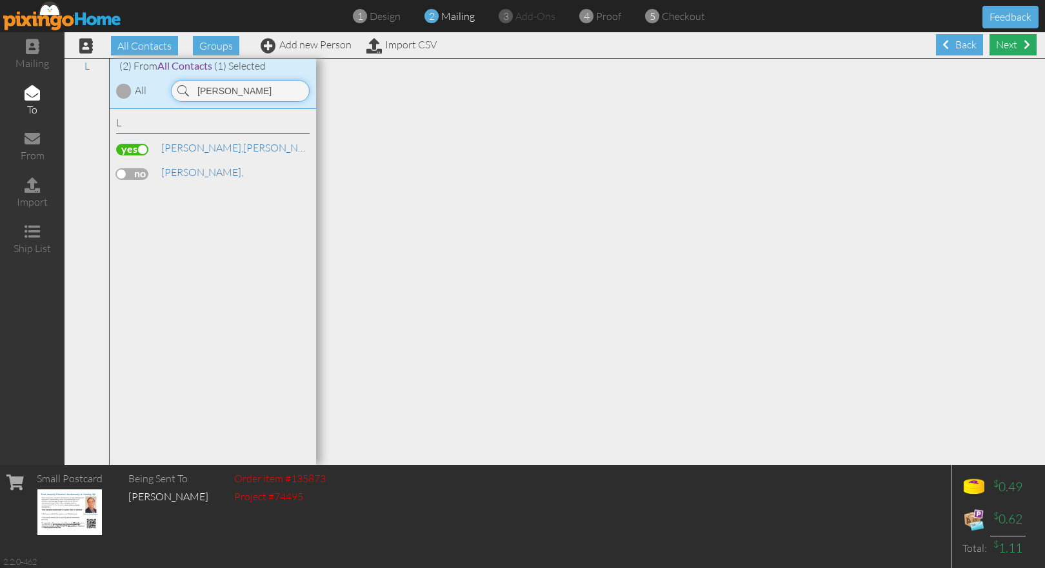
type input "lennox"
click at [997, 45] on div "Next" at bounding box center [1012, 44] width 47 height 21
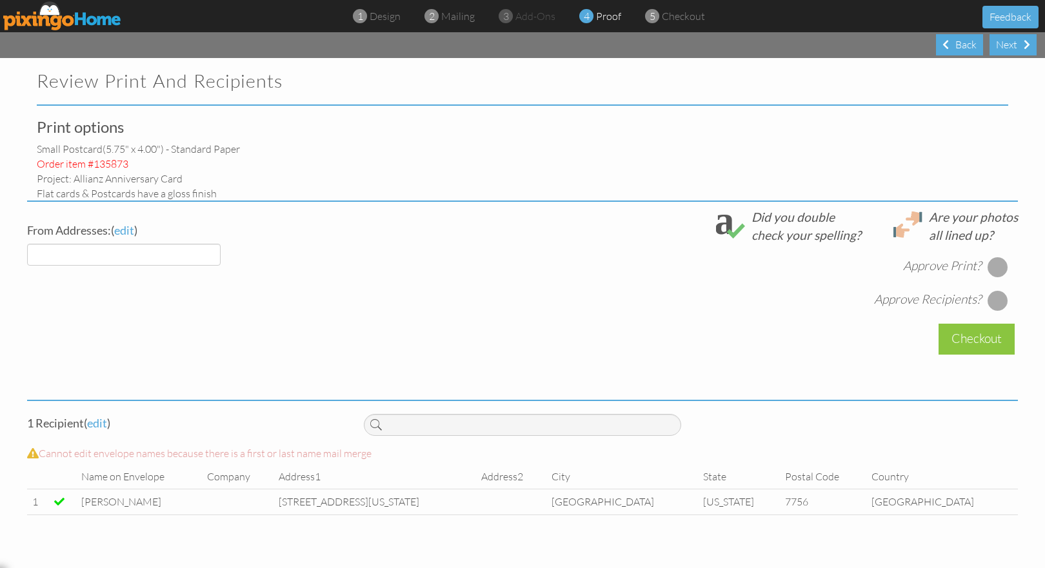
select select "object:12865"
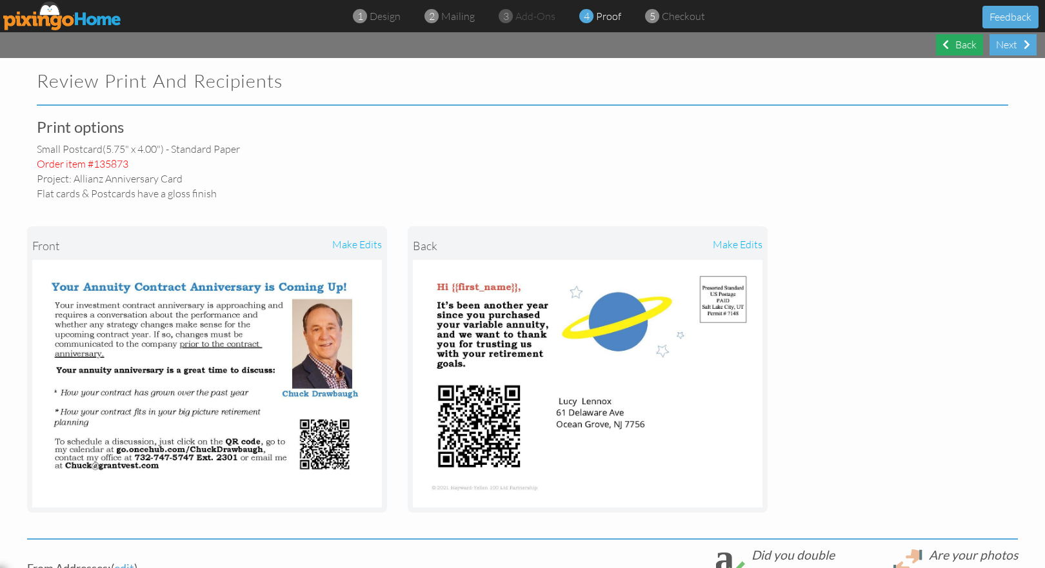
click at [969, 38] on div "Back" at bounding box center [959, 44] width 47 height 21
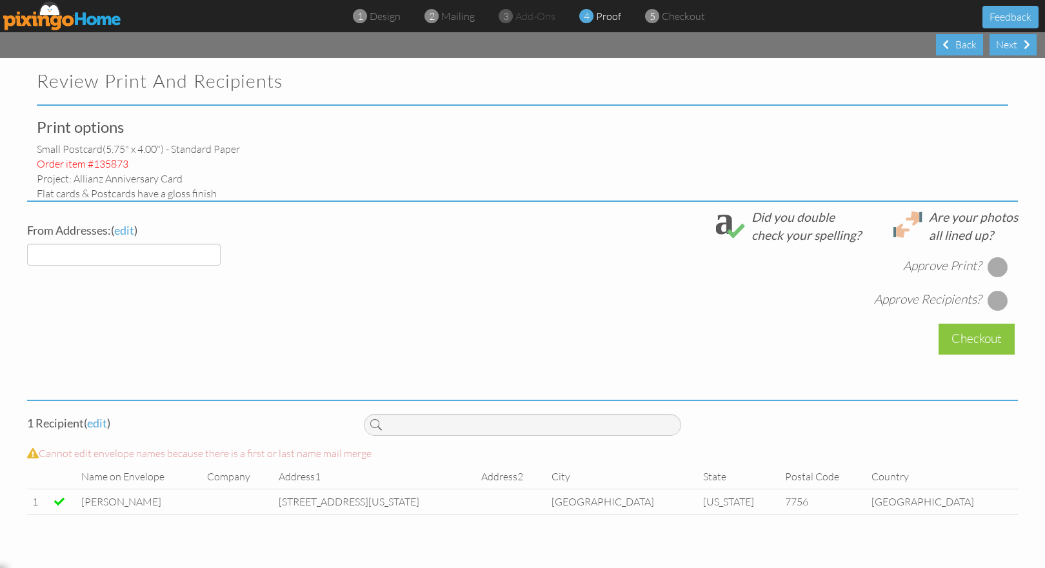
select select "object:16367"
